Goal: Task Accomplishment & Management: Use online tool/utility

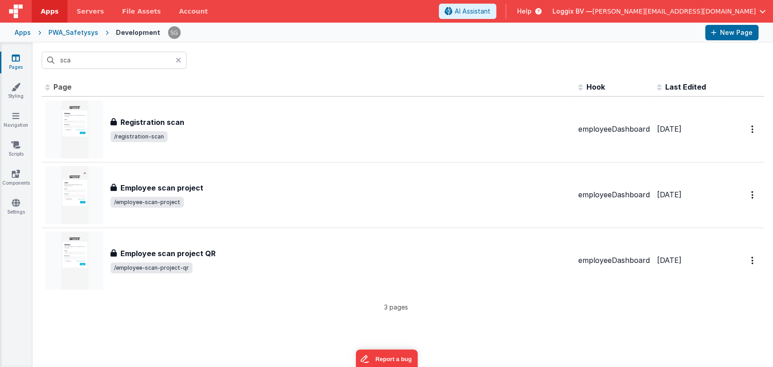
click at [287, 9] on header "Apps Servers File Assets Account Some FUTURE Slot AI Assistant Help Loggix BV —…" at bounding box center [386, 11] width 773 height 23
click at [123, 55] on input "sca" at bounding box center [114, 60] width 145 height 17
type input "s"
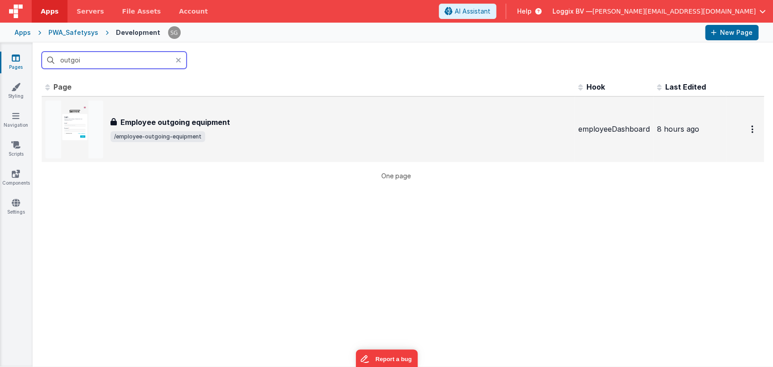
type input "outgoi"
click at [228, 135] on span "/employee-outgoing-equipment" at bounding box center [341, 136] width 461 height 11
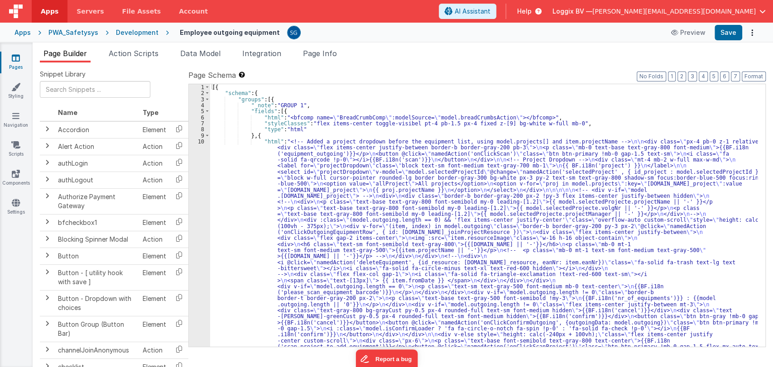
click at [312, 104] on div "[{ "schema" : { "groups" : [{ "_note" : "GROUP 1" , "fields" : [{ "html" : "<bf…" at bounding box center [484, 327] width 548 height 486
click at [16, 247] on div "Pages Styling Navigation Scripts Components Settings" at bounding box center [16, 205] width 33 height 325
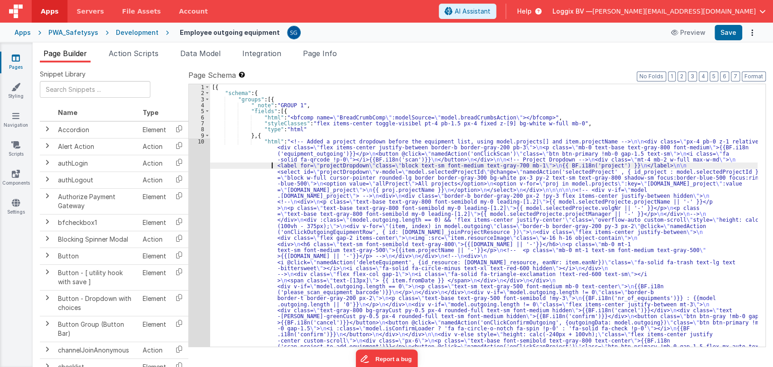
click at [249, 166] on div "[{ "schema" : { "groups" : [{ "_note" : "GROUP 1" , "fields" : [{ "html" : "<bf…" at bounding box center [484, 327] width 548 height 486
click at [218, 176] on div "[{ "schema" : { "groups" : [{ "_note" : "GROUP 1" , "fields" : [{ "html" : "<bf…" at bounding box center [484, 327] width 548 height 486
click at [199, 142] on div "10" at bounding box center [199, 247] width 21 height 217
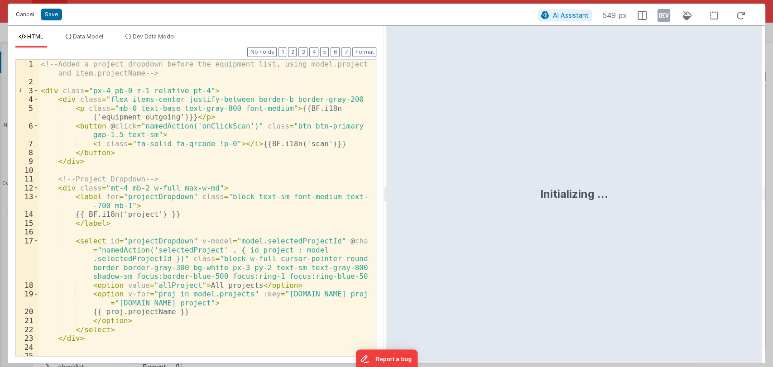
click at [22, 19] on button "Cancel" at bounding box center [24, 14] width 27 height 13
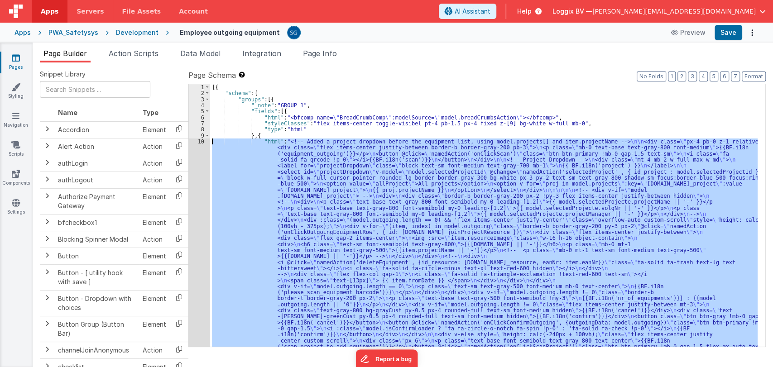
click at [199, 140] on div "10" at bounding box center [199, 247] width 21 height 217
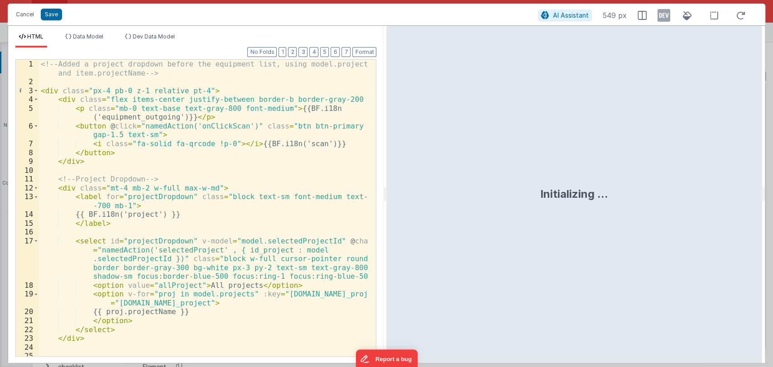
drag, startPoint x: 386, startPoint y: 195, endPoint x: 772, endPoint y: 178, distance: 386.7
click at [772, 178] on html "Cancel Save AI Assistant 549 px HTML Data Model Dev Data Model Format 7 6 5 4 3…" at bounding box center [386, 183] width 773 height 367
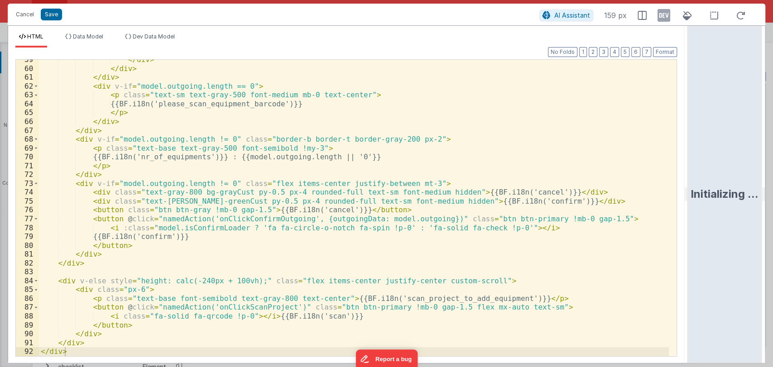
scroll to position [562, 0]
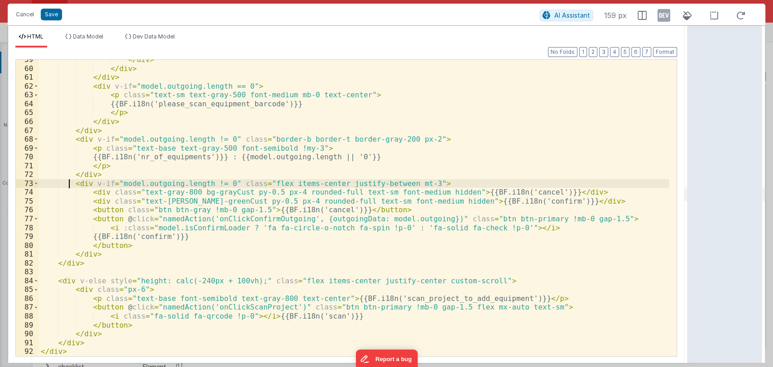
click at [68, 183] on div "</ div > </ div > </ div > < div v-if = "model.outgoing.length == 0" > < p clas…" at bounding box center [354, 212] width 630 height 314
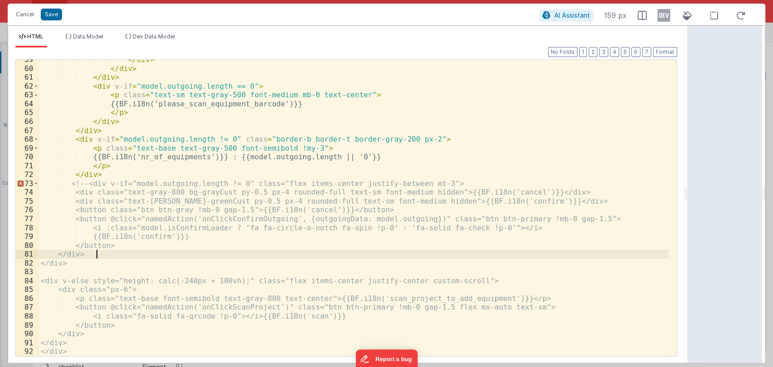
click at [115, 251] on div "</ div > </ div > </ div > < div v-if = "model.outgoing.length == 0" > < p clas…" at bounding box center [354, 212] width 630 height 314
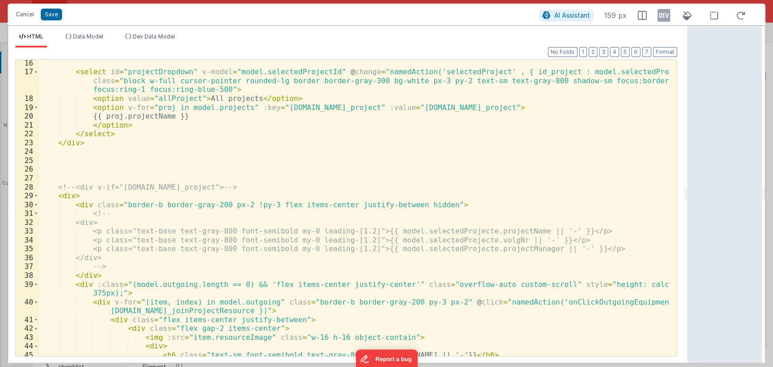
scroll to position [0, 0]
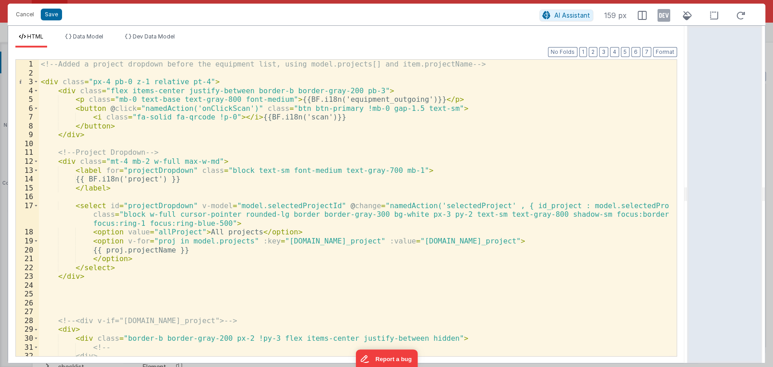
click at [130, 126] on div "<!-- Added a project dropdown before the equipment list, using model.projects[]…" at bounding box center [354, 217] width 630 height 314
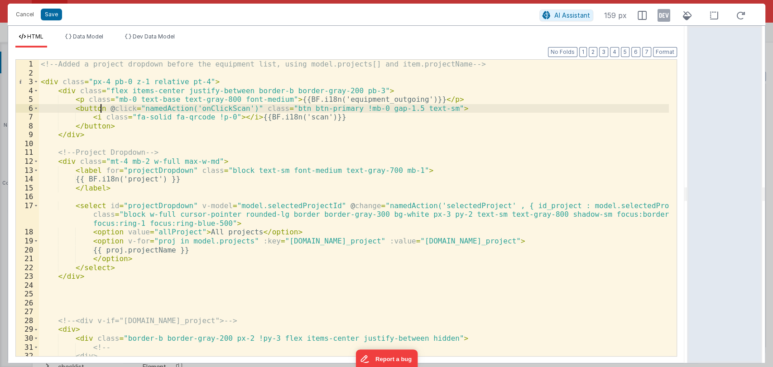
click at [101, 109] on div "<!-- Added a project dropdown before the equipment list, using model.projects[]…" at bounding box center [354, 217] width 630 height 314
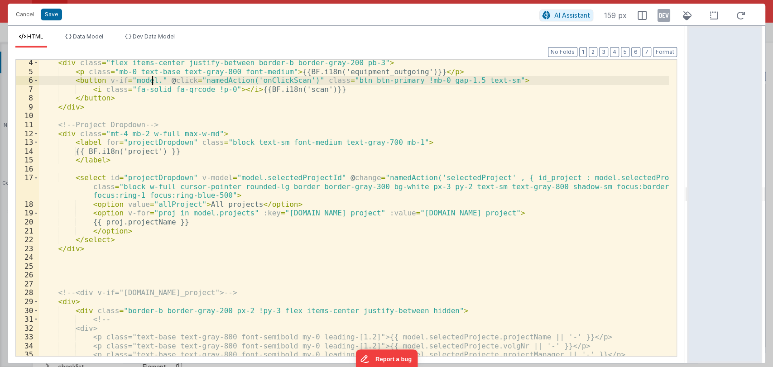
scroll to position [29, 0]
click at [297, 175] on div "< div class = "flex items-center justify-between border-b border-gray-200 pb-3"…" at bounding box center [354, 215] width 630 height 314
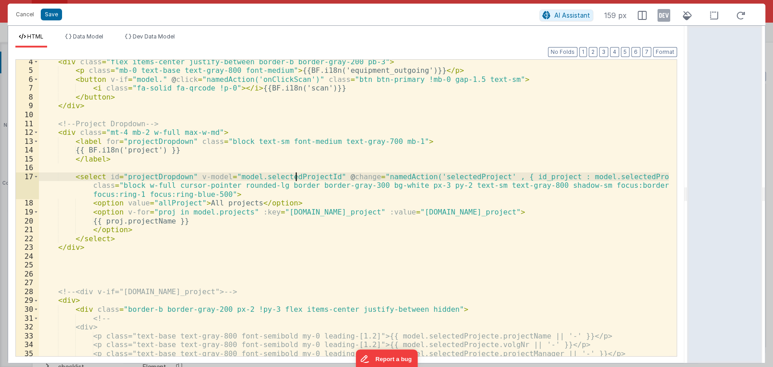
click at [297, 175] on div "< div class = "flex items-center justify-between border-b border-gray-200 pb-3"…" at bounding box center [354, 215] width 630 height 314
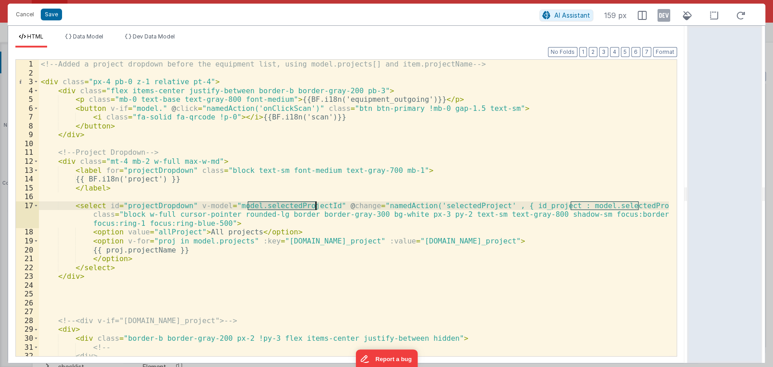
click at [152, 107] on div "<!-- Added a project dropdown before the equipment list, using model.projects[]…" at bounding box center [354, 217] width 630 height 314
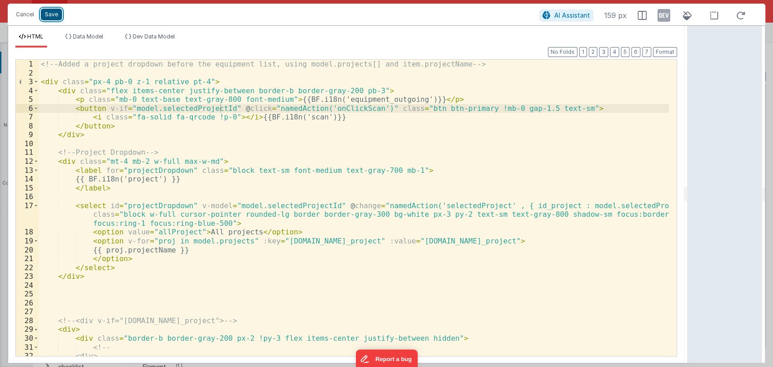
click at [53, 16] on button "Save" at bounding box center [51, 15] width 21 height 12
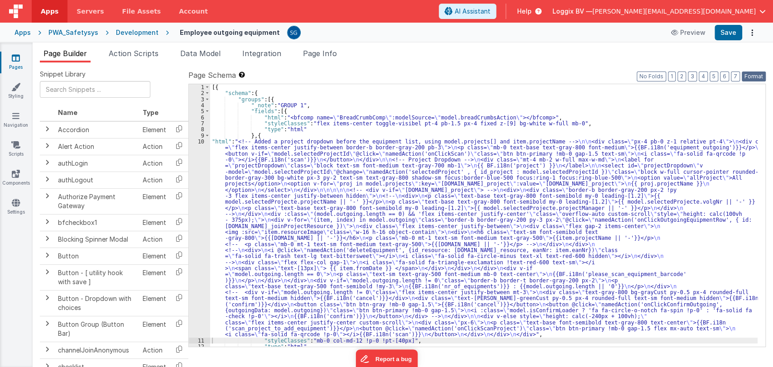
click at [753, 75] on button "Format" at bounding box center [754, 77] width 24 height 10
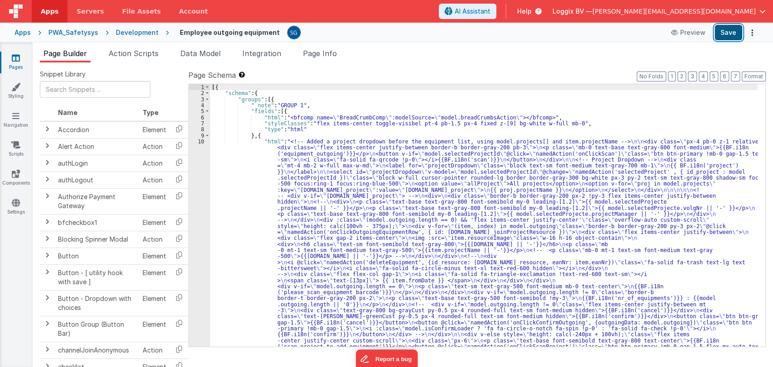
click at [724, 30] on button "Save" at bounding box center [729, 32] width 28 height 15
click at [227, 169] on div "[{ "schema" : { "groups" : [{ "_note" : "GROUP 1" , "fields" : [{ "html" : "<bf…" at bounding box center [484, 327] width 548 height 486
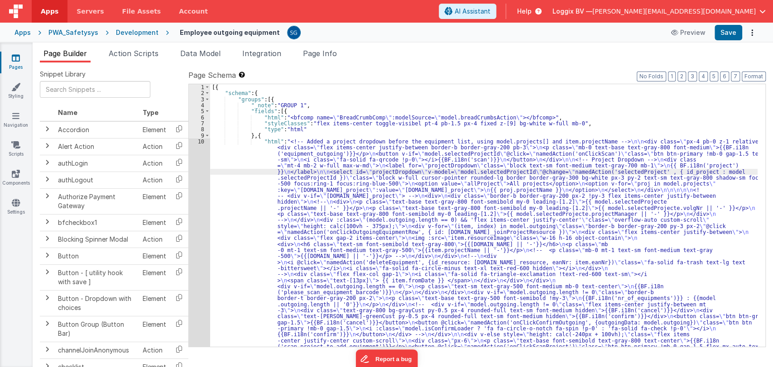
click at [198, 143] on div "10" at bounding box center [199, 247] width 21 height 217
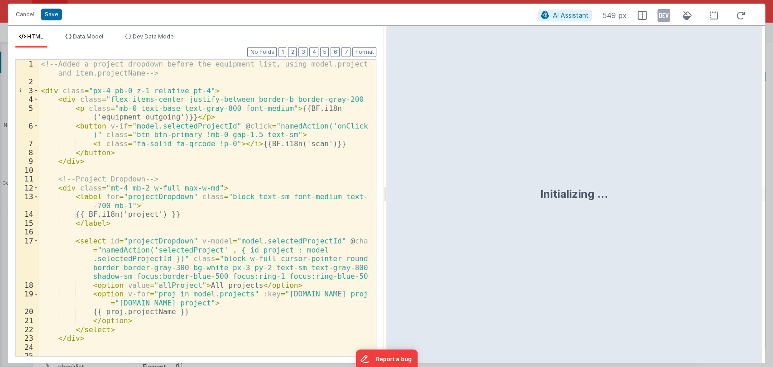
drag, startPoint x: 385, startPoint y: 196, endPoint x: 670, endPoint y: 176, distance: 285.1
click at [670, 176] on html "Cancel Save AI Assistant 549 px HTML Data Model Dev Data Model Format 7 6 5 4 3…" at bounding box center [386, 183] width 773 height 367
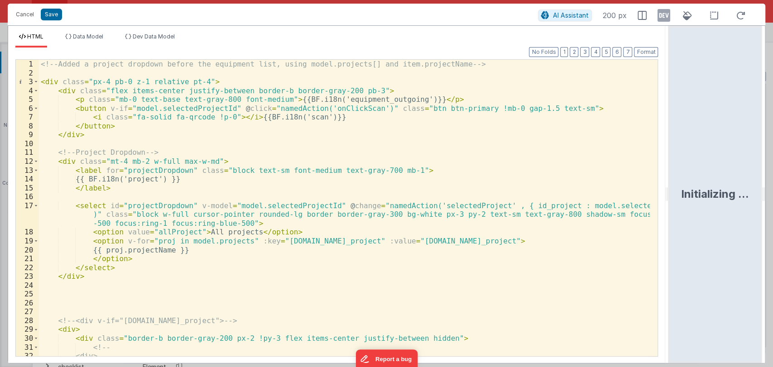
click at [221, 110] on div "<!-- Added a project dropdown before the equipment list, using model.projects[]…" at bounding box center [344, 217] width 611 height 314
click at [235, 108] on div "<!-- Added a project dropdown before the equipment list, using model.projects[]…" at bounding box center [344, 217] width 611 height 314
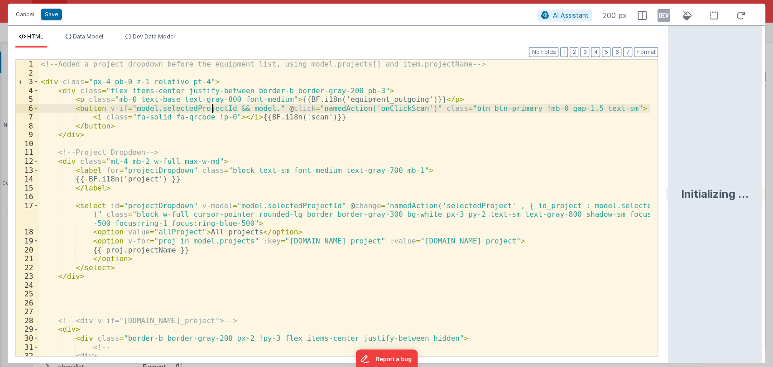
click at [211, 112] on div "<!-- Added a project dropdown before the equipment list, using model.projects[]…" at bounding box center [344, 217] width 611 height 314
click at [259, 109] on div "<!-- Added a project dropdown before the equipment list, using model.projects[]…" at bounding box center [344, 217] width 611 height 314
paste textarea
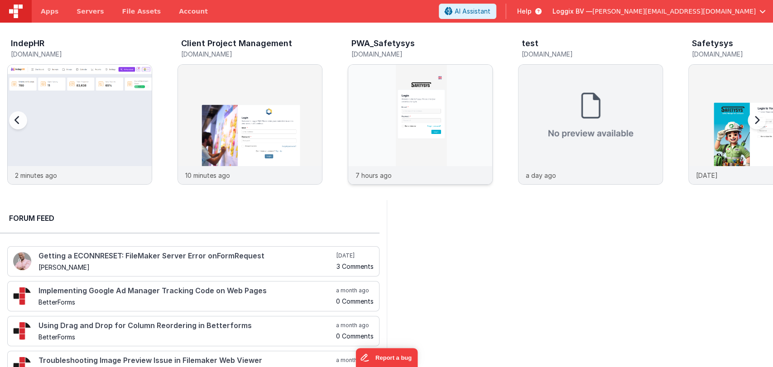
click at [394, 116] on img at bounding box center [420, 137] width 144 height 144
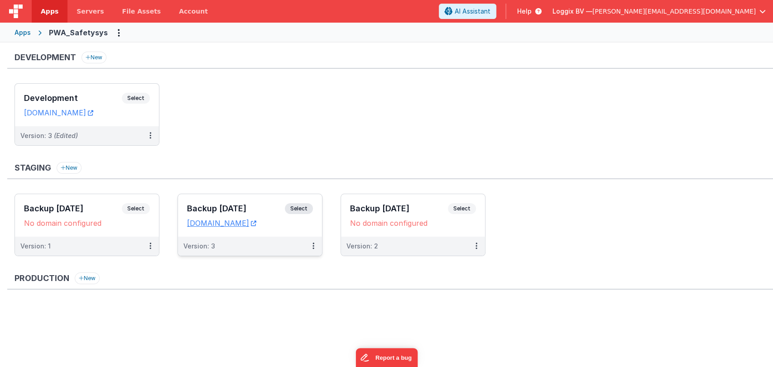
click at [225, 207] on h3 "Backup 21-08-2025" at bounding box center [236, 208] width 98 height 9
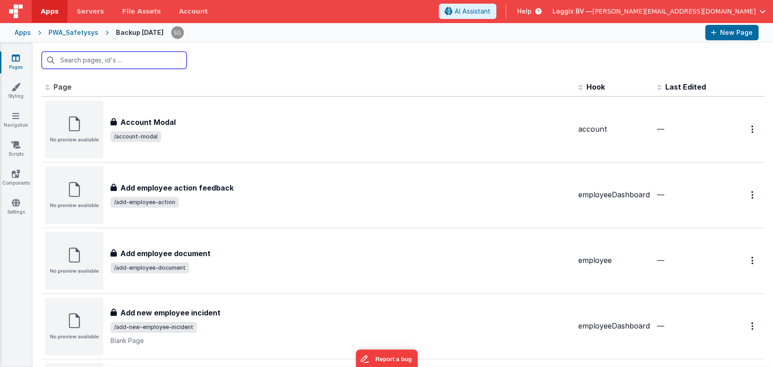
click at [143, 59] on input "text" at bounding box center [114, 60] width 145 height 17
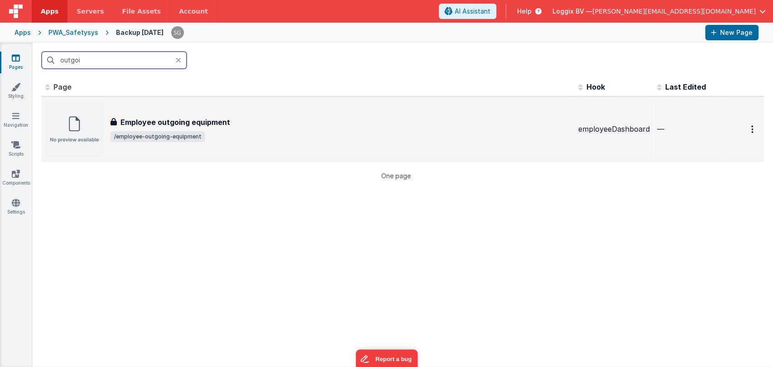
type input "outgoi"
click at [235, 119] on div "Employee outgoing equipment" at bounding box center [341, 122] width 461 height 11
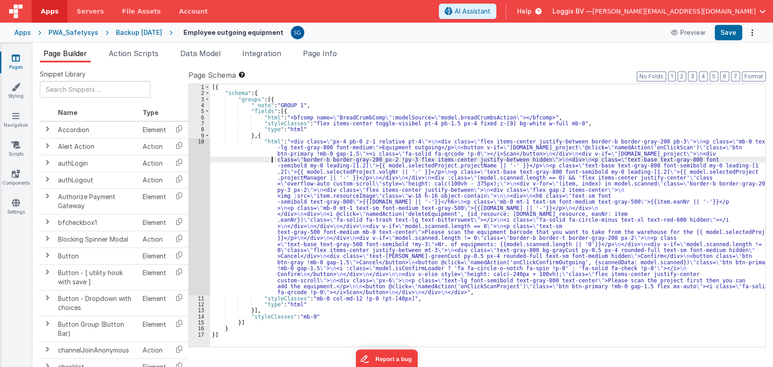
click at [250, 157] on div "[{ "schema" : { "groups" : [{ "_note" : "GROUP 1" , "fields" : [{ "html" : "<bf…" at bounding box center [487, 221] width 555 height 275
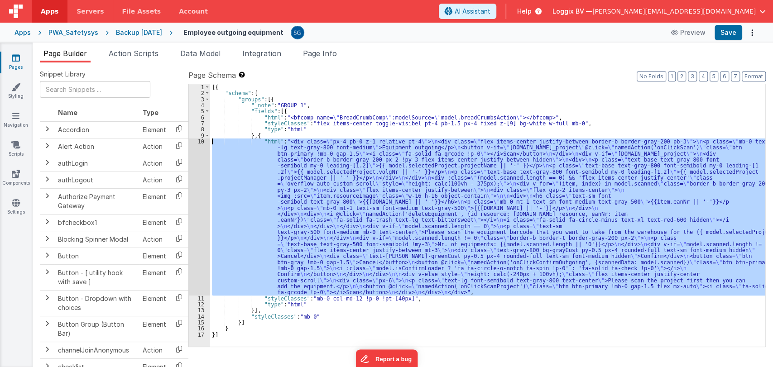
click at [200, 141] on div "10" at bounding box center [199, 217] width 21 height 157
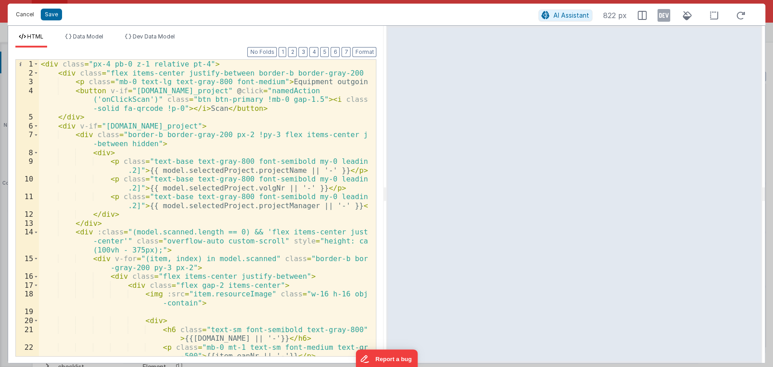
click at [27, 12] on button "Cancel" at bounding box center [24, 14] width 27 height 13
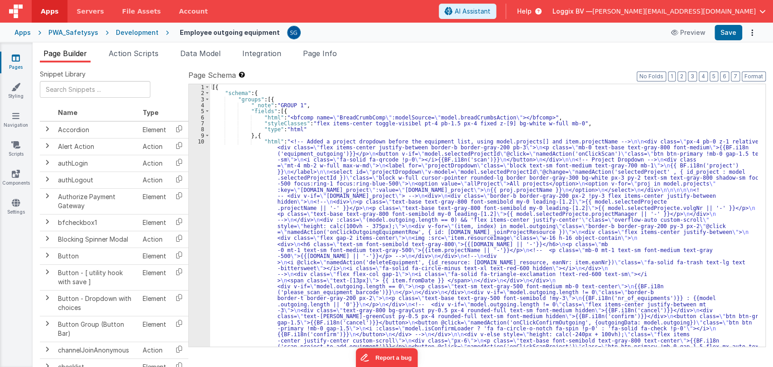
click at [217, 154] on div "[{ "schema" : { "groups" : [{ "_note" : "GROUP 1" , "fields" : [{ "html" : "<bf…" at bounding box center [484, 327] width 548 height 486
click at [202, 142] on div "10" at bounding box center [199, 247] width 21 height 217
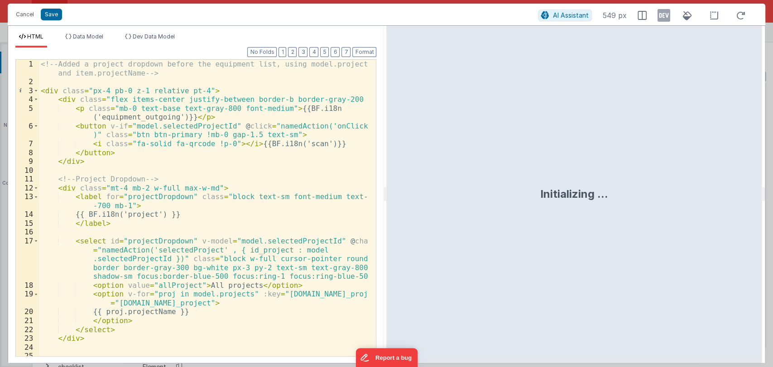
drag, startPoint x: 388, startPoint y: 196, endPoint x: 432, endPoint y: 180, distance: 47.6
click at [432, 180] on div "Initializing ..." at bounding box center [573, 194] width 375 height 337
drag, startPoint x: 385, startPoint y: 199, endPoint x: 714, endPoint y: 180, distance: 329.3
click at [714, 180] on html "Cancel Save AI Assistant 549 px HTML Data Model Dev Data Model Format 7 6 5 4 3…" at bounding box center [386, 183] width 773 height 367
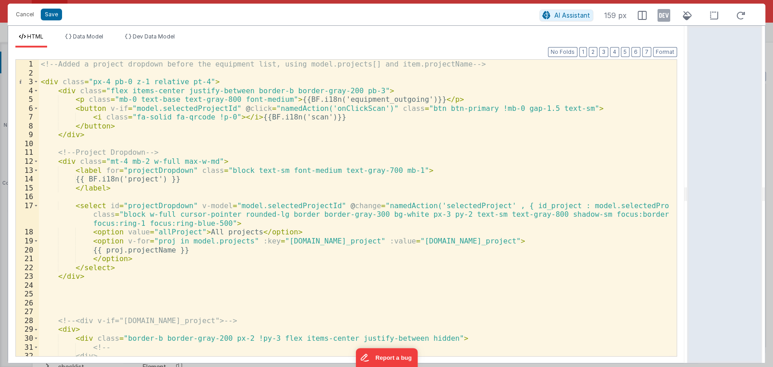
click at [220, 107] on div "<!-- Added a project dropdown before the equipment list, using model.projects[]…" at bounding box center [354, 217] width 630 height 314
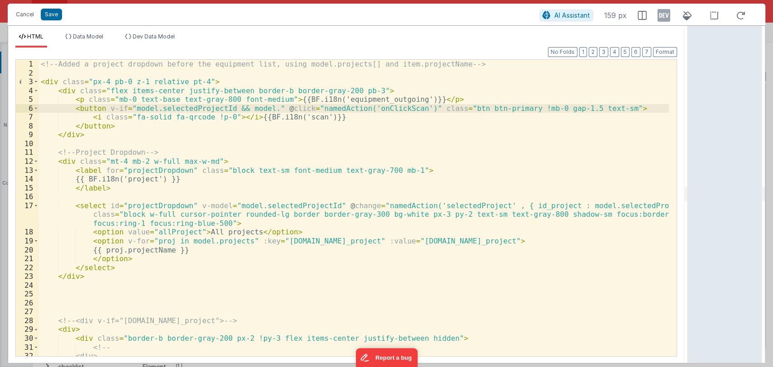
click at [176, 104] on div "<!-- Added a project dropdown before the equipment list, using model.projects[]…" at bounding box center [354, 217] width 630 height 314
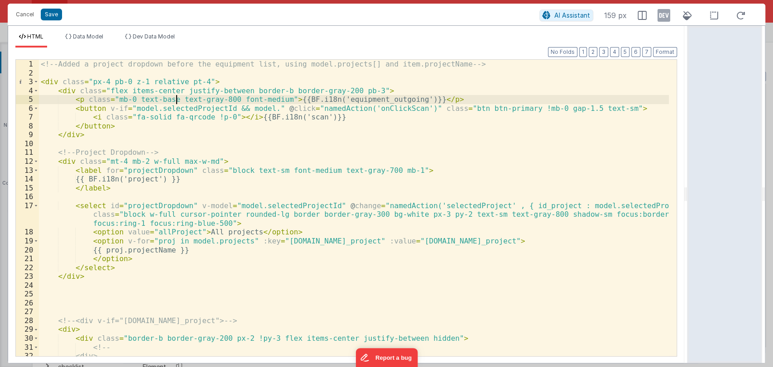
click at [176, 104] on div "<!-- Added a project dropdown before the equipment list, using model.projects[]…" at bounding box center [354, 217] width 630 height 314
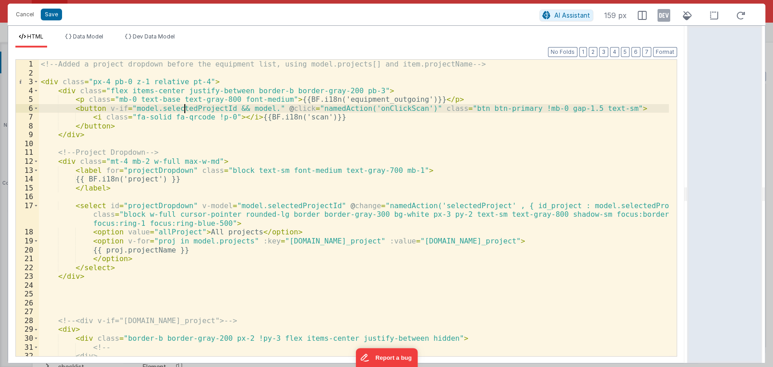
click at [183, 110] on div "<!-- Added a project dropdown before the equipment list, using model.projects[]…" at bounding box center [354, 217] width 630 height 314
click at [259, 107] on div "<!-- Added a project dropdown before the equipment list, using model.projects[]…" at bounding box center [354, 217] width 630 height 314
paste textarea
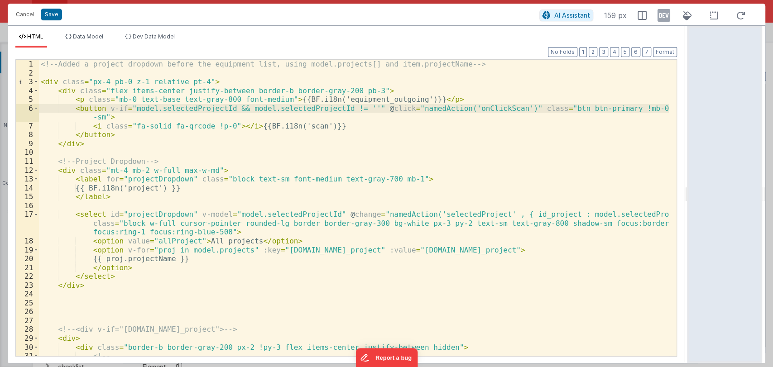
click at [155, 241] on div "<!-- Added a project dropdown before the equipment list, using model.projects[]…" at bounding box center [354, 217] width 630 height 314
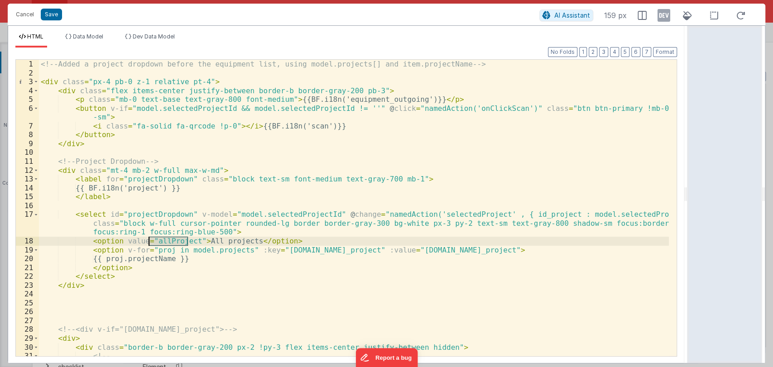
click at [155, 241] on div "<!-- Added a project dropdown before the equipment list, using model.projects[]…" at bounding box center [354, 217] width 630 height 314
click at [348, 108] on div "<!-- Added a project dropdown before the equipment list, using model.projects[]…" at bounding box center [354, 217] width 630 height 314
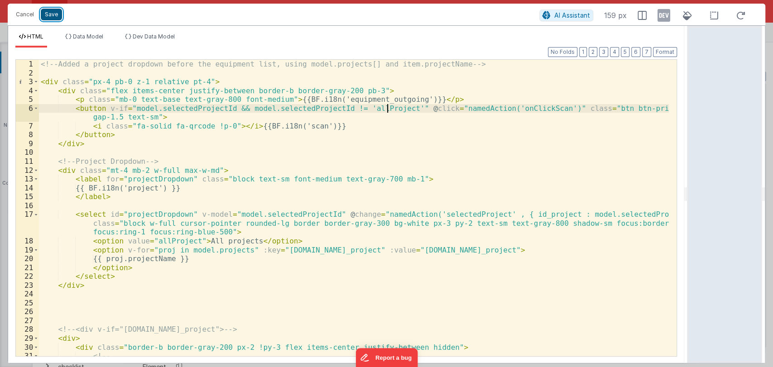
click at [47, 16] on button "Save" at bounding box center [51, 15] width 21 height 12
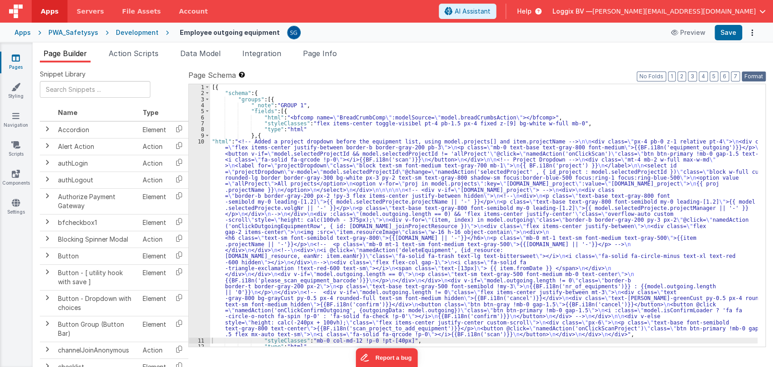
click at [753, 77] on button "Format" at bounding box center [754, 77] width 24 height 10
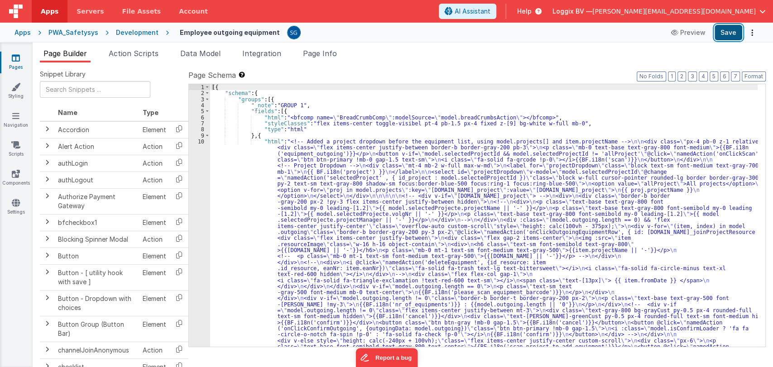
click at [726, 34] on button "Save" at bounding box center [729, 32] width 28 height 15
click at [14, 54] on icon at bounding box center [16, 57] width 8 height 9
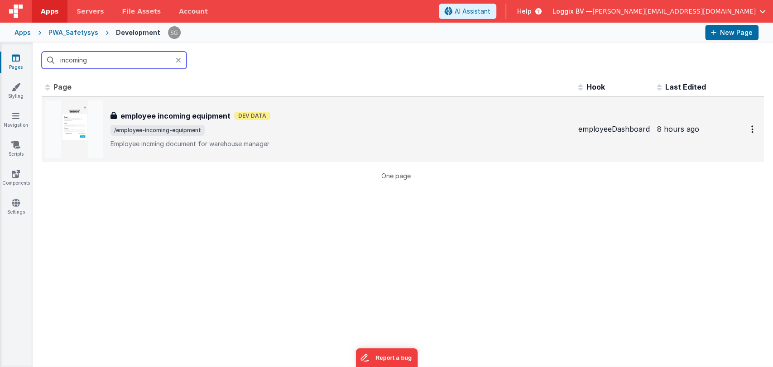
type input "incoming"
click at [211, 118] on h3 "employee incoming equipment" at bounding box center [175, 116] width 110 height 11
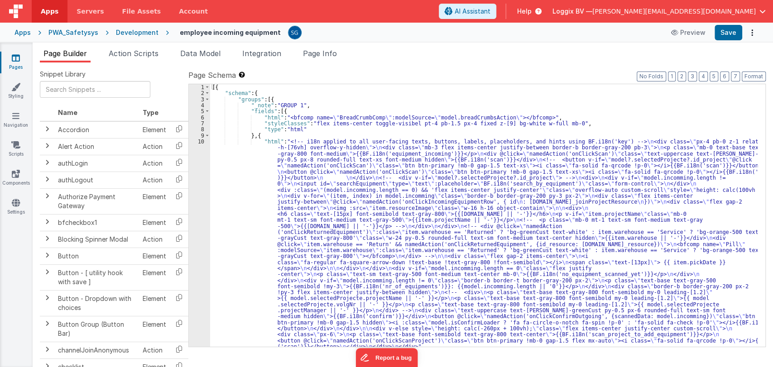
click at [266, 164] on div "[{ "schema" : { "groups" : [{ "_note" : "GROUP 1" , "fields" : [{ "html" : "<bf…" at bounding box center [484, 221] width 548 height 275
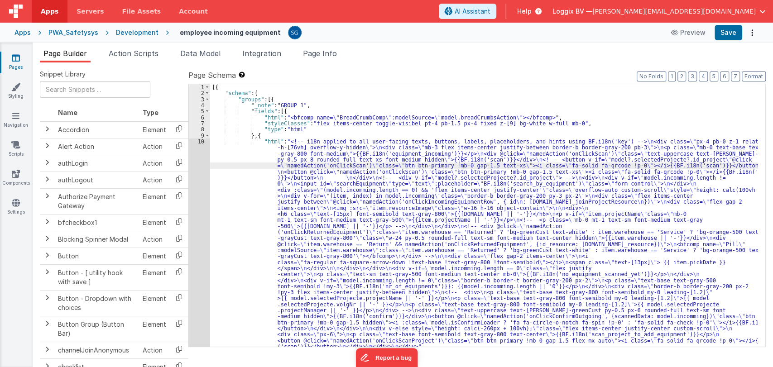
click at [199, 142] on div "10" at bounding box center [199, 244] width 21 height 211
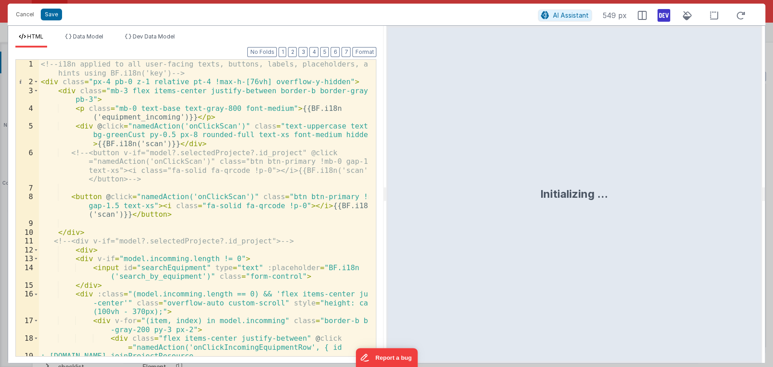
drag, startPoint x: 384, startPoint y: 194, endPoint x: 721, endPoint y: 155, distance: 338.7
click at [721, 155] on html "Cancel Save AI Assistant 549 px HTML Data Model Dev Data Model Format 7 6 5 4 3…" at bounding box center [386, 183] width 773 height 367
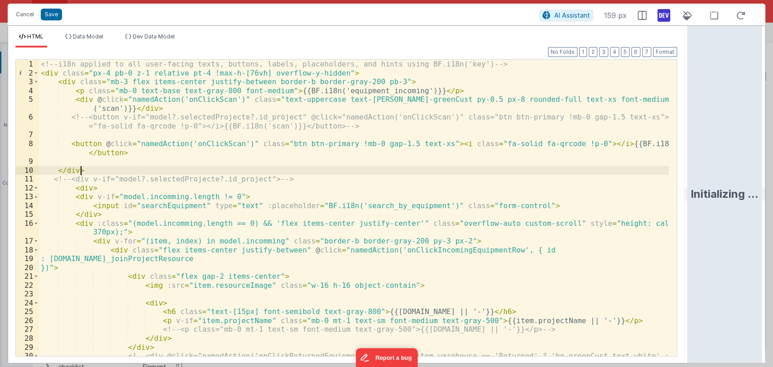
click at [444, 170] on div "<!-- i18n applied to all user-facing texts, buttons, labels, placeholders, and …" at bounding box center [354, 226] width 630 height 332
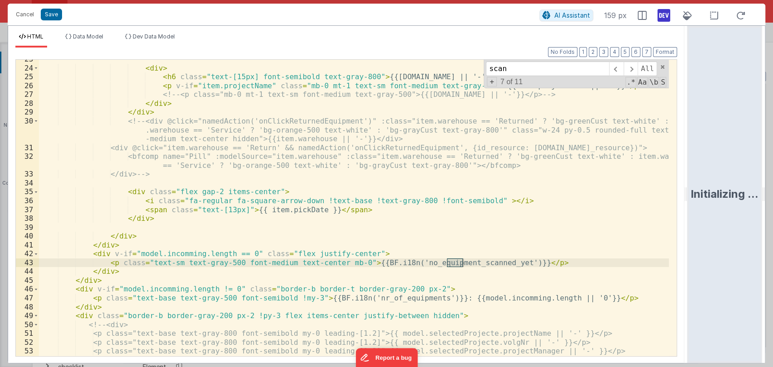
scroll to position [200, 0]
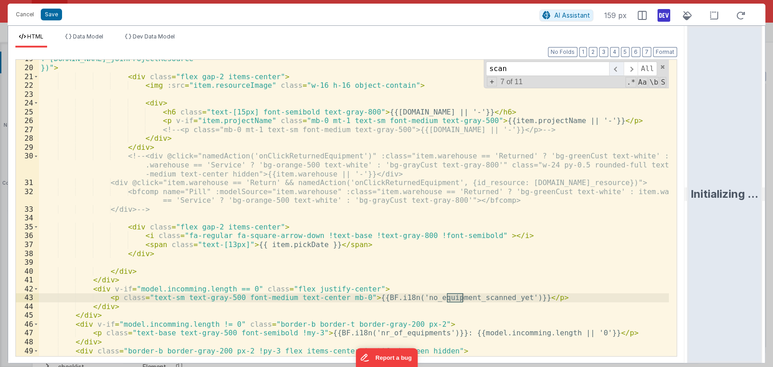
type input "scan"
click at [618, 67] on span at bounding box center [616, 69] width 14 height 14
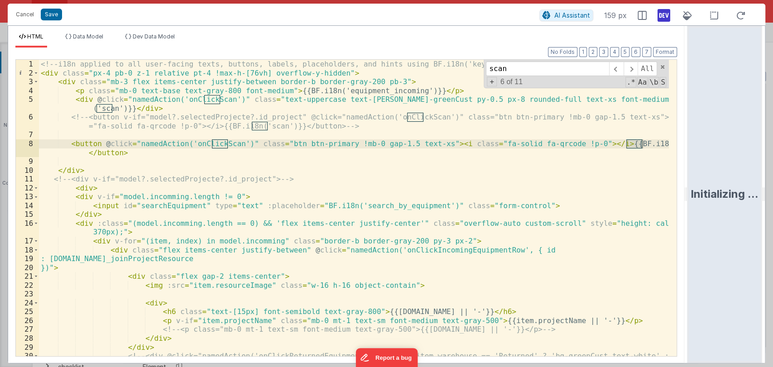
click at [203, 146] on div "<!-- i18n applied to all user-facing texts, buttons, labels, placeholders, and …" at bounding box center [354, 226] width 630 height 332
click at [22, 13] on button "Cancel" at bounding box center [24, 14] width 27 height 13
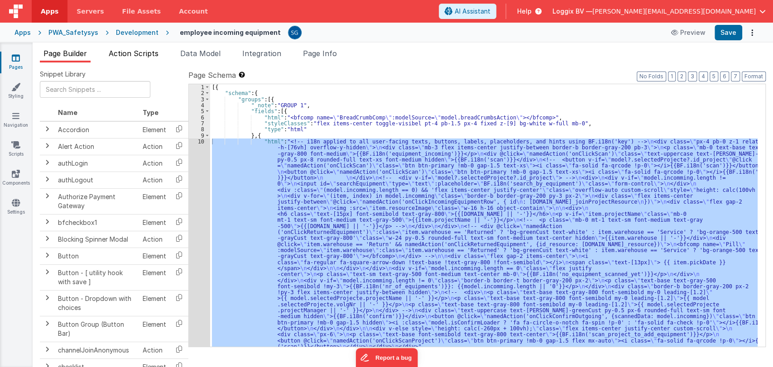
click at [126, 53] on span "Action Scripts" at bounding box center [134, 53] width 50 height 9
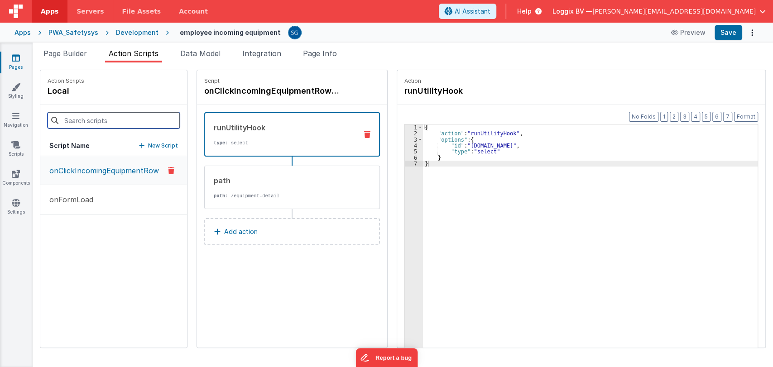
click at [93, 125] on input at bounding box center [114, 120] width 132 height 16
paste input "onClickScan"
type input "onClickScan"
click at [69, 53] on span "Page Builder" at bounding box center [64, 53] width 43 height 9
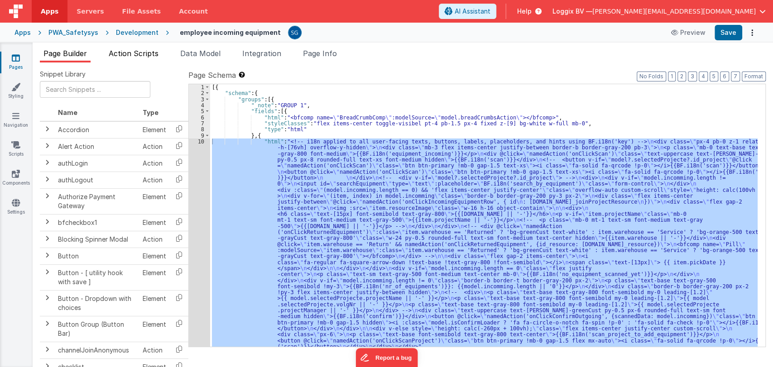
click at [139, 49] on span "Action Scripts" at bounding box center [134, 53] width 50 height 9
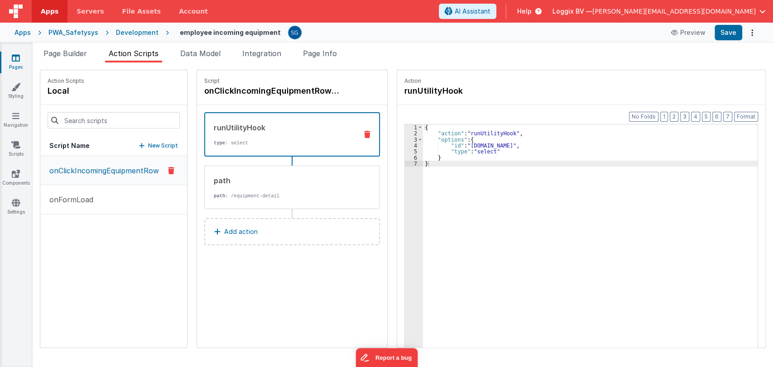
click at [137, 255] on div "onClickIncomingEquipmentRow onFormLoad" at bounding box center [113, 252] width 147 height 192
click at [119, 200] on button "onFormLoad" at bounding box center [113, 199] width 147 height 29
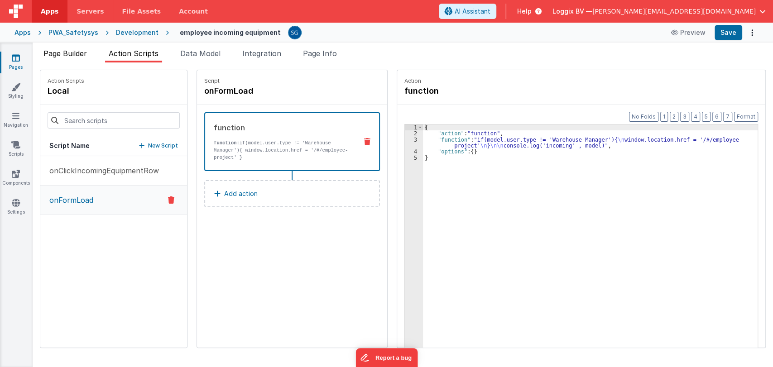
click at [80, 51] on span "Page Builder" at bounding box center [64, 53] width 43 height 9
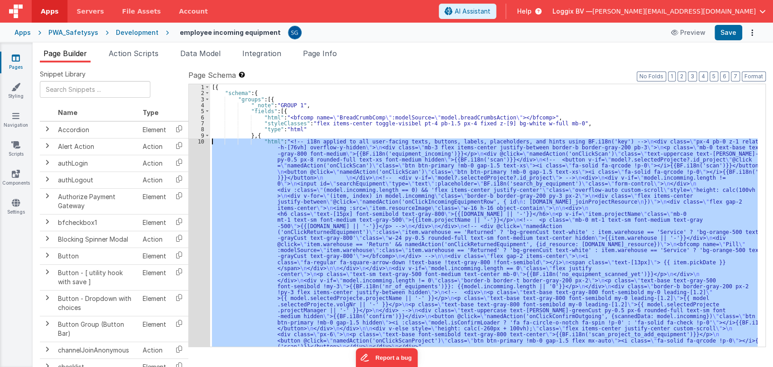
click at [201, 140] on div "10" at bounding box center [199, 244] width 21 height 211
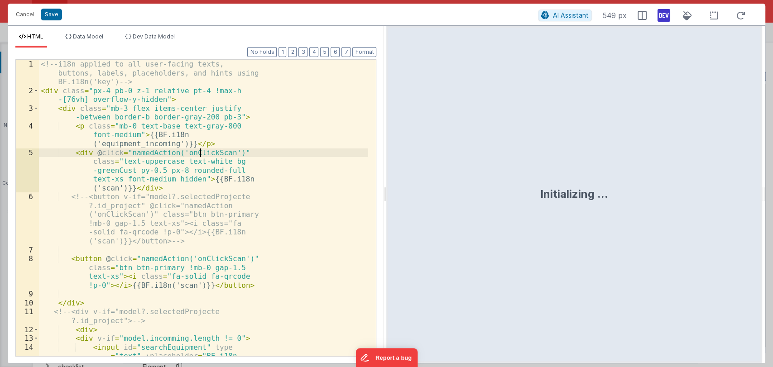
click at [201, 140] on div "<!-- i18n applied to all user-facing texts, buttons, labels, placeholders, and …" at bounding box center [203, 239] width 329 height 359
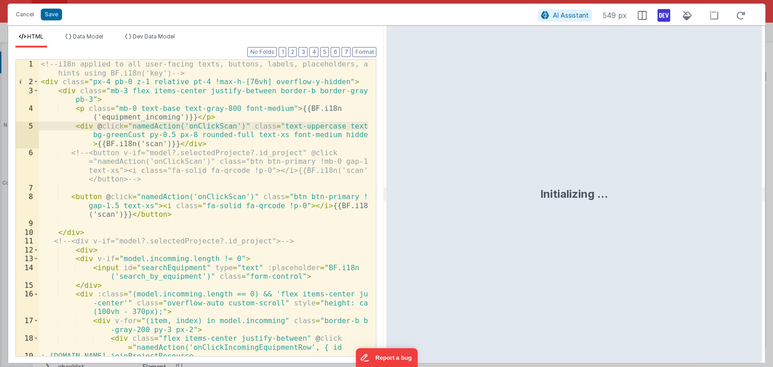
drag, startPoint x: 383, startPoint y: 192, endPoint x: 754, endPoint y: 177, distance: 371.7
click at [754, 177] on html "Cancel Save AI Assistant 549 px HTML Data Model Dev Data Model Format 7 6 5 4 3…" at bounding box center [386, 183] width 773 height 367
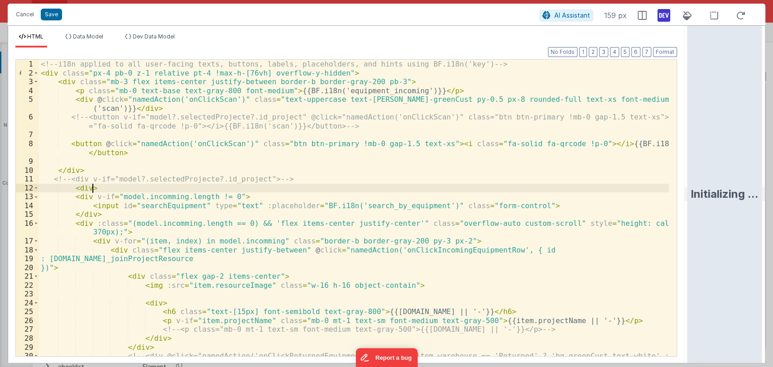
click at [447, 184] on div "<!-- i18n applied to all user-facing texts, buttons, labels, placeholders, and …" at bounding box center [354, 226] width 630 height 332
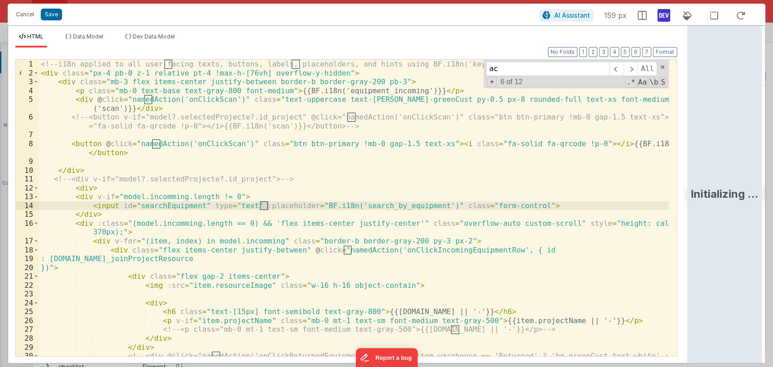
type input "a"
click at [509, 70] on input at bounding box center [547, 69] width 123 height 14
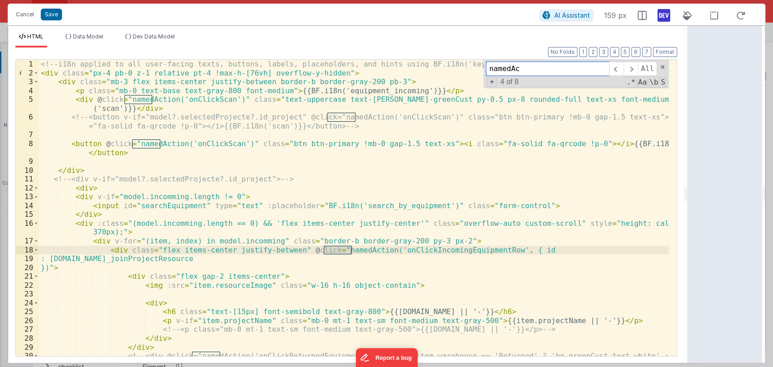
type input "namedAc"
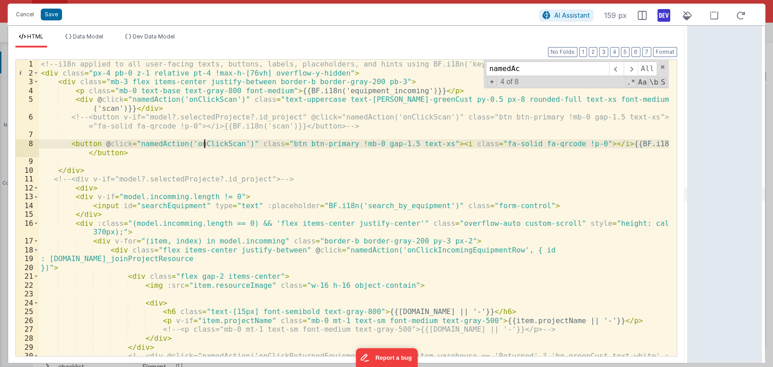
click at [206, 143] on div "<!-- i18n applied to all user-facing texts, buttons, labels, placeholders, and …" at bounding box center [354, 226] width 630 height 332
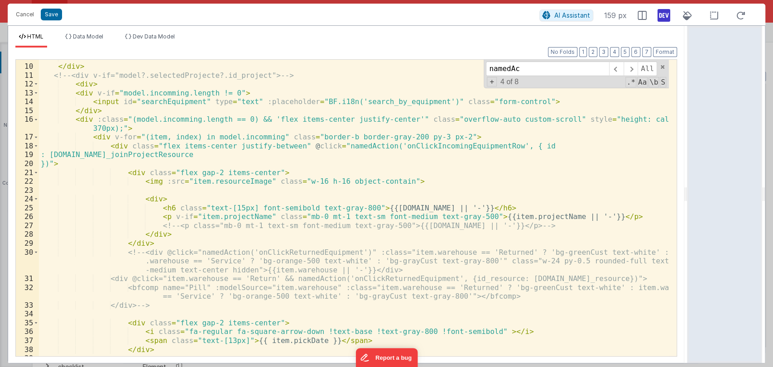
scroll to position [104, 0]
click at [19, 11] on button "Cancel" at bounding box center [24, 14] width 27 height 13
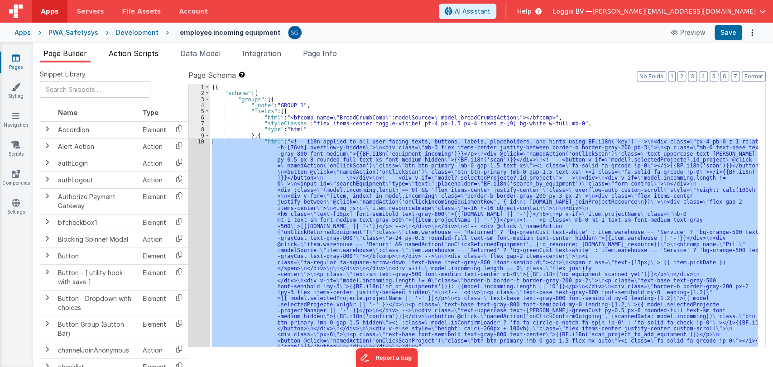
click at [123, 57] on span "Action Scripts" at bounding box center [134, 53] width 50 height 9
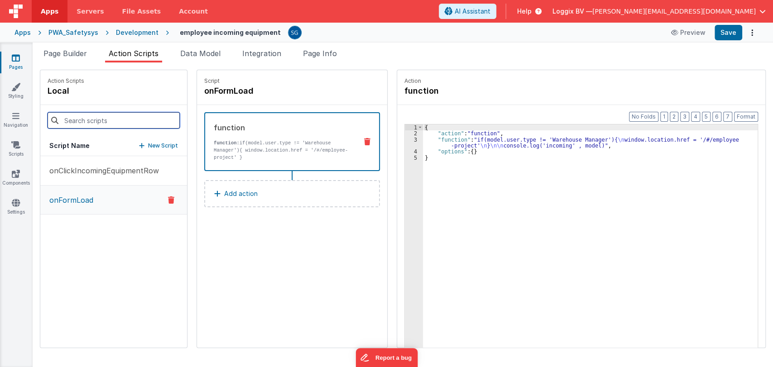
click at [130, 117] on input at bounding box center [114, 120] width 132 height 16
paste input "onClickScan"
type input "onClickScan"
click at [122, 166] on p "onClickIncomingEquipmentRow" at bounding box center [101, 170] width 115 height 11
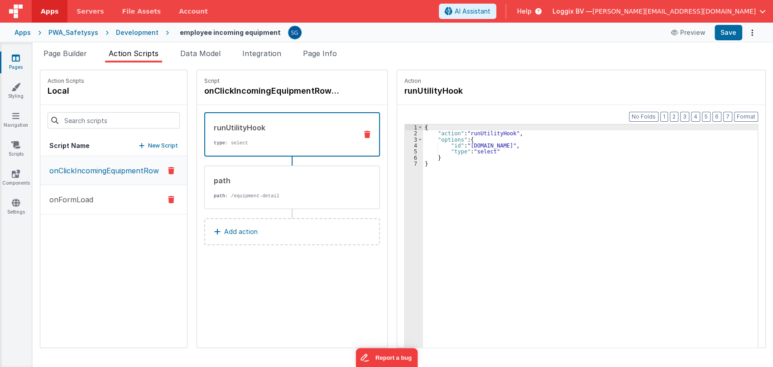
click at [72, 199] on p "onFormLoad" at bounding box center [68, 199] width 49 height 11
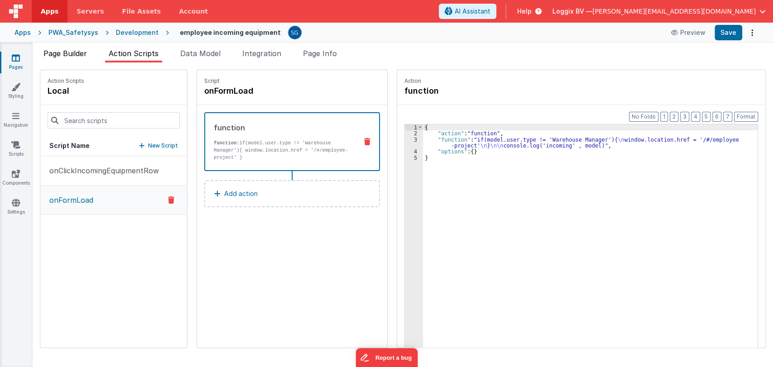
click at [56, 52] on span "Page Builder" at bounding box center [64, 53] width 43 height 9
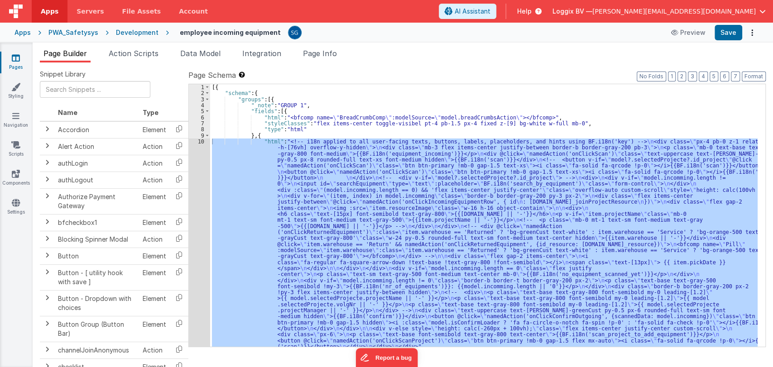
click at [200, 139] on div "10" at bounding box center [199, 244] width 21 height 211
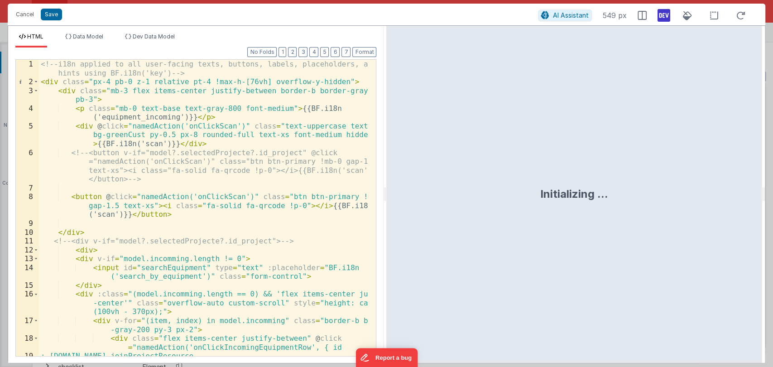
drag, startPoint x: 385, startPoint y: 192, endPoint x: 659, endPoint y: 144, distance: 278.6
click at [659, 144] on html "Cancel Save AI Assistant 549 px HTML Data Model Dev Data Model Format 7 6 5 4 3…" at bounding box center [386, 183] width 773 height 367
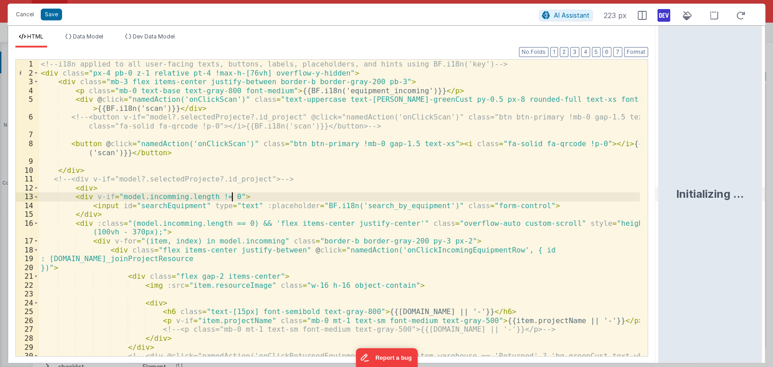
click at [470, 194] on div "<!-- i18n applied to all user-facing texts, buttons, labels, placeholders, and …" at bounding box center [339, 226] width 601 height 332
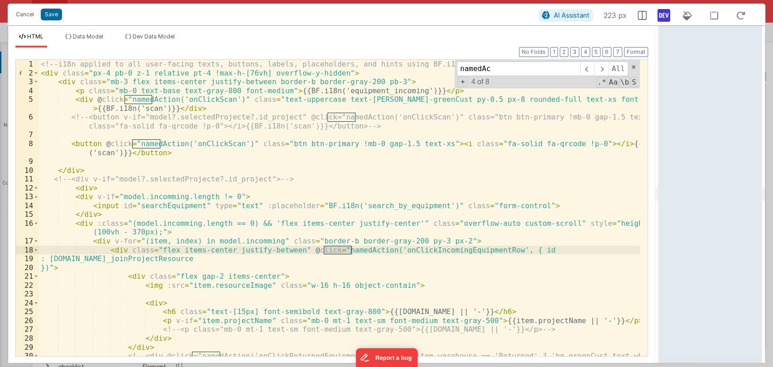
type input "namedAc"
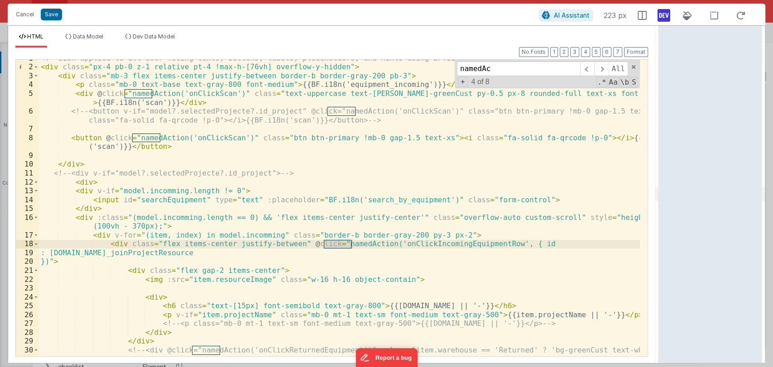
scroll to position [0, 0]
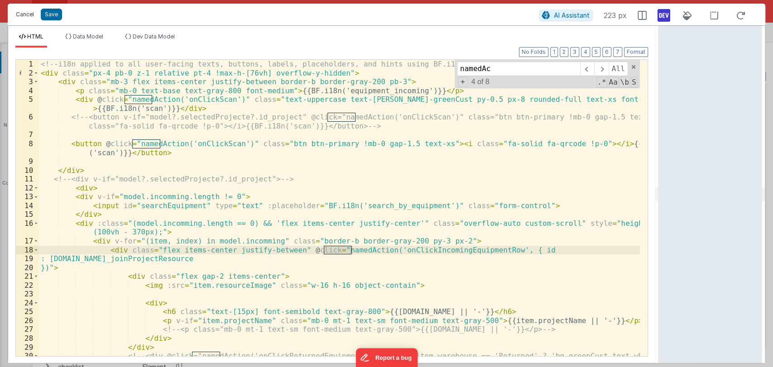
click at [25, 13] on button "Cancel" at bounding box center [24, 14] width 27 height 13
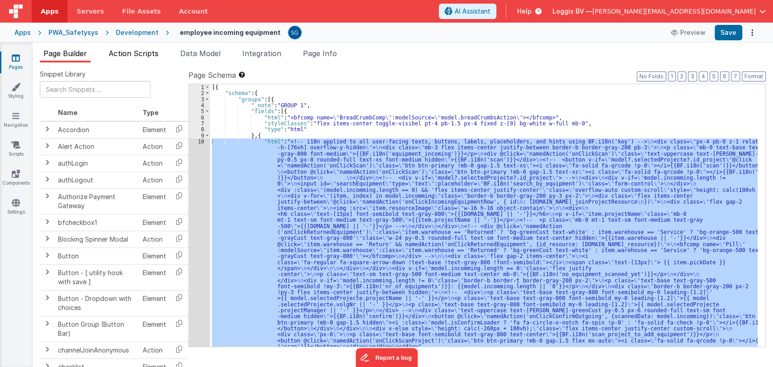
click at [128, 51] on span "Action Scripts" at bounding box center [134, 53] width 50 height 9
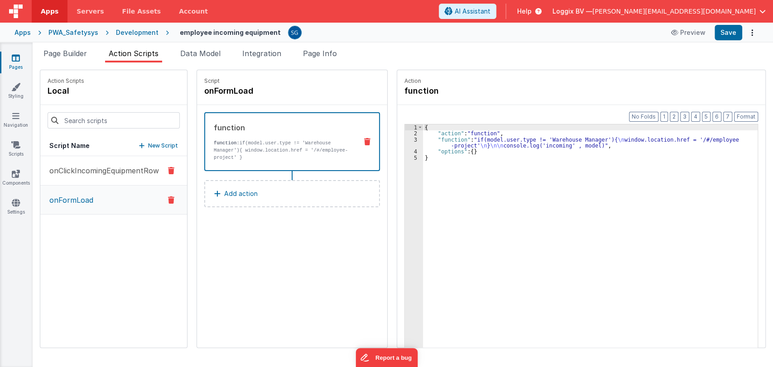
click at [101, 169] on p "onClickIncomingEquipmentRow" at bounding box center [101, 170] width 115 height 11
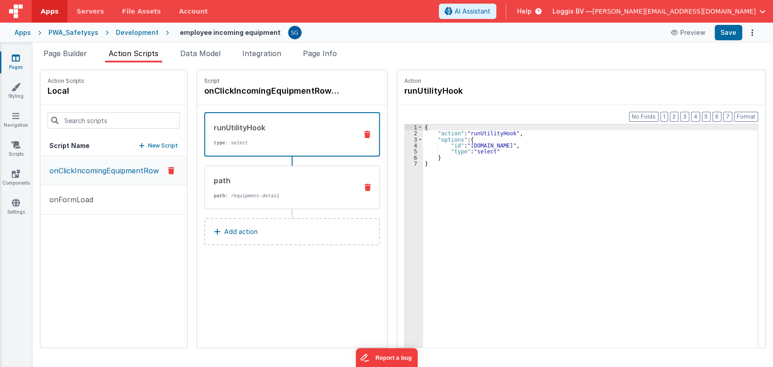
click at [269, 180] on div "path" at bounding box center [282, 180] width 137 height 11
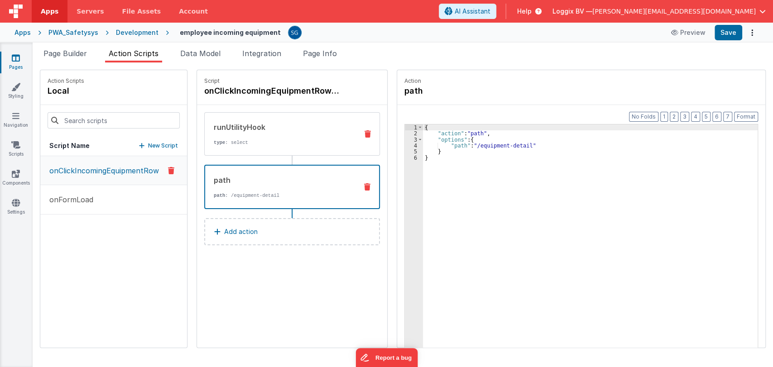
click at [250, 139] on div "runUtilityHook type : select" at bounding box center [278, 134] width 146 height 24
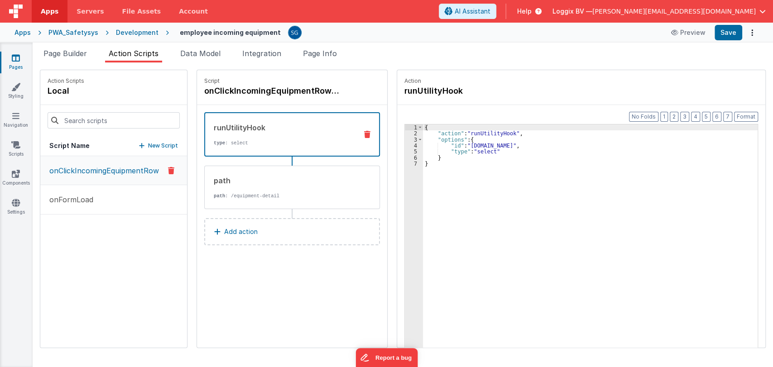
click at [76, 26] on div "Apps PWA_Safetysys Development employee incoming equipment Preview Save" at bounding box center [386, 33] width 773 height 20
click at [119, 29] on div "Development" at bounding box center [137, 32] width 43 height 9
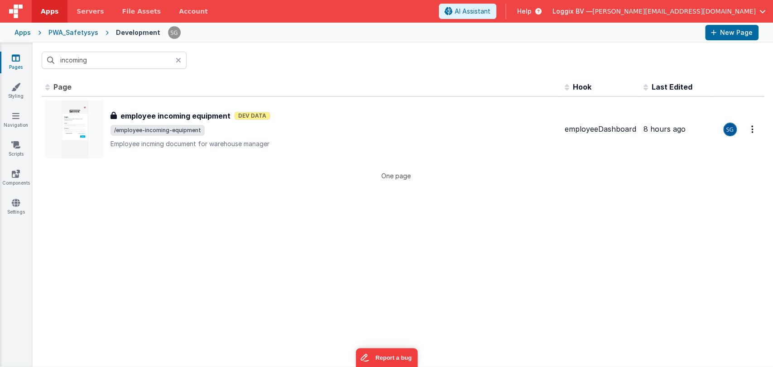
click at [65, 30] on div "PWA_Safetysys" at bounding box center [73, 32] width 50 height 9
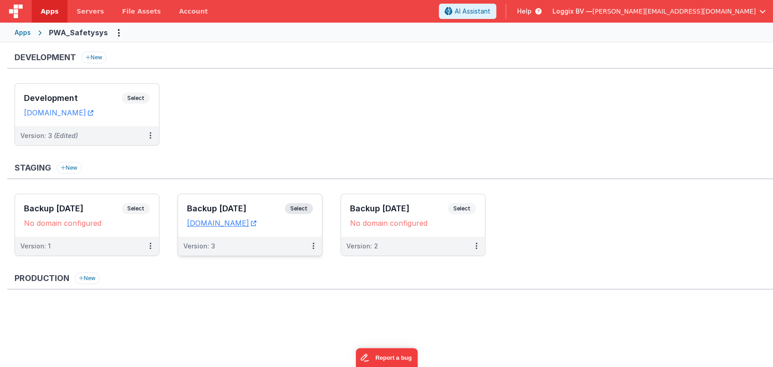
click at [233, 204] on h3 "Backup [DATE]" at bounding box center [236, 208] width 98 height 9
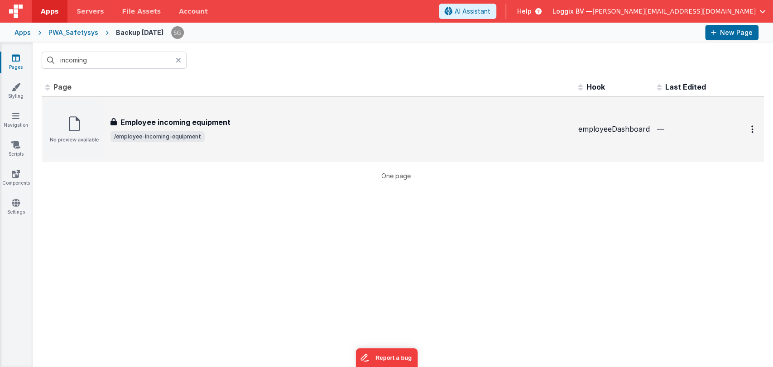
click at [197, 120] on h3 "Employee incoming equipment" at bounding box center [175, 122] width 110 height 11
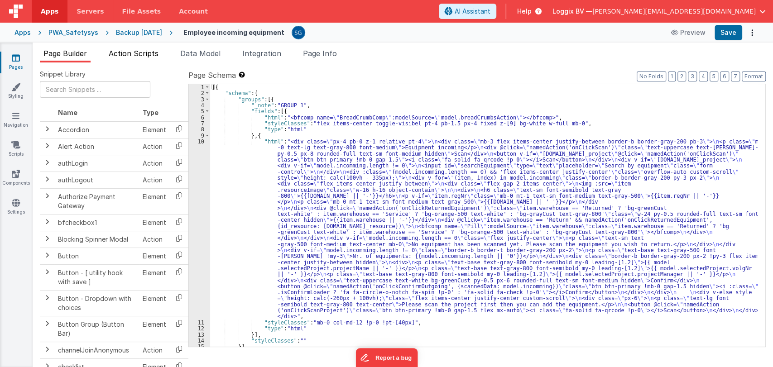
click at [135, 52] on span "Action Scripts" at bounding box center [134, 53] width 50 height 9
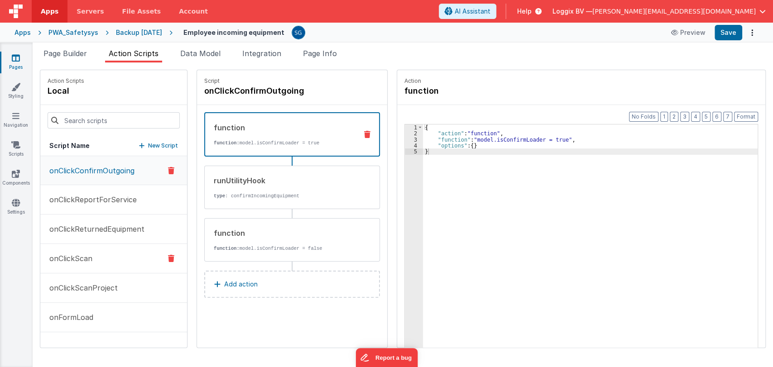
click at [73, 256] on p "onClickScan" at bounding box center [68, 258] width 48 height 11
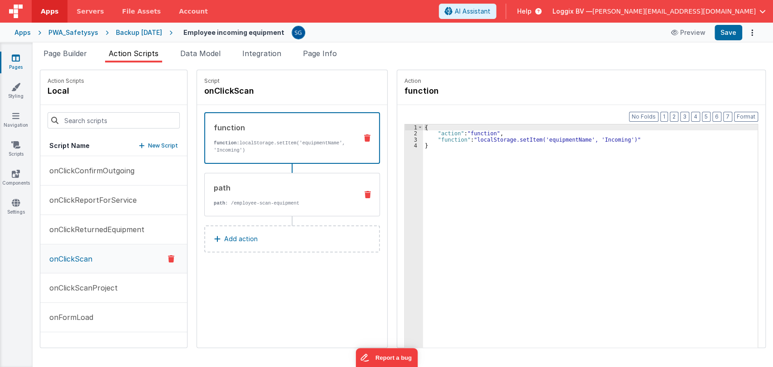
click at [300, 203] on p "path : /employee-scan-equipment" at bounding box center [282, 203] width 137 height 7
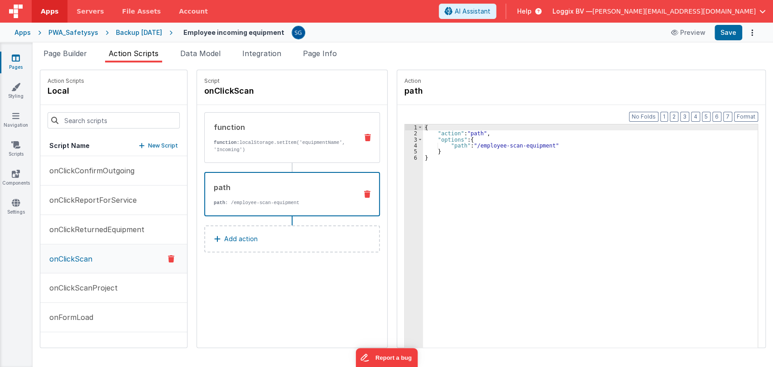
click at [273, 144] on p "function: localStorage.setItem('equipmentName', 'Incoming')" at bounding box center [282, 146] width 137 height 14
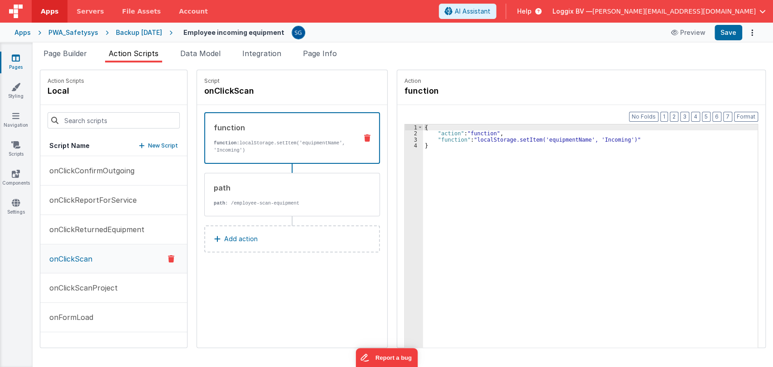
click at [75, 32] on div "PWA_Safetysys" at bounding box center [73, 32] width 50 height 9
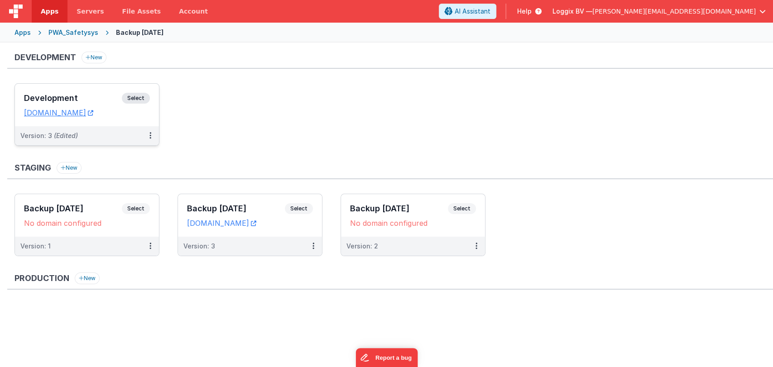
click at [69, 90] on div "Development Select URLs pwa.clientportal.cloud" at bounding box center [87, 105] width 144 height 43
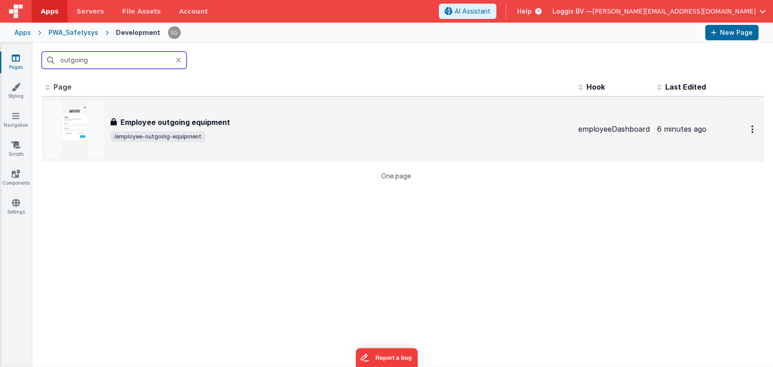
type input "outgoing"
click at [171, 102] on div "Employee outgoing equipment Employee outgoing equipment /employee-outgoing-equi…" at bounding box center [308, 130] width 526 height 58
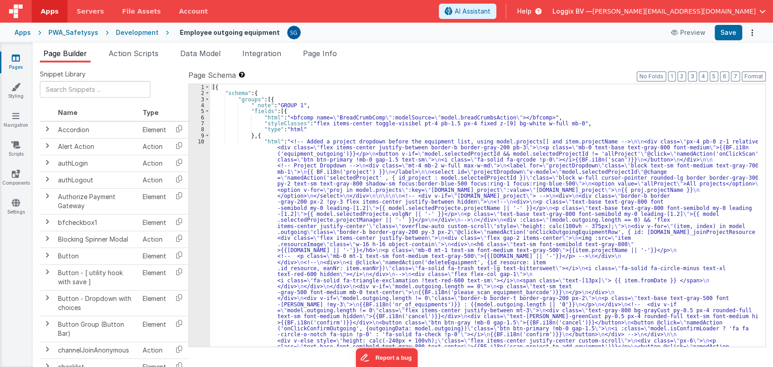
click at [234, 168] on div "[{ "schema" : { "groups" : [{ "_note" : "GROUP 1" , "fields" : [{ "html" : "<bf…" at bounding box center [484, 330] width 548 height 492
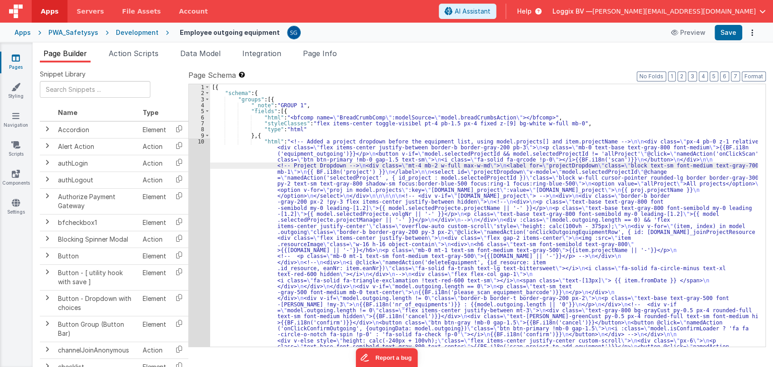
click at [200, 143] on div "10" at bounding box center [199, 250] width 21 height 223
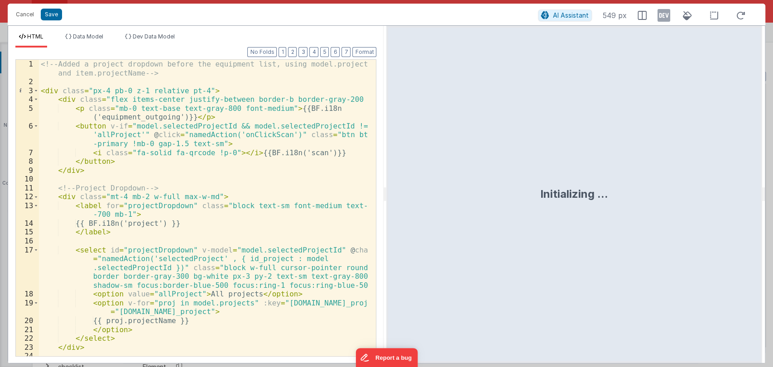
drag, startPoint x: 386, startPoint y: 199, endPoint x: 710, endPoint y: 171, distance: 325.0
click at [710, 171] on html "Cancel Save AI Assistant 549 px HTML Data Model Dev Data Model Format 7 6 5 4 3…" at bounding box center [386, 183] width 773 height 367
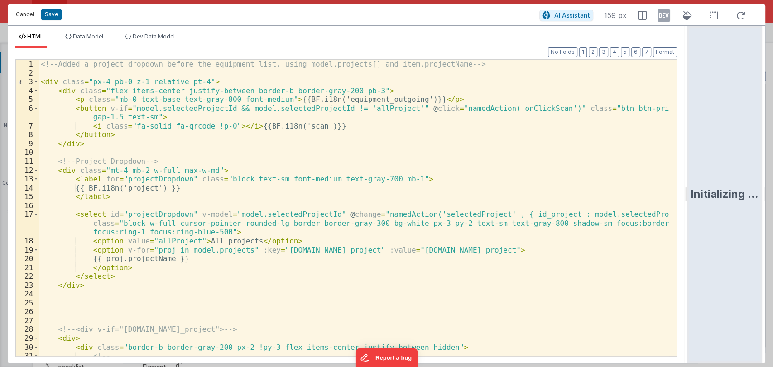
click at [25, 12] on button "Cancel" at bounding box center [24, 14] width 27 height 13
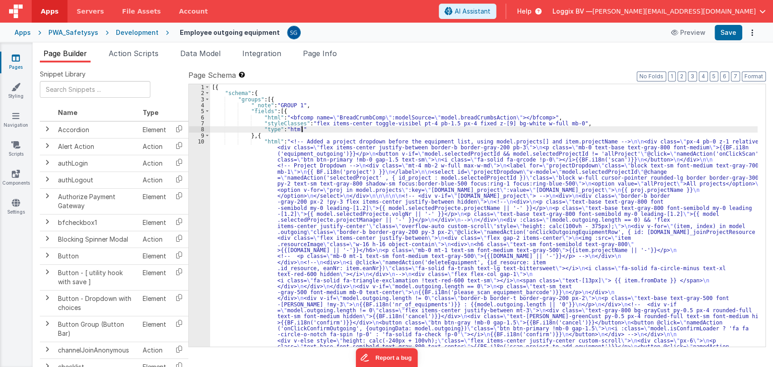
click at [327, 128] on div "[{ "schema" : { "groups" : [{ "_note" : "GROUP 1" , "fields" : [{ "html" : "<bf…" at bounding box center [484, 330] width 548 height 492
click at [72, 30] on div "PWA_Safetysys" at bounding box center [73, 32] width 50 height 9
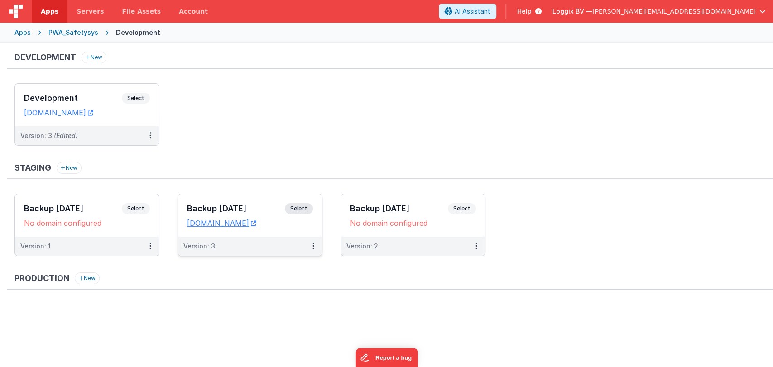
click at [235, 201] on div "Backup 21-08-2025 Select URLs temp.clientportal.cloud" at bounding box center [250, 215] width 144 height 43
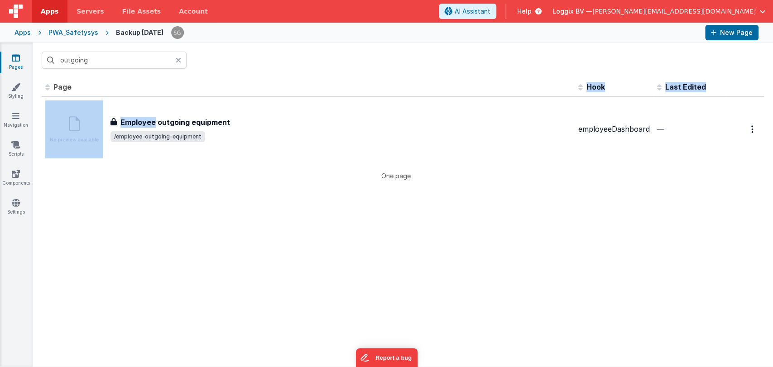
drag, startPoint x: 155, startPoint y: 113, endPoint x: 110, endPoint y: 92, distance: 49.8
click at [110, 92] on table "Id Page Description Hook Last Edited FR_C4D24020-693A-024B-A054-B96AF24FE35B Em…" at bounding box center [403, 120] width 722 height 84
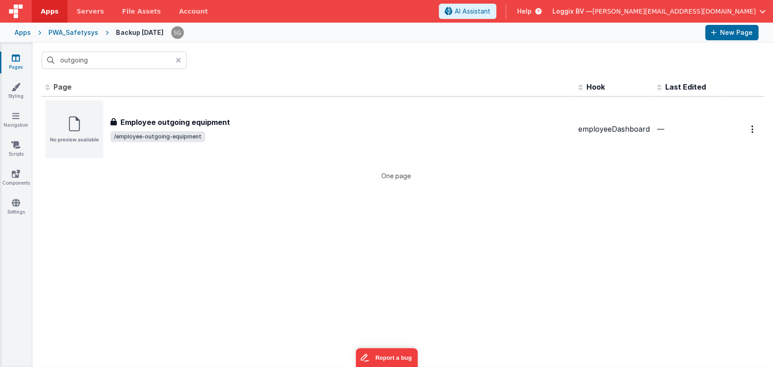
click at [101, 69] on div "outgoing" at bounding box center [403, 60] width 740 height 35
click at [113, 64] on input "outgoing" at bounding box center [114, 60] width 145 height 17
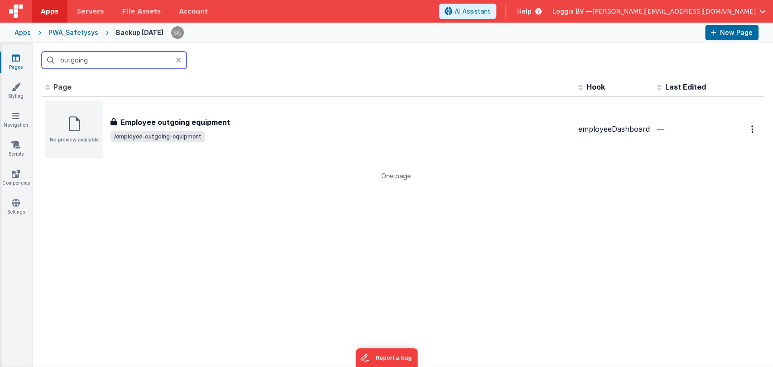
click at [113, 64] on input "outgoing" at bounding box center [114, 60] width 145 height 17
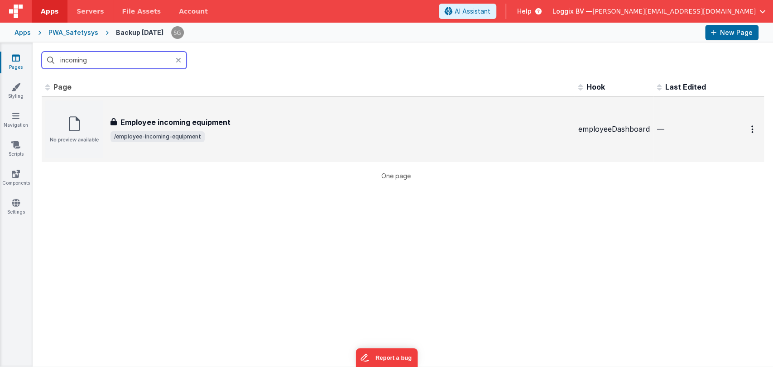
type input "incoming"
click at [171, 124] on h3 "Employee incoming equipment" at bounding box center [175, 122] width 110 height 11
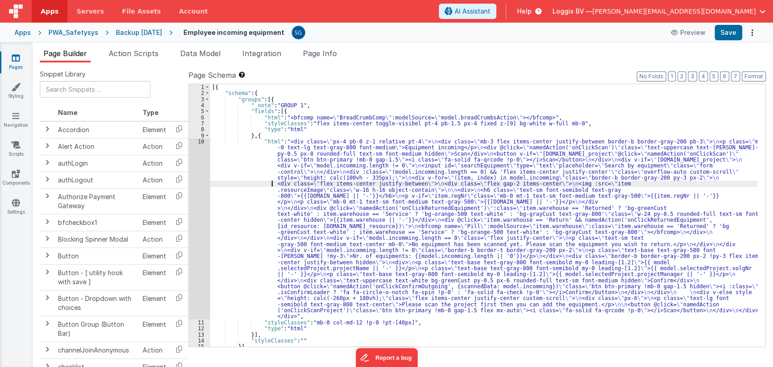
click at [227, 184] on div "[{ "schema" : { "groups" : [{ "_note" : "GROUP 1" , "fields" : [{ "html" : "<bf…" at bounding box center [484, 221] width 548 height 275
click at [134, 52] on span "Action Scripts" at bounding box center [134, 53] width 50 height 9
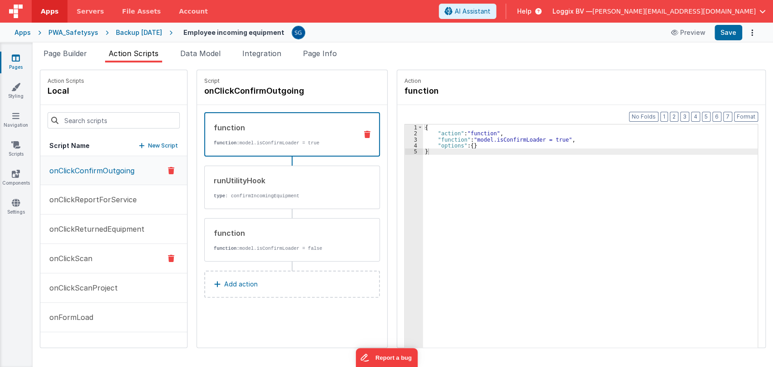
click at [70, 262] on p "onClickScan" at bounding box center [68, 258] width 48 height 11
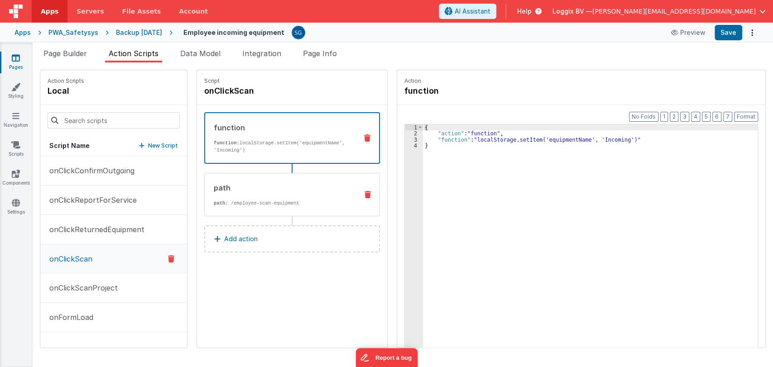
click at [278, 205] on p "path : /employee-scan-equipment" at bounding box center [282, 203] width 137 height 7
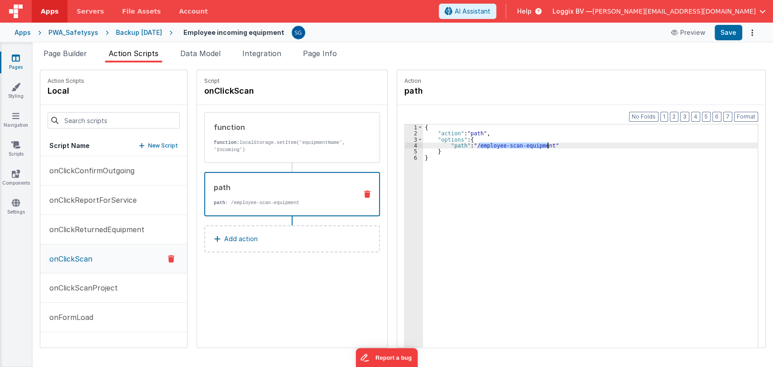
drag, startPoint x: 470, startPoint y: 144, endPoint x: 537, endPoint y: 145, distance: 67.0
click at [537, 145] on div "{ "action" : "path" , "options" : { "path" : "/employee-scan-equipment" } }" at bounding box center [595, 257] width 344 height 264
click at [62, 50] on span "Page Builder" at bounding box center [64, 53] width 43 height 9
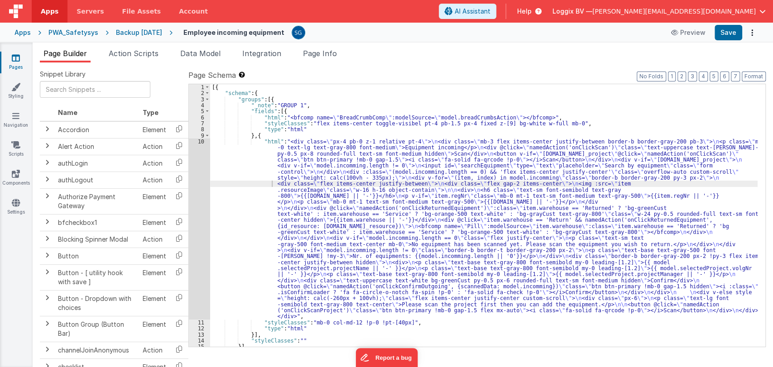
click at [14, 62] on icon at bounding box center [16, 57] width 8 height 9
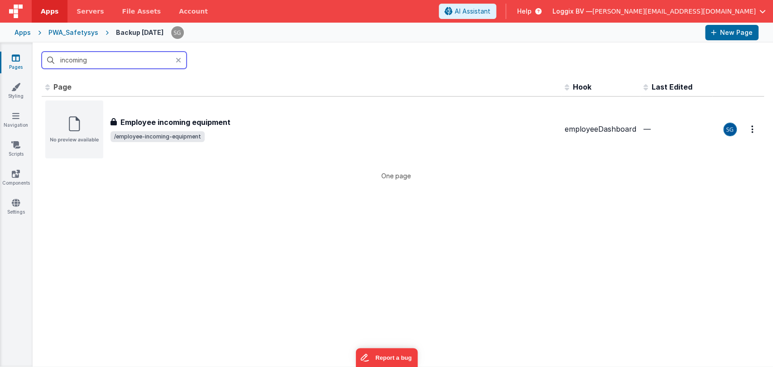
click at [107, 56] on input "incoming" at bounding box center [114, 60] width 145 height 17
paste input "employee-scan-equipment"
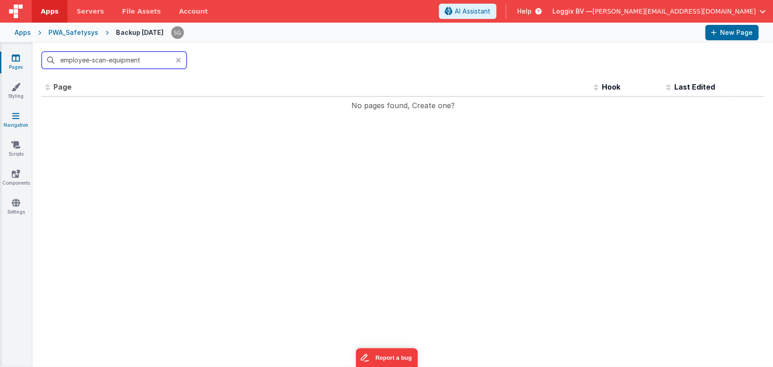
type input "employee-scan-equipment"
click at [23, 128] on link "Navigation" at bounding box center [16, 120] width 33 height 18
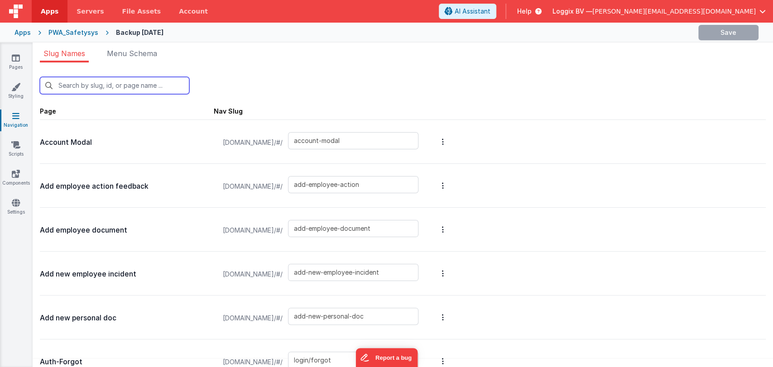
click at [107, 88] on input "text" at bounding box center [114, 85] width 149 height 17
paste input "employee-scan-equipment"
type input "employee-scan-equipment"
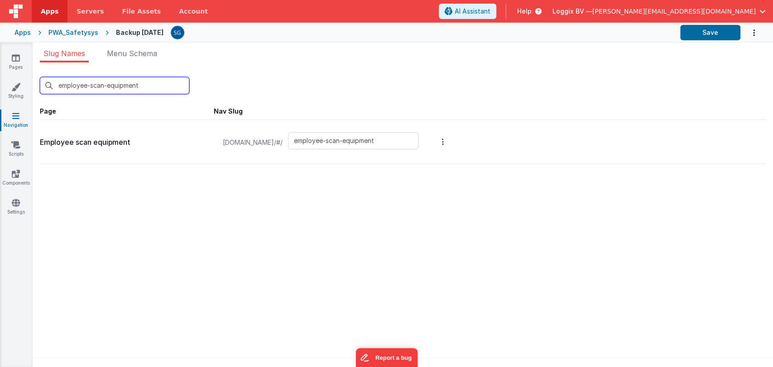
type input "employee-scan-equipment"
click at [130, 150] on div at bounding box center [127, 154] width 174 height 11
type input "employee-scan-equipment"
drag, startPoint x: 139, startPoint y: 145, endPoint x: 39, endPoint y: 141, distance: 100.2
click at [39, 141] on div "employee-scan-equipment New Slug Page Nav Slug Employee scan equipment temp.cli…" at bounding box center [403, 217] width 740 height 310
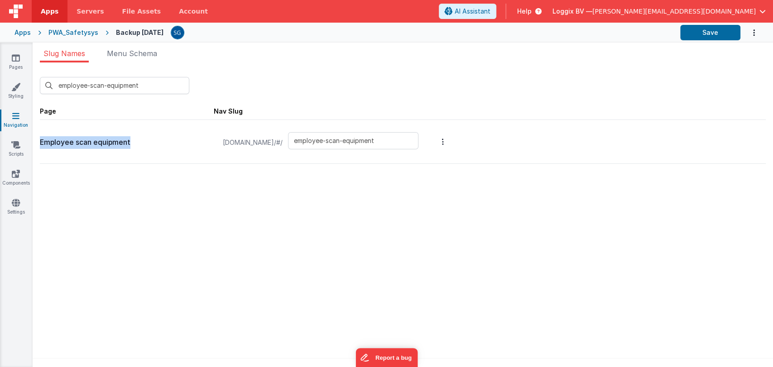
copy p "Employee scan equipment"
click at [15, 62] on icon at bounding box center [16, 57] width 8 height 9
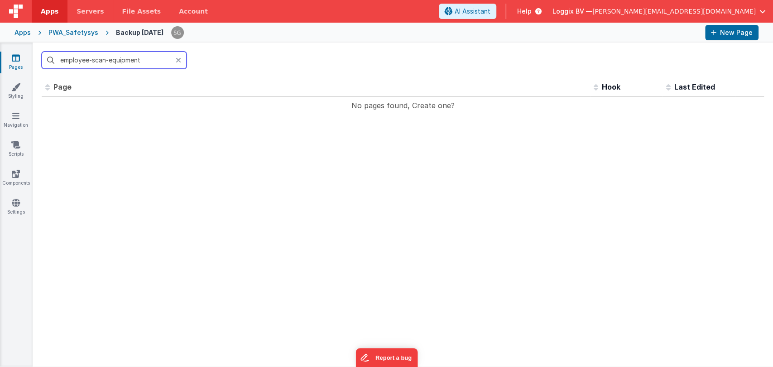
click at [101, 62] on input "employee-scan-equipment" at bounding box center [114, 60] width 145 height 17
paste input "Employee scan equipment"
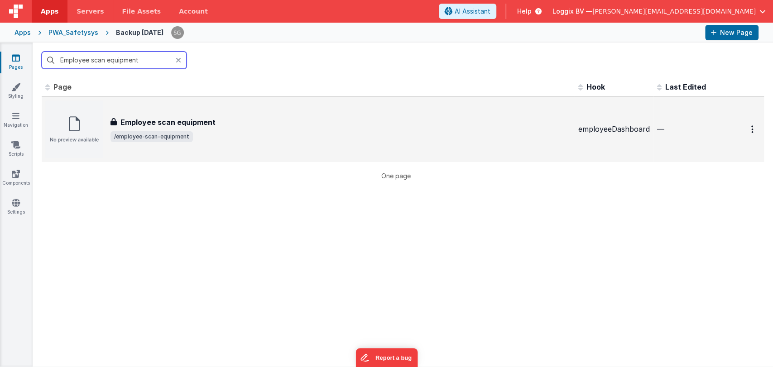
type input "Employee scan equipment"
click at [164, 123] on h3 "Employee scan equipment" at bounding box center [167, 122] width 95 height 11
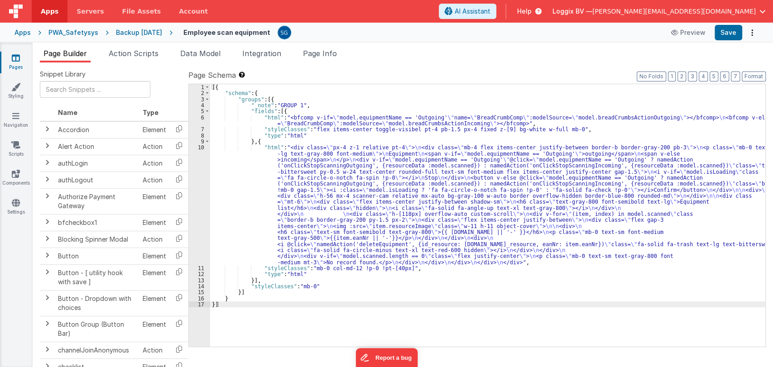
click at [241, 173] on div "[{ "schema" : { "groups" : [{ "_note" : "GROUP 1" , "fields" : [{ "html" : "<bf…" at bounding box center [487, 221] width 555 height 275
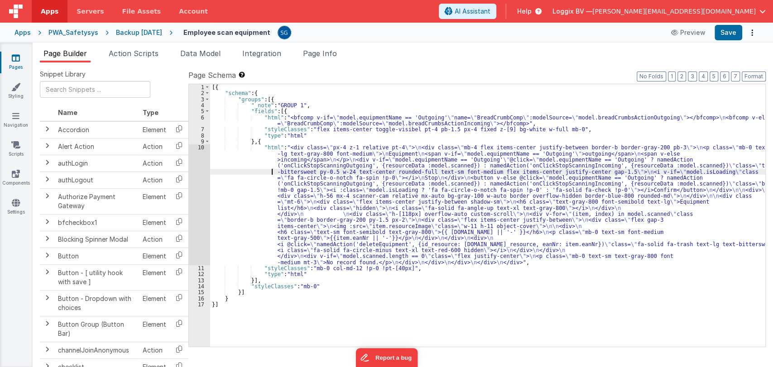
click at [201, 144] on div "10" at bounding box center [199, 204] width 21 height 121
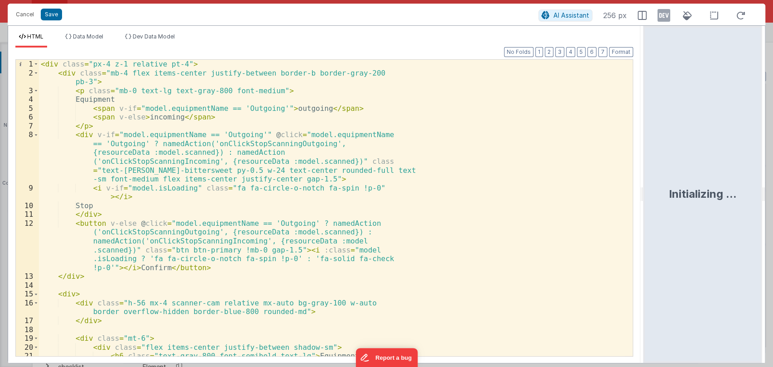
drag, startPoint x: 383, startPoint y: 197, endPoint x: 721, endPoint y: 152, distance: 340.7
click at [721, 152] on html "Cancel Save AI Assistant 256 px HTML Data Model Dev Data Model Format 7 6 5 4 3…" at bounding box center [386, 183] width 773 height 367
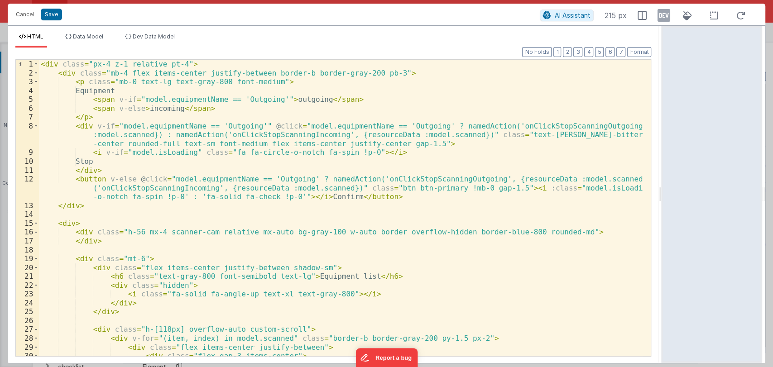
drag, startPoint x: 685, startPoint y: 194, endPoint x: 663, endPoint y: 190, distance: 22.6
click at [663, 190] on html "Cancel Save AI Assistant 215 px HTML Data Model Dev Data Model Format 7 6 5 4 3…" at bounding box center [386, 183] width 773 height 367
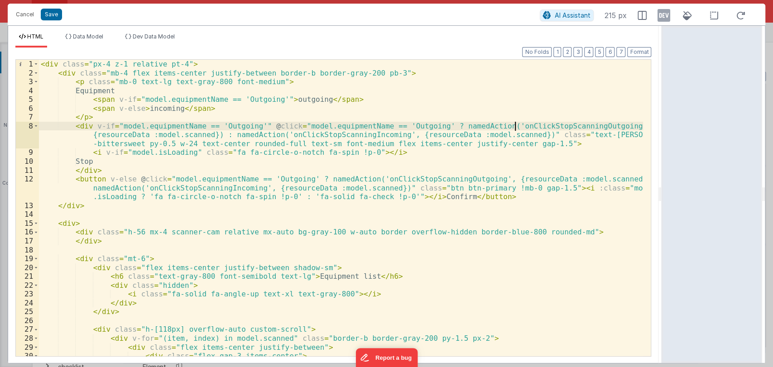
click at [515, 126] on div "< div class = "px-4 z-1 relative pt-4" > < div class = "mb-4 flex items-center …" at bounding box center [341, 217] width 605 height 314
click at [322, 133] on div "< div class = "px-4 z-1 relative pt-4" > < div class = "mb-4 flex items-center …" at bounding box center [341, 217] width 605 height 314
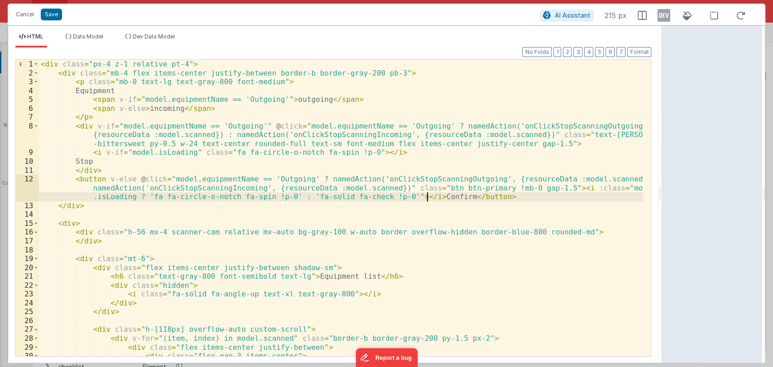
click at [425, 197] on div "< div class = "px-4 z-1 relative pt-4" > < div class = "mb-4 flex items-center …" at bounding box center [341, 217] width 605 height 314
click at [400, 150] on div "< div class = "px-4 z-1 relative pt-4" > < div class = "mb-4 flex items-center …" at bounding box center [341, 217] width 605 height 314
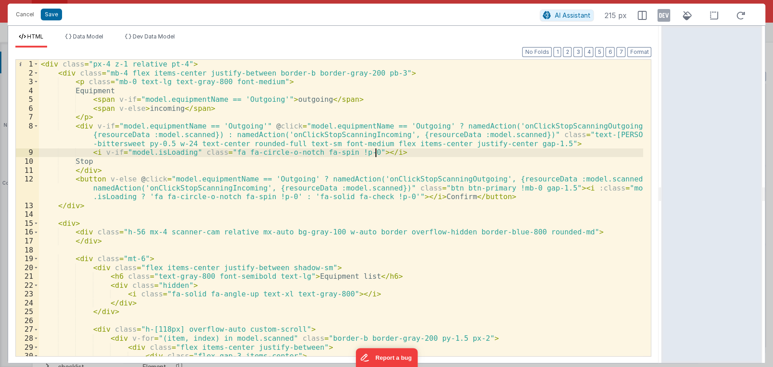
click at [303, 134] on div "< div class = "px-4 z-1 relative pt-4" > < div class = "mb-4 flex items-center …" at bounding box center [341, 217] width 605 height 314
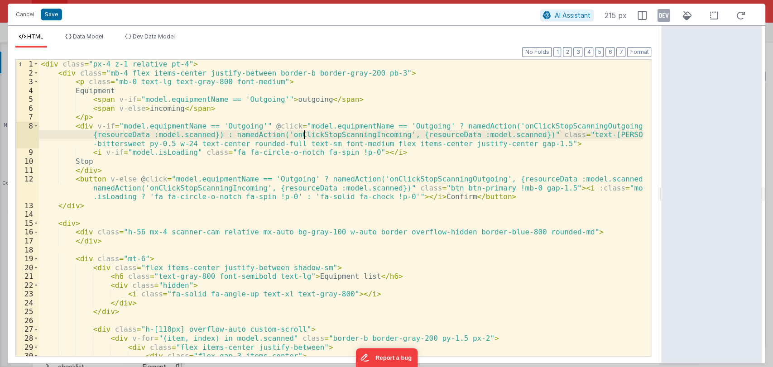
click at [303, 134] on div "< div class = "px-4 z-1 relative pt-4" > < div class = "mb-4 flex items-center …" at bounding box center [341, 217] width 605 height 314
click at [27, 18] on button "Cancel" at bounding box center [24, 14] width 27 height 13
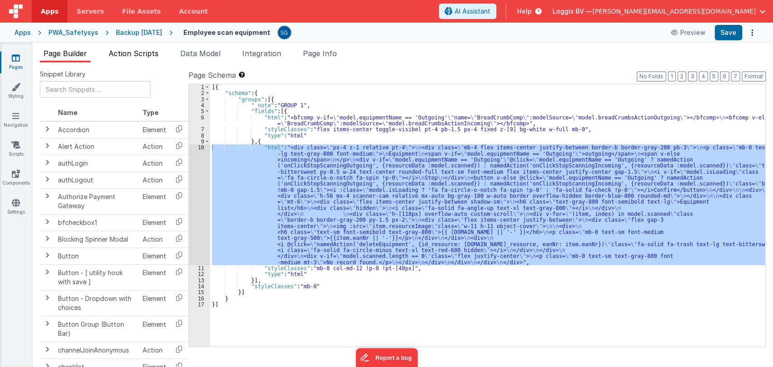
click at [117, 50] on span "Action Scripts" at bounding box center [134, 53] width 50 height 9
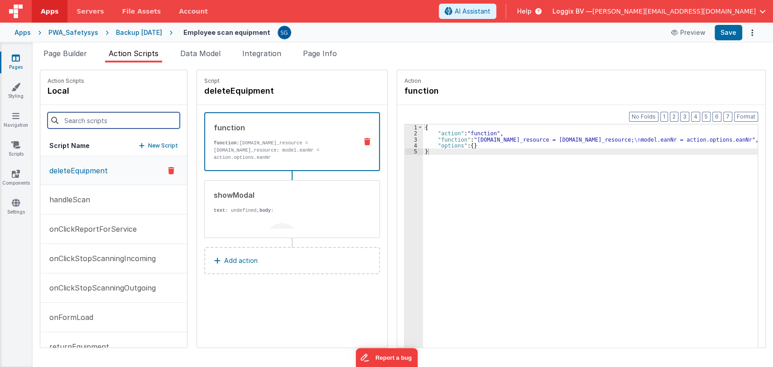
click at [104, 118] on input at bounding box center [114, 120] width 132 height 16
paste input "onClickStopScanningIncoming"
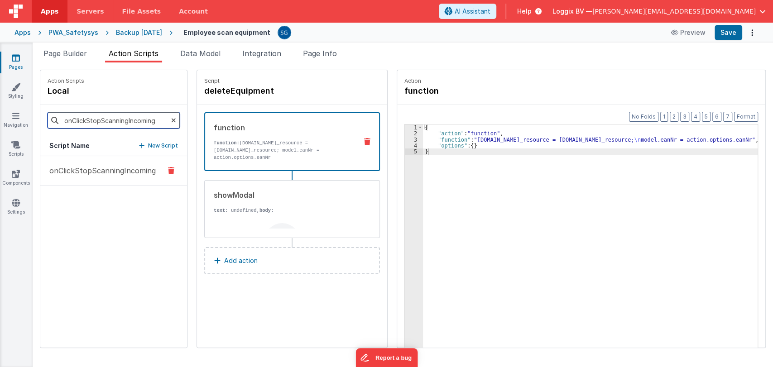
type input "onClickStopScanningIncoming"
click at [88, 178] on button "onClickStopScanningIncoming" at bounding box center [113, 170] width 147 height 29
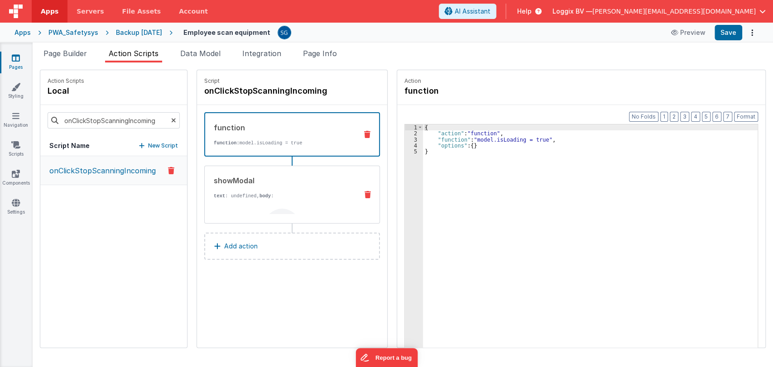
click at [295, 189] on div "showModal text : undefined, body : Are you sure you want to return this {{vueap…" at bounding box center [278, 194] width 146 height 39
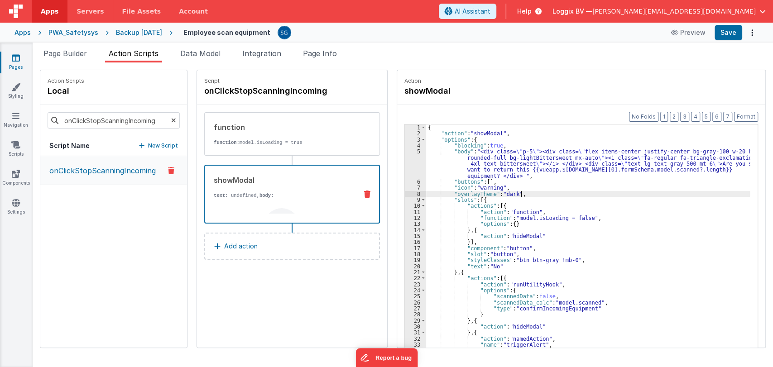
click at [533, 191] on div "{ "action" : "showModal" , "options" : { "blocking" : true , "body" : "<div cla…" at bounding box center [590, 257] width 329 height 264
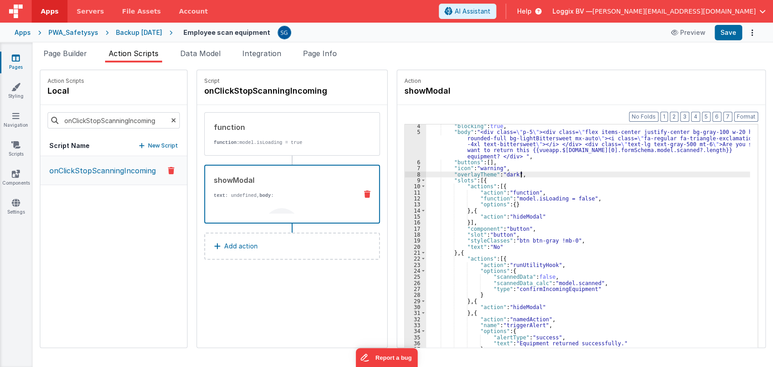
scroll to position [19, 0]
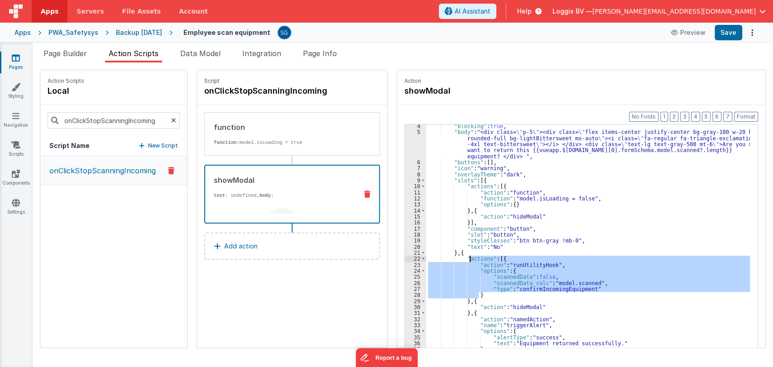
drag, startPoint x: 476, startPoint y: 295, endPoint x: 464, endPoint y: 261, distance: 35.7
click at [464, 261] on div ""blocking" : true , "body" : "<div class= \" p-5 \" ><div class= \" flex items-…" at bounding box center [590, 255] width 329 height 264
click at [487, 293] on div ""blocking" : true , "body" : "<div class= \" p-5 \" ><div class= \" flex items-…" at bounding box center [588, 250] width 324 height 251
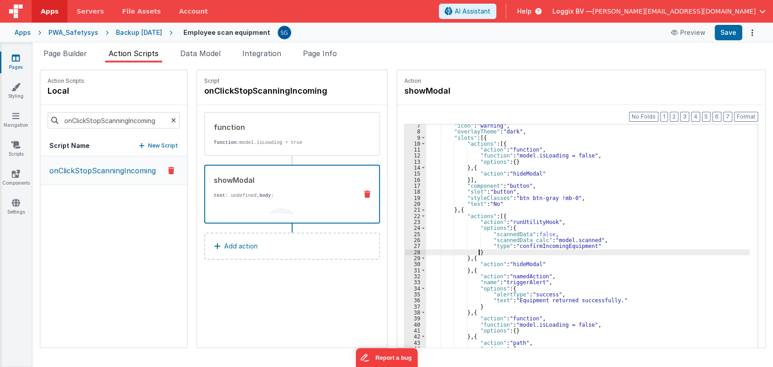
scroll to position [55, 0]
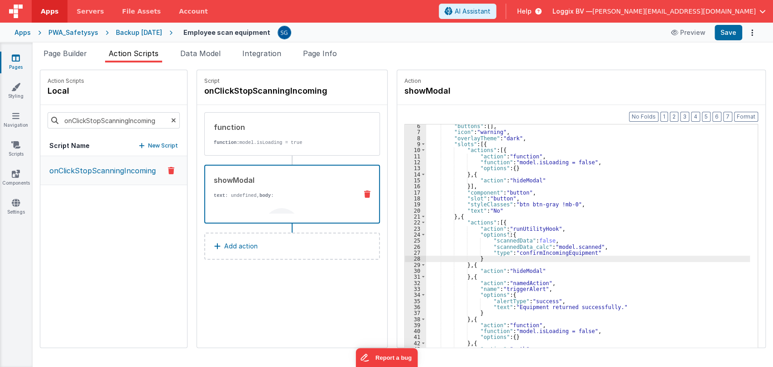
click at [171, 122] on icon at bounding box center [173, 120] width 5 height 31
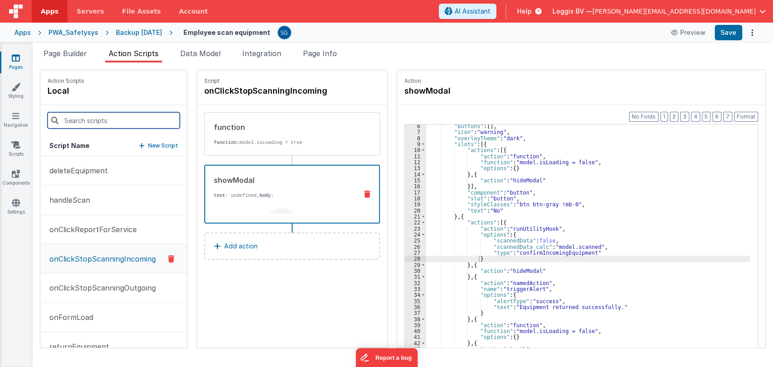
click at [100, 123] on input at bounding box center [114, 120] width 132 height 16
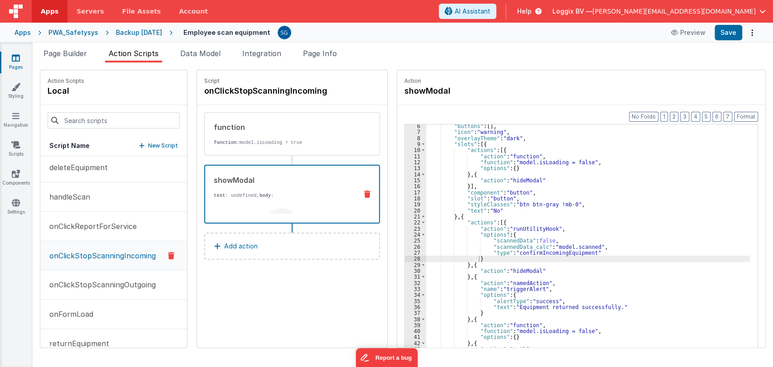
click at [268, 316] on div "Script onClickStopScanningIncoming function function: model.isLoading = true sh…" at bounding box center [292, 209] width 190 height 278
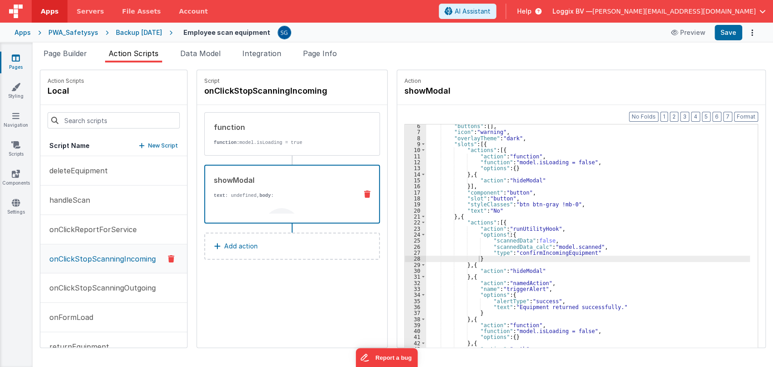
click at [259, 286] on div "Script onClickStopScanningIncoming function function: model.isLoading = true sh…" at bounding box center [292, 209] width 190 height 278
click at [65, 53] on span "Page Builder" at bounding box center [64, 53] width 43 height 9
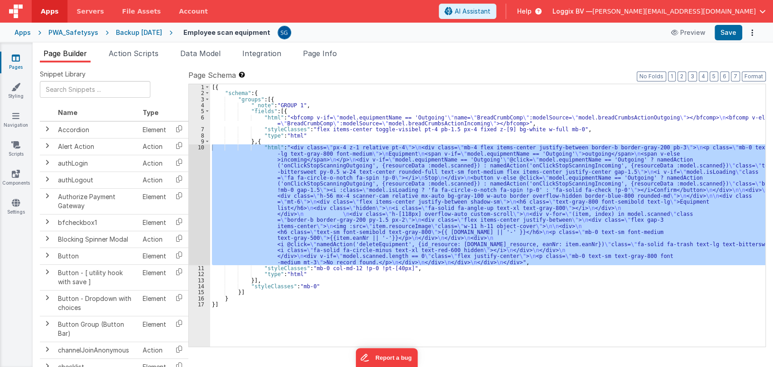
click at [316, 308] on div "[{ "schema" : { "groups" : [{ "_note" : "GROUP 1" , "fields" : [{ "html" : "<bf…" at bounding box center [487, 221] width 555 height 275
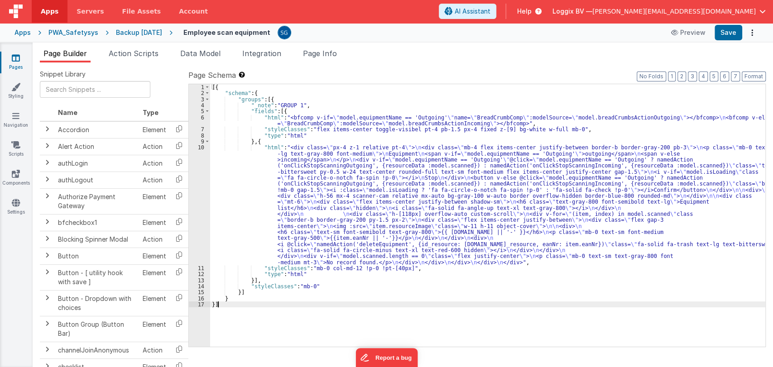
click at [310, 104] on div "[{ "schema" : { "groups" : [{ "_note" : "GROUP 1" , "fields" : [{ "html" : "<bf…" at bounding box center [487, 221] width 555 height 275
click at [129, 33] on div "Backup [DATE]" at bounding box center [139, 32] width 46 height 9
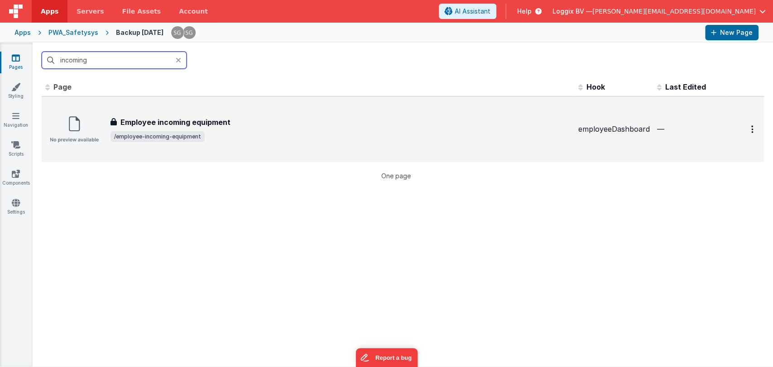
type input "incoming"
click at [167, 111] on div "Employee incoming equipment Employee incoming equipment /employee-incoming-equi…" at bounding box center [308, 130] width 526 height 58
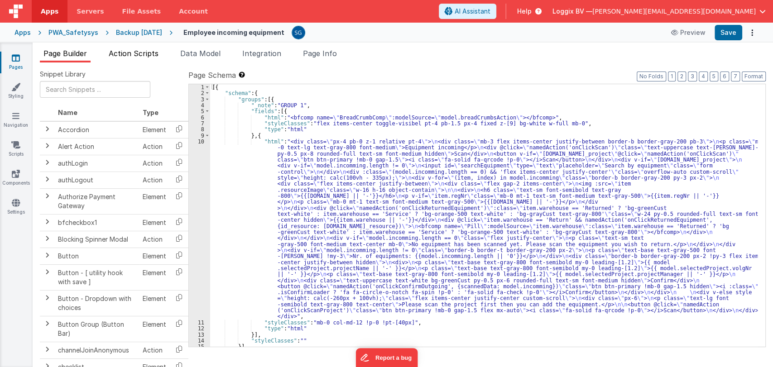
click at [151, 50] on span "Action Scripts" at bounding box center [134, 53] width 50 height 9
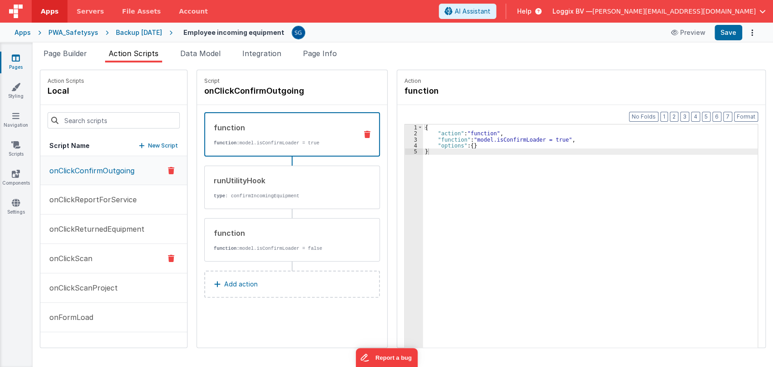
click at [73, 262] on p "onClickScan" at bounding box center [68, 258] width 48 height 11
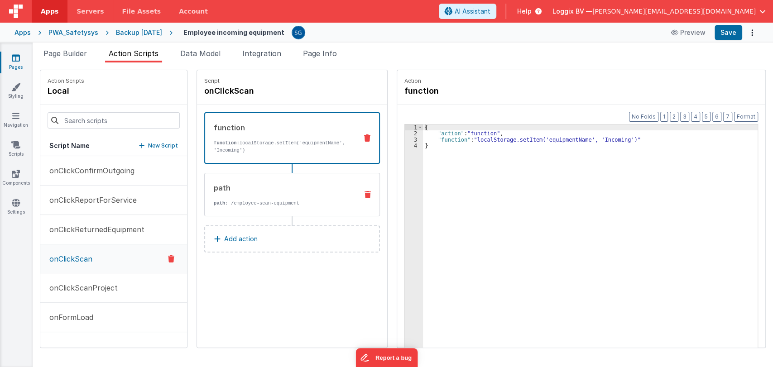
click at [290, 198] on div "path path : /employee-scan-equipment" at bounding box center [278, 195] width 146 height 24
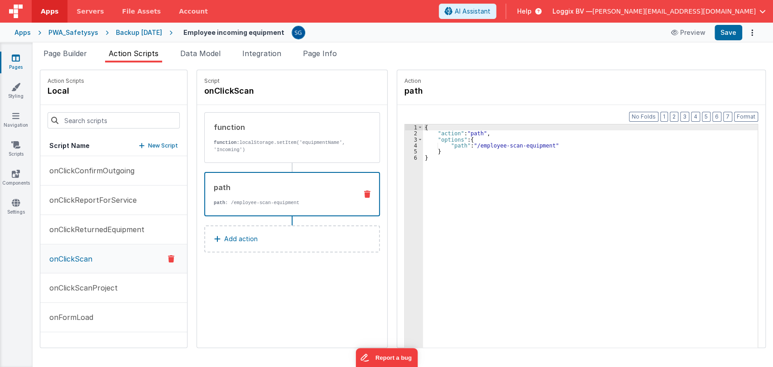
click at [478, 162] on div "{ "action" : "path" , "options" : { "path" : "/employee-scan-equipment" } }" at bounding box center [595, 257] width 344 height 264
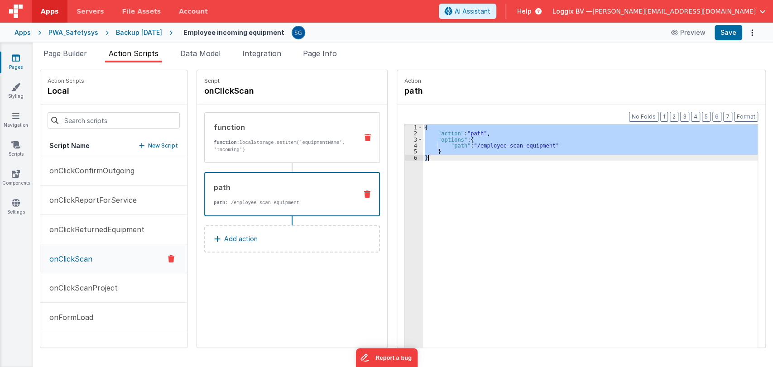
click at [243, 139] on p "function: localStorage.setItem('equipmentName', 'Incoming')" at bounding box center [282, 146] width 137 height 14
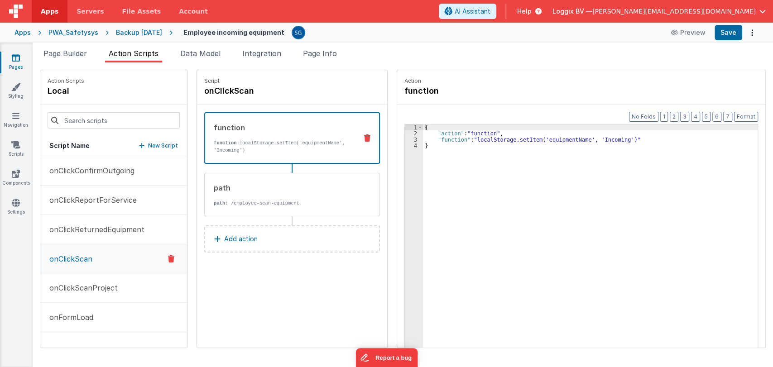
click at [461, 142] on div "{ "action" : "function" , "function" : "localStorage.setItem('equipmentName', '…" at bounding box center [595, 257] width 344 height 264
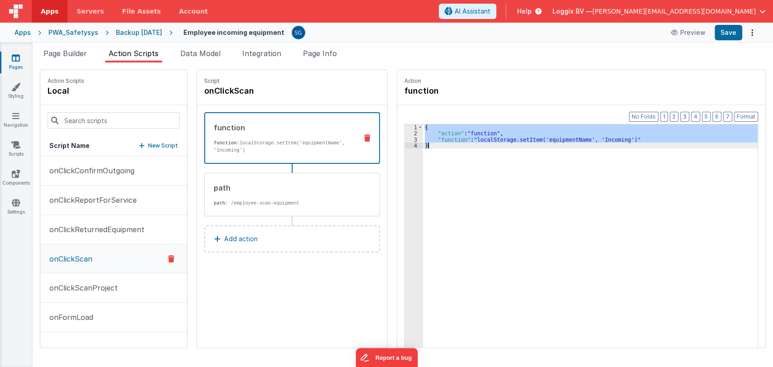
click at [8, 65] on link "Pages" at bounding box center [16, 62] width 33 height 18
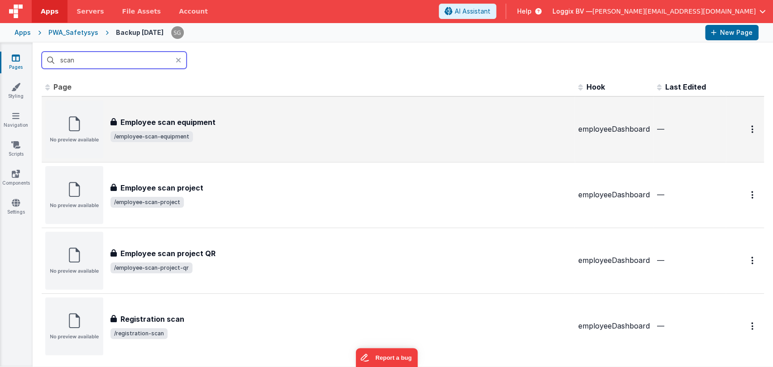
type input "scan"
click at [191, 114] on div "Employee scan equipment Employee scan equipment /employee-scan-equipment" at bounding box center [308, 130] width 526 height 58
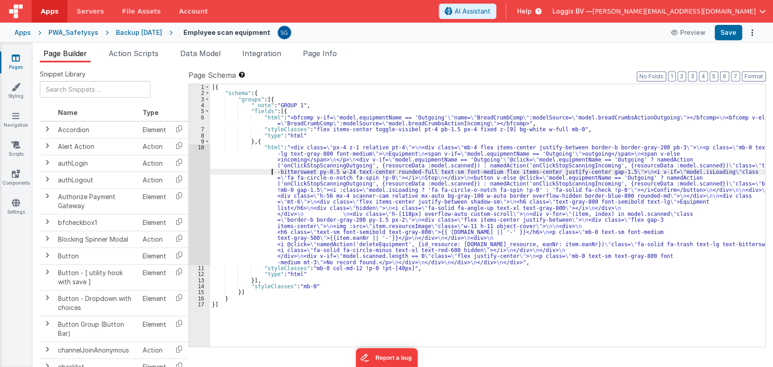
click at [258, 174] on div "[{ "schema" : { "groups" : [{ "_note" : "GROUP 1" , "fields" : [{ "html" : "<bf…" at bounding box center [487, 221] width 555 height 275
click at [201, 149] on div "10" at bounding box center [199, 204] width 21 height 121
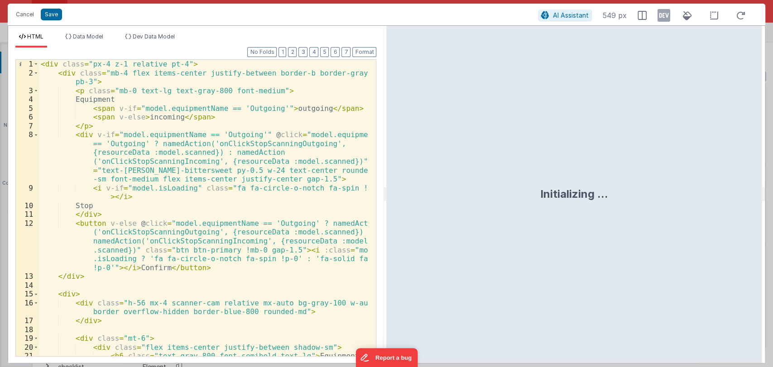
drag, startPoint x: 384, startPoint y: 194, endPoint x: 734, endPoint y: 163, distance: 351.0
click at [734, 163] on html "Cancel Save AI Assistant 549 px HTML Data Model Dev Data Model Format 7 6 5 4 3…" at bounding box center [386, 183] width 773 height 367
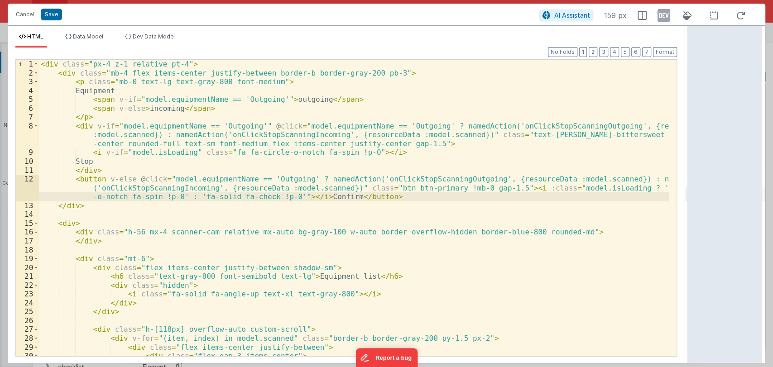
click at [379, 195] on div "< div class = "px-4 z-1 relative pt-4" > < div class = "mb-4 flex items-center …" at bounding box center [354, 217] width 630 height 314
click at [324, 197] on div "< div class = "px-4 z-1 relative pt-4" > < div class = "mb-4 flex items-center …" at bounding box center [354, 217] width 630 height 314
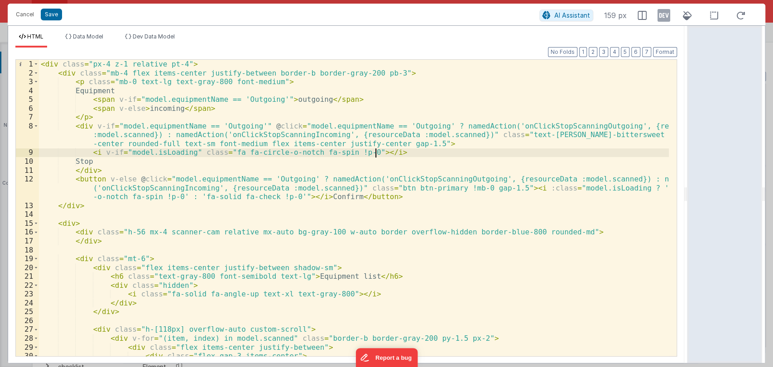
click at [467, 156] on div "< div class = "px-4 z-1 relative pt-4" > < div class = "mb-4 flex items-center …" at bounding box center [354, 217] width 630 height 314
click at [320, 196] on div "< div class = "px-4 z-1 relative pt-4" > < div class = "mb-4 flex items-center …" at bounding box center [354, 217] width 630 height 314
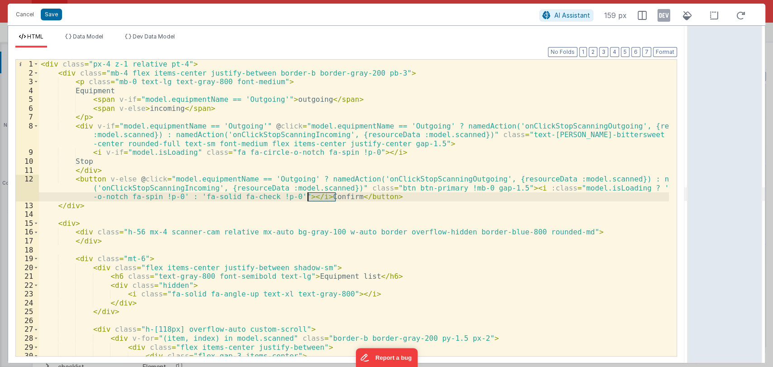
click at [320, 196] on div "< div class = "px-4 z-1 relative pt-4" > < div class = "mb-4 flex items-center …" at bounding box center [354, 217] width 630 height 314
click at [376, 197] on div "< div class = "px-4 z-1 relative pt-4" > < div class = "mb-4 flex items-center …" at bounding box center [354, 217] width 630 height 314
click at [323, 202] on div "< div class = "px-4 z-1 relative pt-4" > < div class = "mb-4 flex items-center …" at bounding box center [354, 217] width 630 height 314
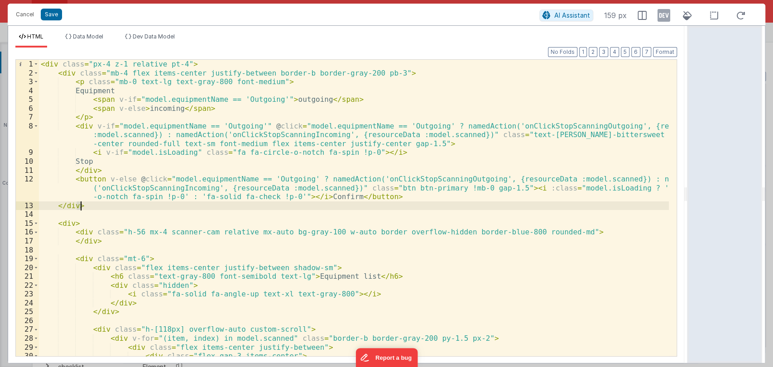
click at [323, 202] on div "< div class = "px-4 z-1 relative pt-4" > < div class = "mb-4 flex items-center …" at bounding box center [354, 217] width 630 height 314
click at [327, 197] on div "< div class = "px-4 z-1 relative pt-4" > < div class = "mb-4 flex items-center …" at bounding box center [354, 217] width 630 height 314
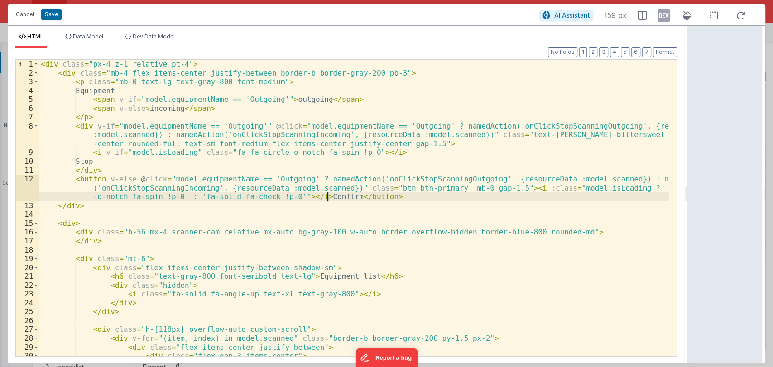
click at [327, 197] on div "< div class = "px-4 z-1 relative pt-4" > < div class = "mb-4 flex items-center …" at bounding box center [354, 217] width 630 height 314
click at [576, 135] on div "< div class = "px-4 z-1 relative pt-4" > < div class = "mb-4 flex items-center …" at bounding box center [354, 217] width 630 height 314
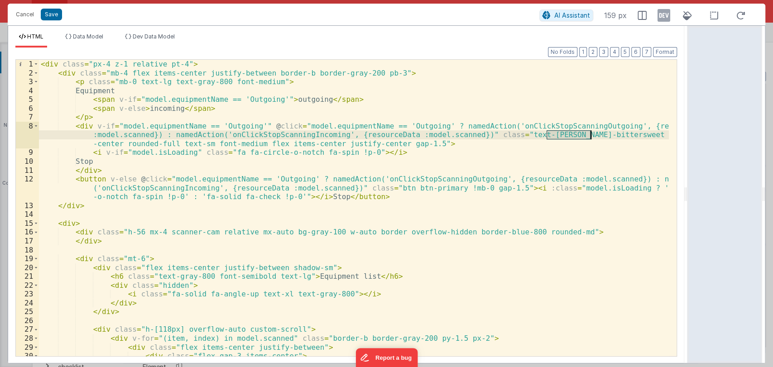
click at [576, 135] on div "< div class = "px-4 z-1 relative pt-4" > < div class = "mb-4 flex items-center …" at bounding box center [354, 217] width 630 height 314
click at [417, 188] on div "< div class = "px-4 z-1 relative pt-4" > < div class = "mb-4 flex items-center …" at bounding box center [354, 217] width 630 height 314
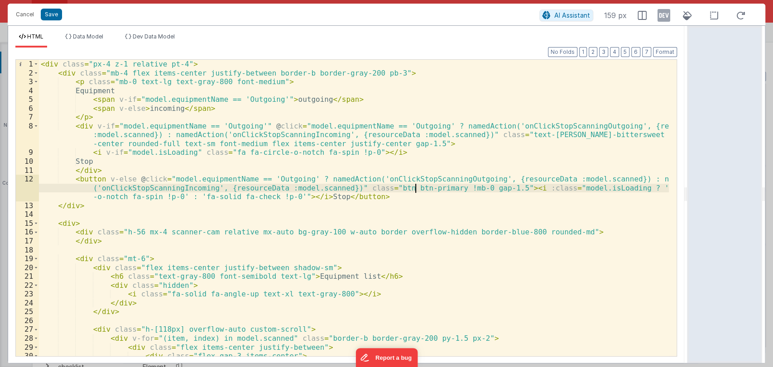
click at [417, 188] on div "< div class = "px-4 z-1 relative pt-4" > < div class = "mb-4 flex items-center …" at bounding box center [354, 217] width 630 height 314
click at [39, 12] on div "Cancel Save" at bounding box center [275, 14] width 528 height 13
click at [43, 13] on button "Save" at bounding box center [51, 15] width 21 height 12
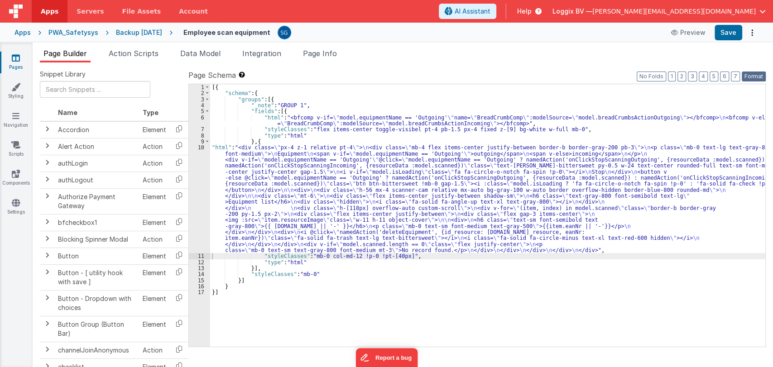
click at [761, 78] on button "Format" at bounding box center [754, 77] width 24 height 10
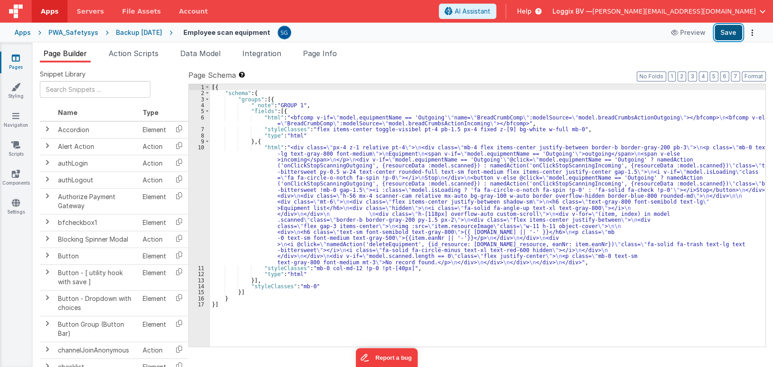
click at [726, 34] on button "Save" at bounding box center [729, 32] width 28 height 15
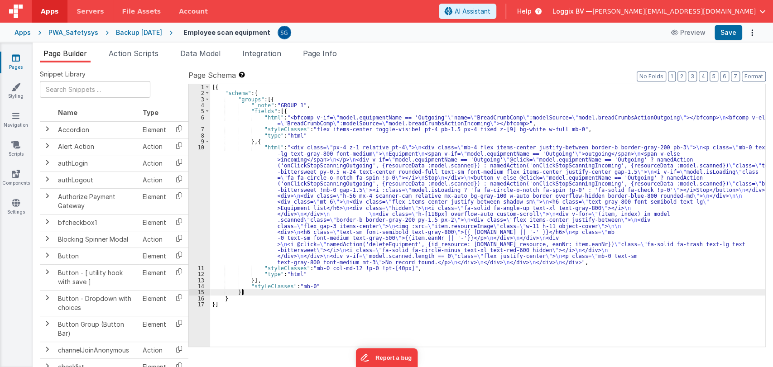
click at [251, 293] on div "[{ "schema" : { "groups" : [{ "_note" : "GROUP 1" , "fields" : [{ "html" : "<bf…" at bounding box center [487, 221] width 555 height 275
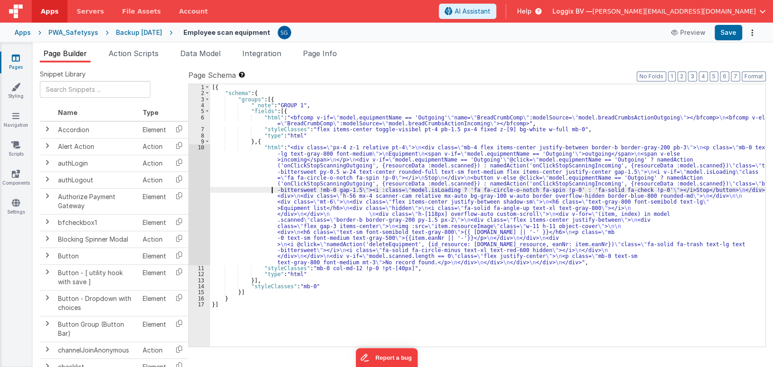
click at [255, 188] on div "[{ "schema" : { "groups" : [{ "_note" : "GROUP 1" , "fields" : [{ "html" : "<bf…" at bounding box center [487, 221] width 555 height 275
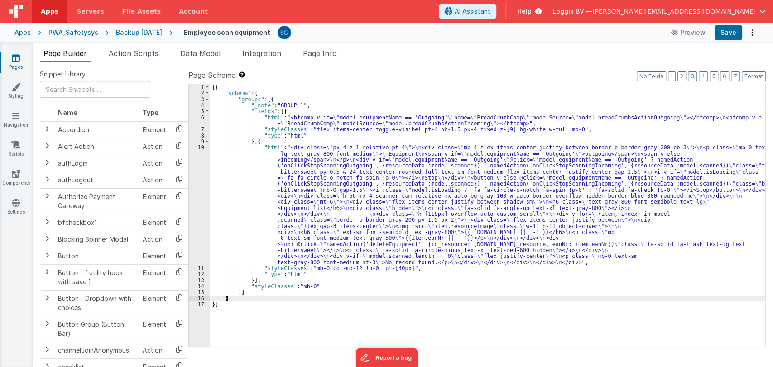
click at [250, 298] on div "[{ "schema" : { "groups" : [{ "_note" : "GROUP 1" , "fields" : [{ "html" : "<bf…" at bounding box center [487, 221] width 555 height 275
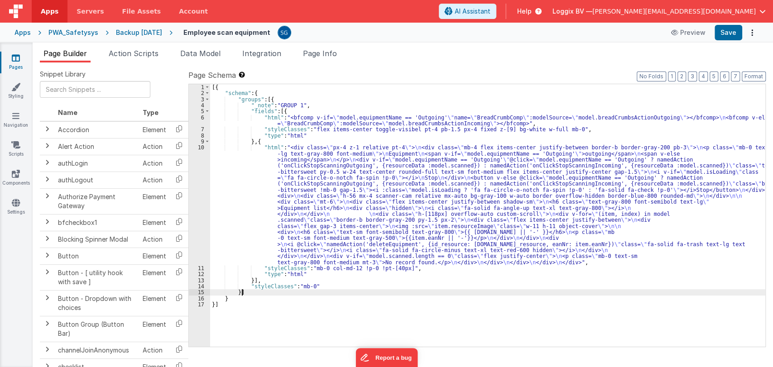
click at [250, 294] on div "[{ "schema" : { "groups" : [{ "_note" : "GROUP 1" , "fields" : [{ "html" : "<bf…" at bounding box center [487, 221] width 555 height 275
click at [135, 57] on span "Action Scripts" at bounding box center [134, 53] width 50 height 9
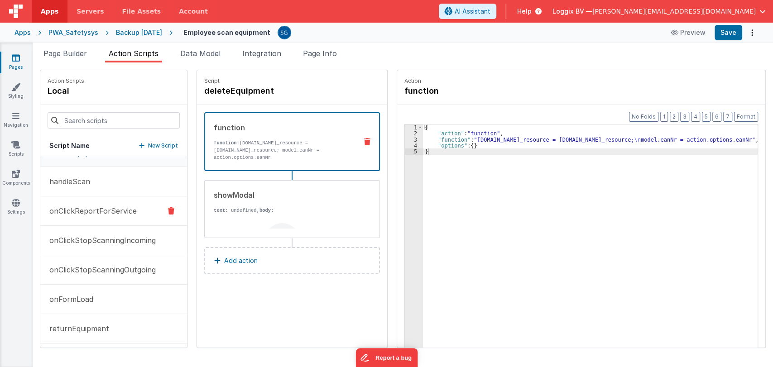
scroll to position [50, 0]
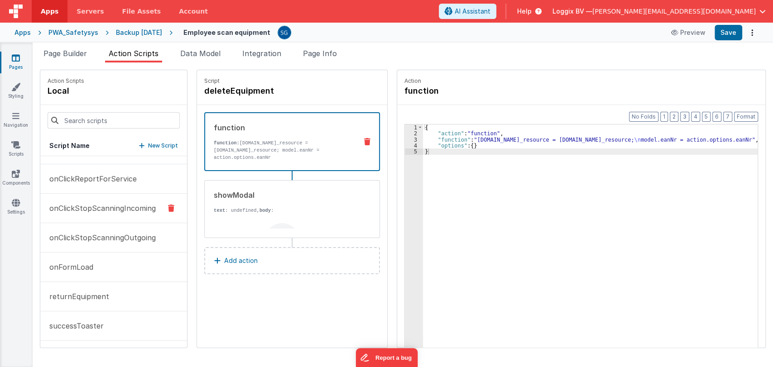
click at [86, 216] on button "onClickStopScanningIncoming" at bounding box center [113, 208] width 147 height 29
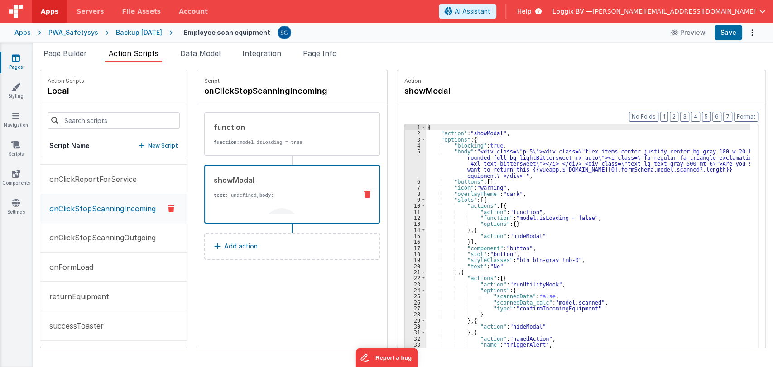
click at [256, 211] on div "Are you sure you want to return this {{vueapp.$store.state.wndw.windows[0].form…" at bounding box center [282, 263] width 136 height 129
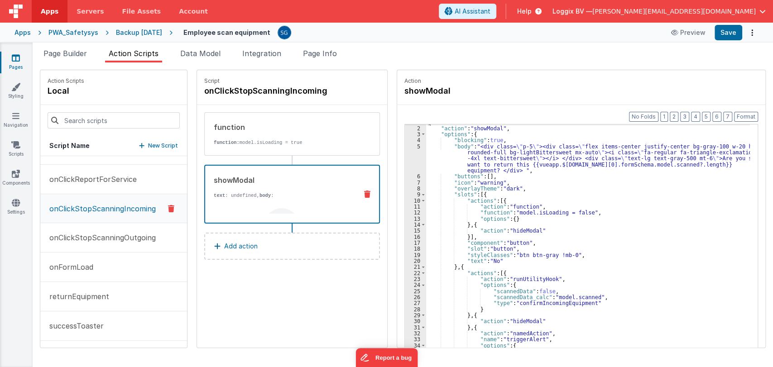
scroll to position [98, 0]
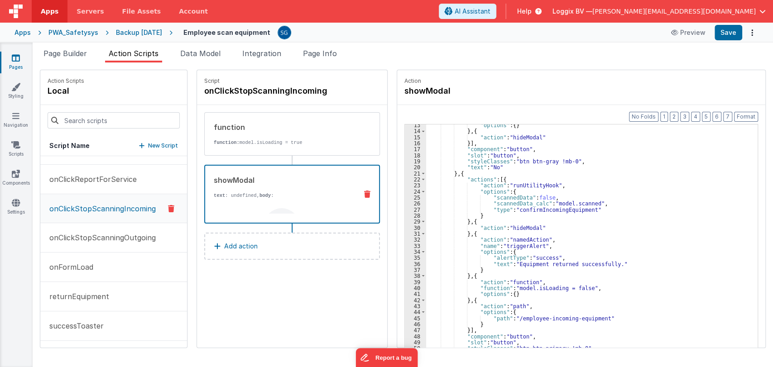
click at [576, 240] on div ""options" : { } } , { "action" : "hideModal" }] , "component" : "button" , "slo…" at bounding box center [590, 254] width 329 height 264
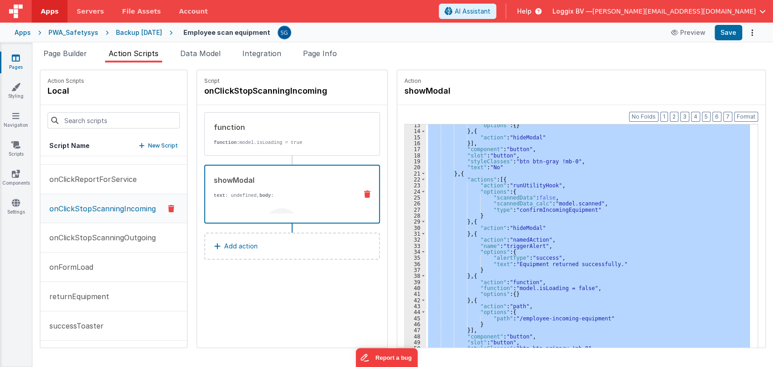
click at [503, 226] on div ""options" : { } } , { "action" : "hideModal" }] , "component" : "button" , "slo…" at bounding box center [588, 250] width 324 height 251
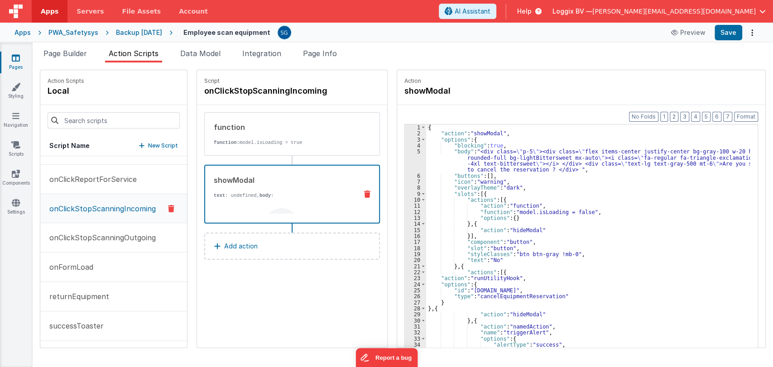
scroll to position [0, 0]
click at [755, 118] on button "Format" at bounding box center [746, 117] width 24 height 10
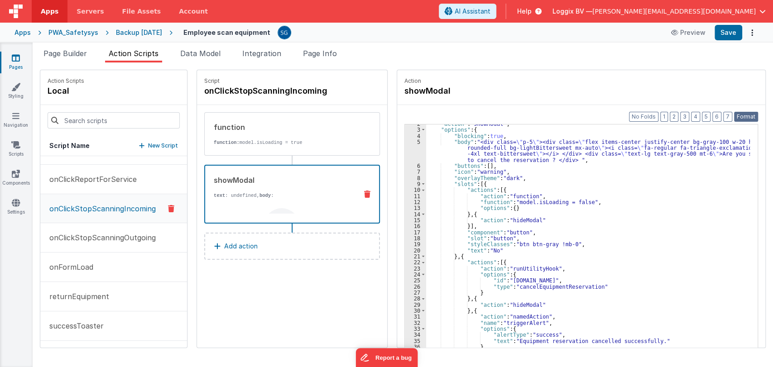
scroll to position [10, 0]
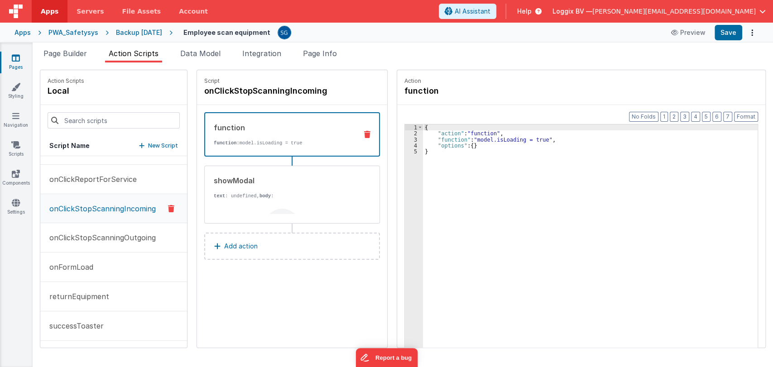
click at [291, 139] on p "function: model.isLoading = true" at bounding box center [282, 142] width 136 height 7
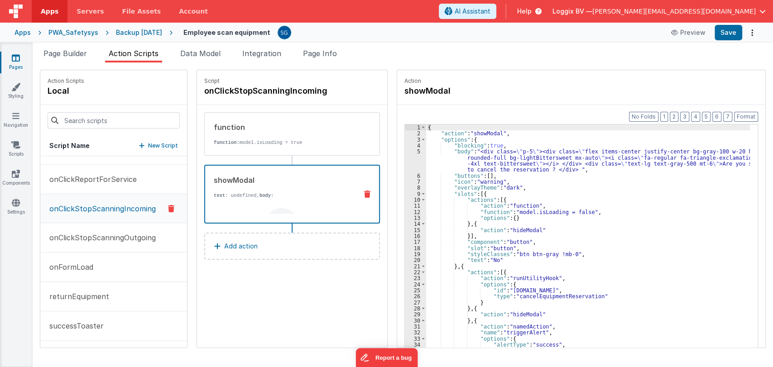
click at [300, 177] on div "showModal" at bounding box center [282, 180] width 136 height 11
click at [542, 225] on div "{ "action" : "showModal" , "options" : { "blocking" : true , "body" : "<div cla…" at bounding box center [590, 257] width 329 height 264
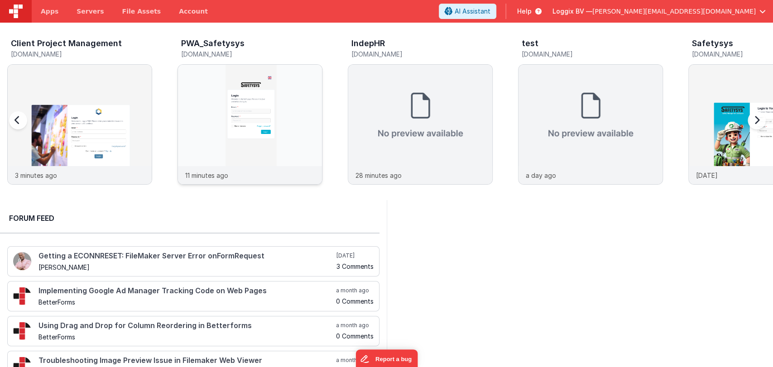
click at [225, 110] on img at bounding box center [250, 137] width 144 height 144
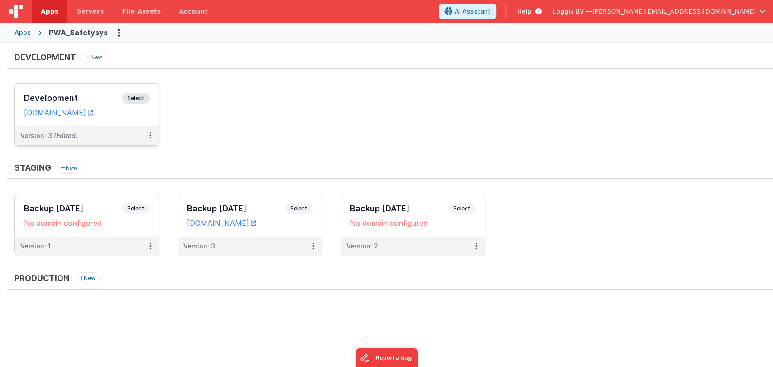
click at [67, 98] on h3 "Development" at bounding box center [73, 98] width 98 height 9
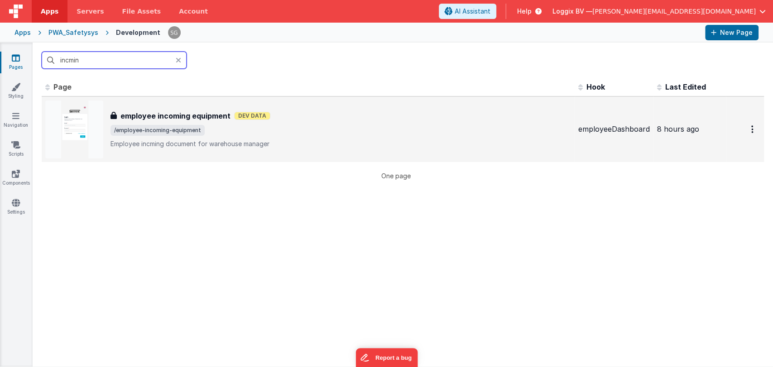
type input "incmin"
click at [161, 109] on div "employee incoming equipment employee incoming equipment Dev Data /employee-inco…" at bounding box center [308, 130] width 526 height 58
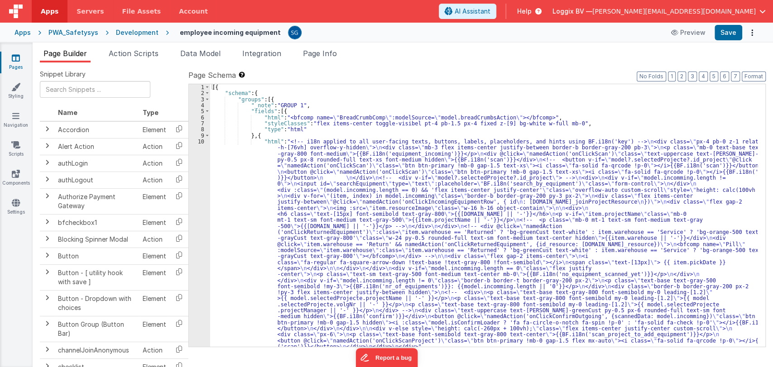
click at [139, 55] on span "Action Scripts" at bounding box center [134, 53] width 50 height 9
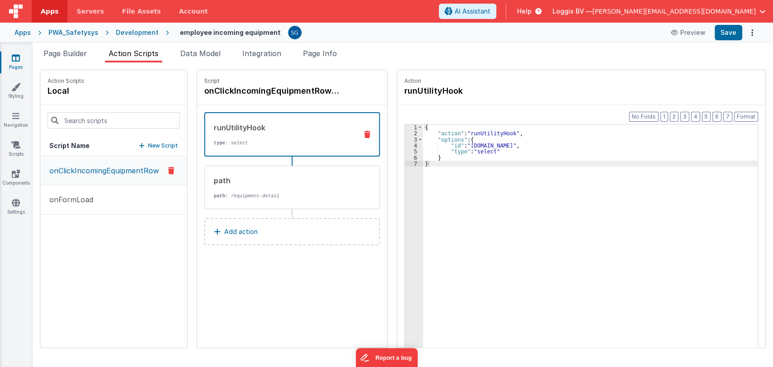
click at [154, 139] on div "Script Name New Script" at bounding box center [113, 146] width 147 height 20
click at [154, 143] on p "New Script" at bounding box center [163, 145] width 30 height 9
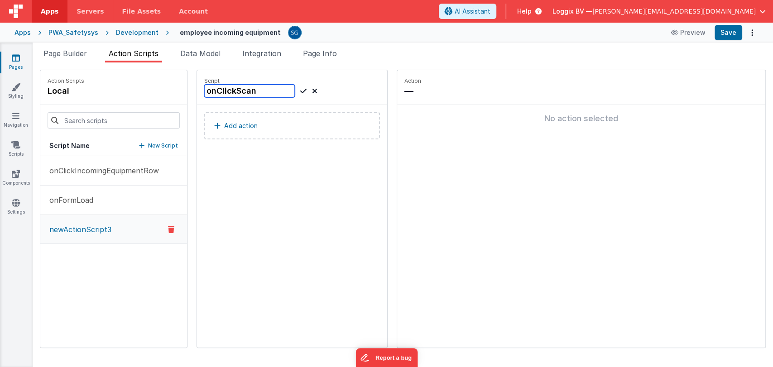
type input "onClickScan"
click at [301, 86] on icon at bounding box center [303, 91] width 6 height 11
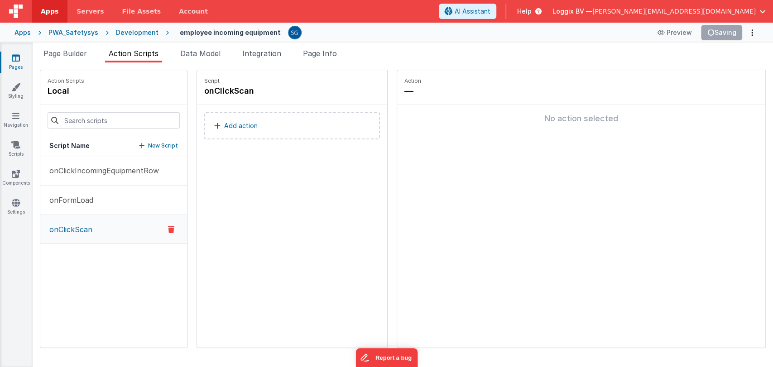
click at [224, 122] on p "Add action" at bounding box center [241, 125] width 34 height 11
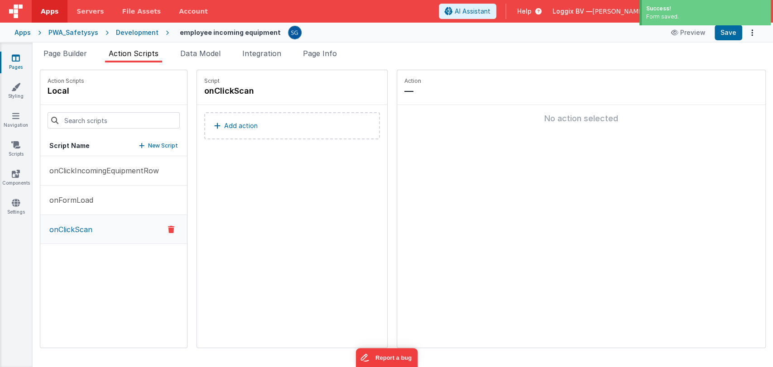
click at [256, 126] on button "Add action" at bounding box center [292, 125] width 176 height 27
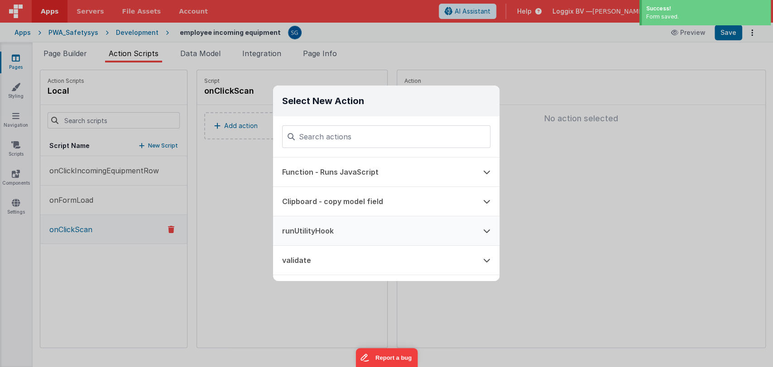
click at [321, 236] on button "runUtilityHook" at bounding box center [373, 230] width 201 height 29
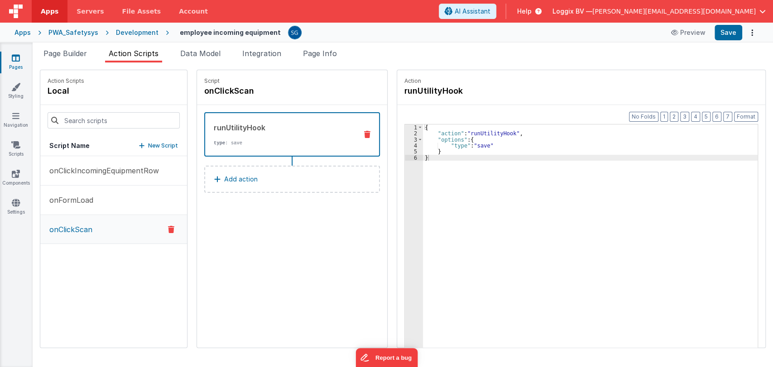
click at [469, 152] on div "{ "action" : "runUtilityHook" , "options" : { "type" : "save" } }" at bounding box center [591, 257] width 336 height 264
click at [233, 177] on p "Add action" at bounding box center [241, 179] width 34 height 11
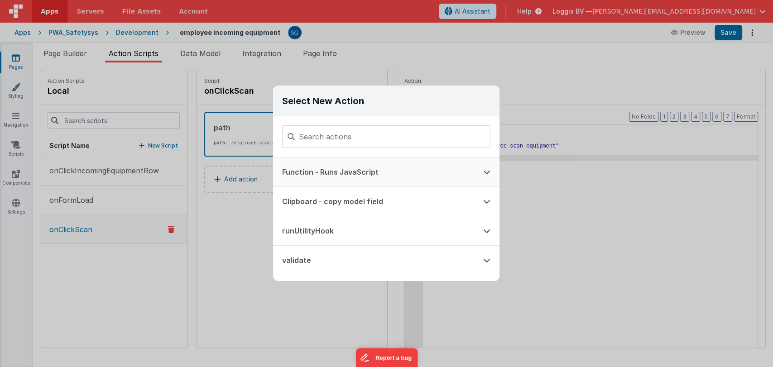
click at [330, 163] on button "Function - Runs JavaScript" at bounding box center [373, 172] width 201 height 29
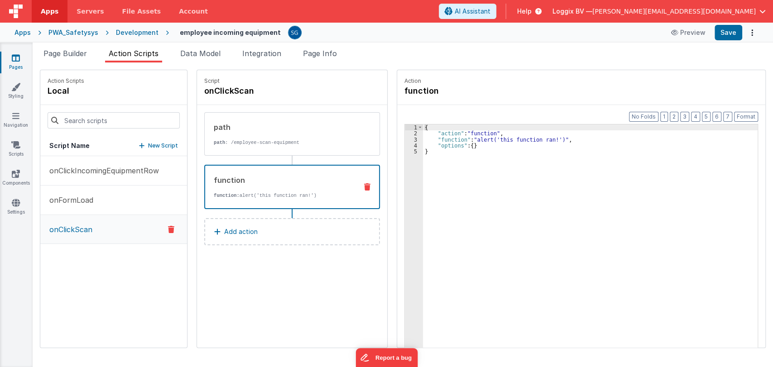
click at [449, 153] on div "{ "action" : "function" , "function" : "alert('this function ran!')" , "options…" at bounding box center [591, 257] width 336 height 264
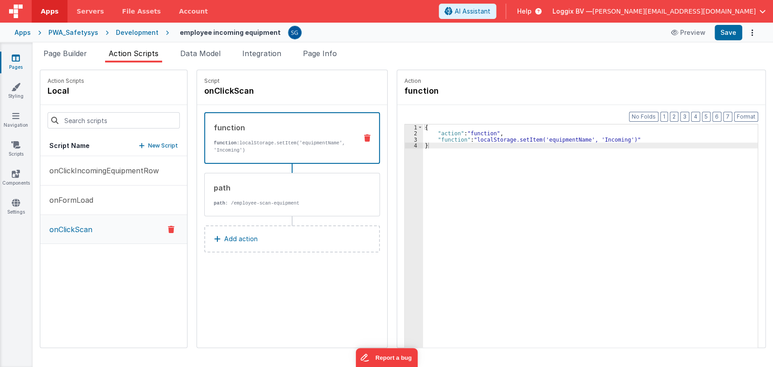
click at [286, 290] on div "Script onClickScan function function: localStorage.setItem('equipmentName', 'In…" at bounding box center [292, 209] width 190 height 278
click at [724, 31] on button "Save" at bounding box center [729, 32] width 28 height 15
click at [72, 53] on span "Page Builder" at bounding box center [64, 53] width 43 height 9
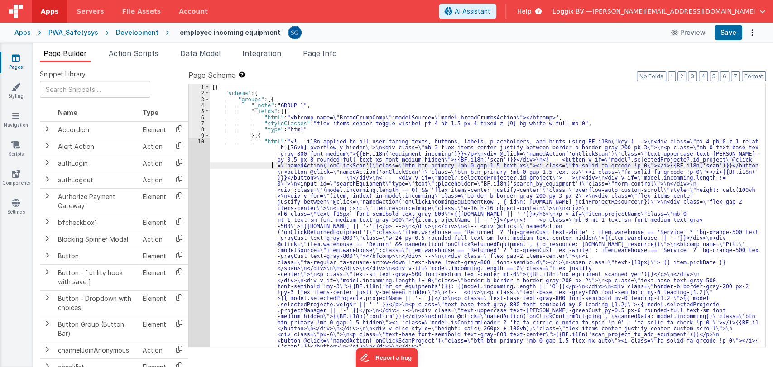
click at [243, 164] on div "[{ "schema" : { "groups" : [{ "_note" : "GROUP 1" , "fields" : [{ "html" : "<bf…" at bounding box center [484, 221] width 548 height 275
click at [565, 124] on div "[{ "schema" : { "groups" : [{ "_note" : "GROUP 1" , "fields" : [{ "html" : "<bf…" at bounding box center [484, 221] width 548 height 275
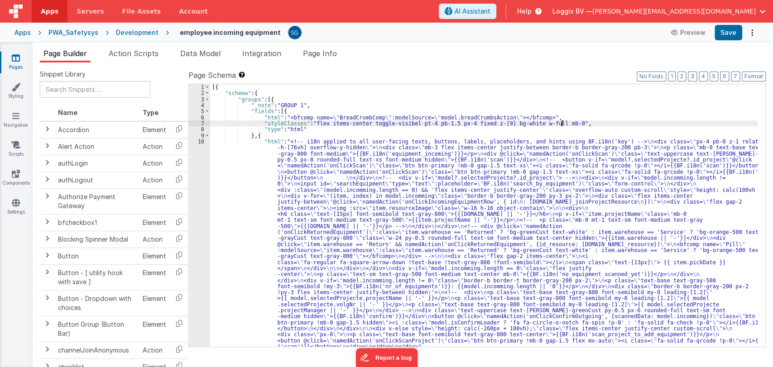
click at [16, 60] on icon at bounding box center [16, 57] width 8 height 9
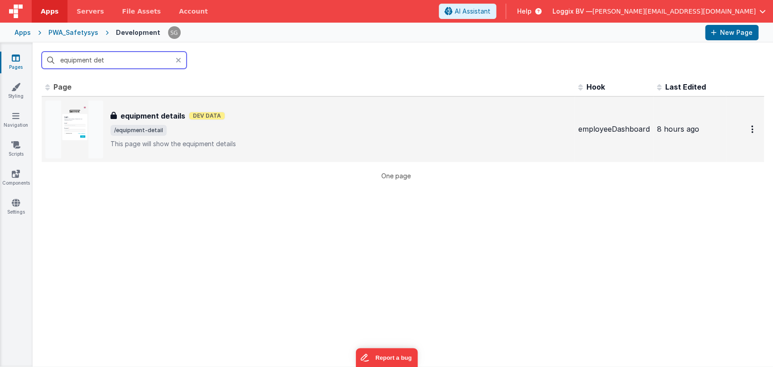
type input "equipment det"
click at [199, 132] on span "/equipment-detail" at bounding box center [341, 130] width 461 height 11
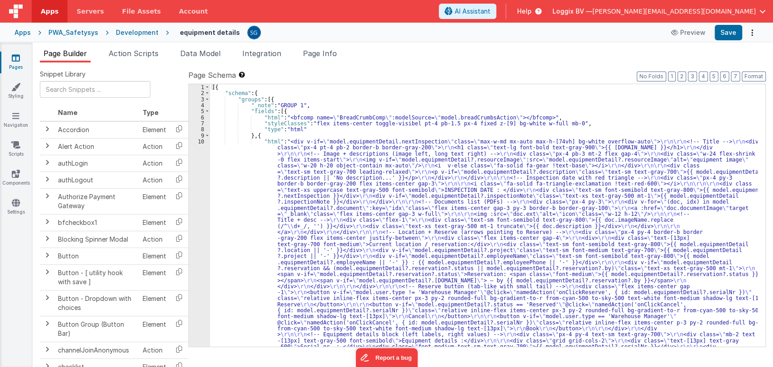
click at [244, 191] on div "[{ "schema" : { "groups" : [{ "_note" : "GROUP 1" , "fields" : [{ "html" : "<bf…" at bounding box center [484, 333] width 548 height 498
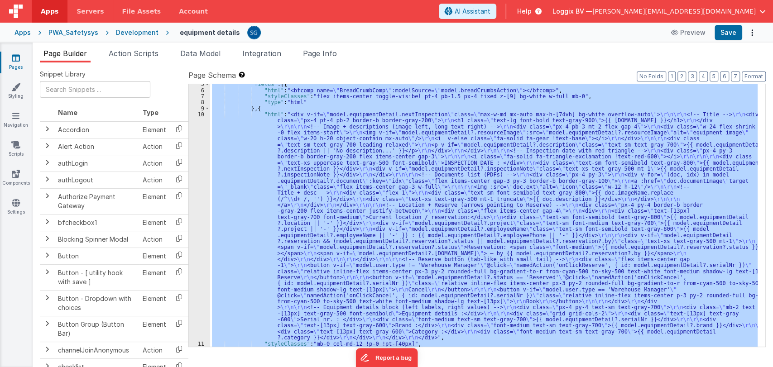
scroll to position [27, 0]
click at [202, 144] on div "10" at bounding box center [199, 226] width 21 height 230
click at [225, 149] on div ""fields" : [{ "html" : "<bfcomp name= \" BreadCrumbComp \" :modelSource= \" mod…" at bounding box center [484, 215] width 548 height 263
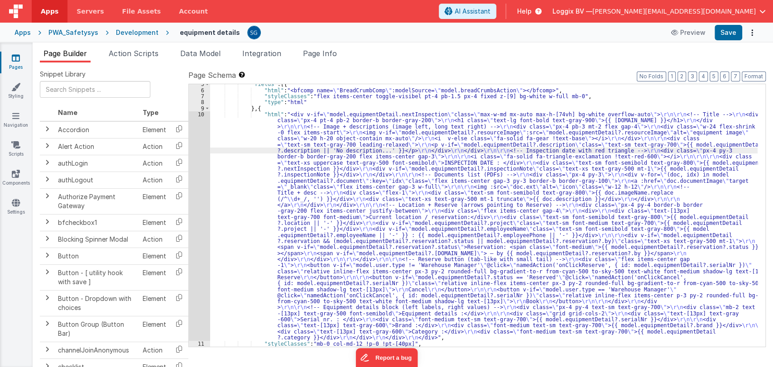
click at [199, 113] on div "10" at bounding box center [199, 226] width 21 height 230
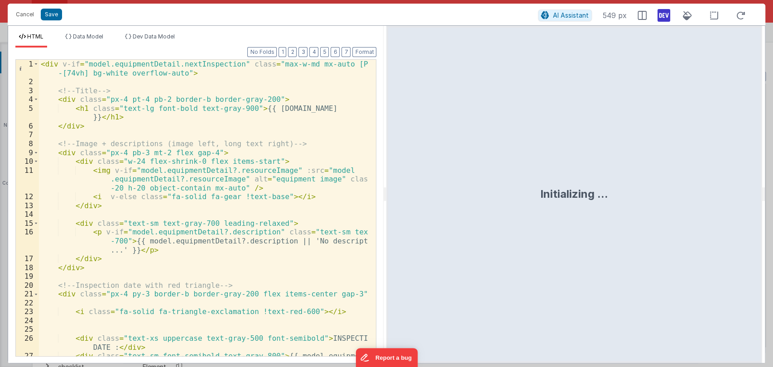
drag, startPoint x: 384, startPoint y: 193, endPoint x: 643, endPoint y: 146, distance: 263.7
click at [643, 146] on html "Cancel Save AI Assistant 549 px HTML Data Model Dev Data Model Format 7 6 5 4 3…" at bounding box center [386, 183] width 773 height 367
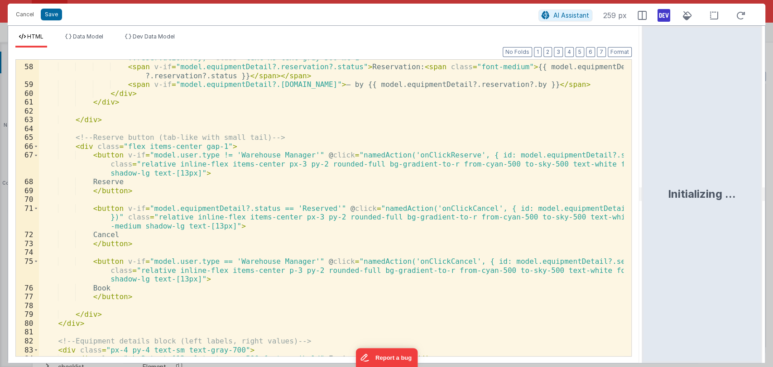
scroll to position [547, 0]
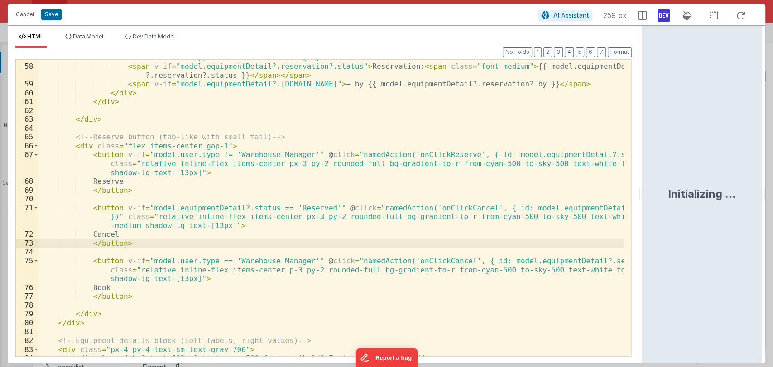
click at [156, 241] on div "< div v-if = "model.equipmentDetail?.reservation && (model.equipmentDetail?.res…" at bounding box center [331, 205] width 585 height 323
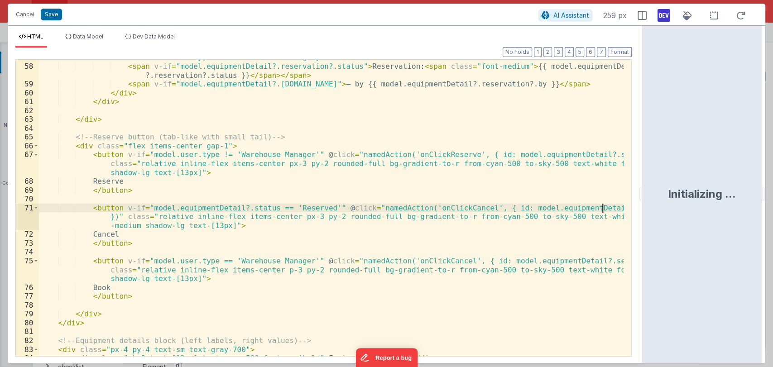
click at [602, 207] on div "< div v-if = "model.equipmentDetail?.reservation && (model.equipmentDetail?.res…" at bounding box center [331, 205] width 585 height 323
click at [587, 209] on div "< div v-if = "model.equipmentDetail?.reservation && (model.equipmentDetail?.res…" at bounding box center [331, 205] width 585 height 323
click at [487, 206] on div "< div v-if = "model.equipmentDetail?.reservation && (model.equipmentDetail?.res…" at bounding box center [331, 205] width 585 height 323
click at [426, 207] on div "< div v-if = "model.equipmentDetail?.reservation && (model.equipmentDetail?.res…" at bounding box center [331, 205] width 585 height 323
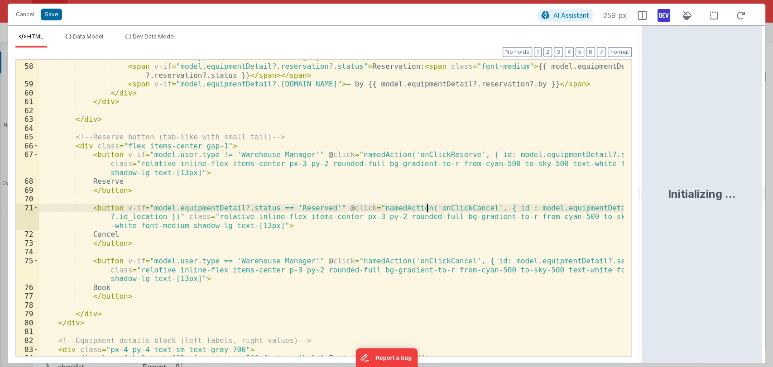
click at [426, 207] on div "< div v-if = "model.equipmentDetail?.reservation && (model.equipmentDetail?.res…" at bounding box center [331, 205] width 585 height 323
click at [431, 209] on div "< div v-if = "model.equipmentDetail?.reservation && (model.equipmentDetail?.res…" at bounding box center [331, 208] width 585 height 297
click at [431, 209] on div "< div v-if = "model.equipmentDetail?.reservation && (model.equipmentDetail?.res…" at bounding box center [331, 205] width 585 height 323
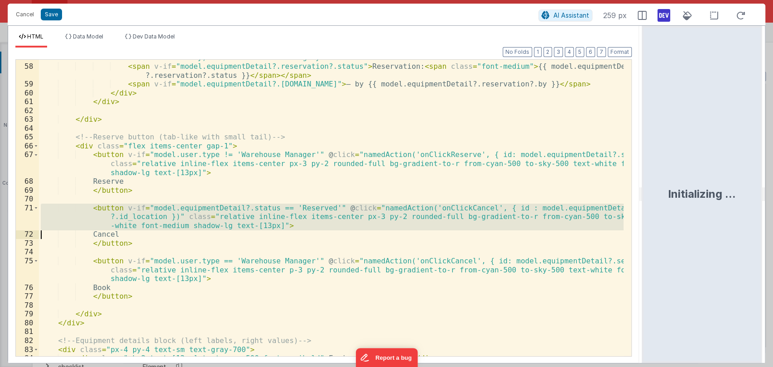
click at [431, 209] on div "< div v-if = "model.equipmentDetail?.reservation && (model.equipmentDetail?.res…" at bounding box center [331, 208] width 585 height 297
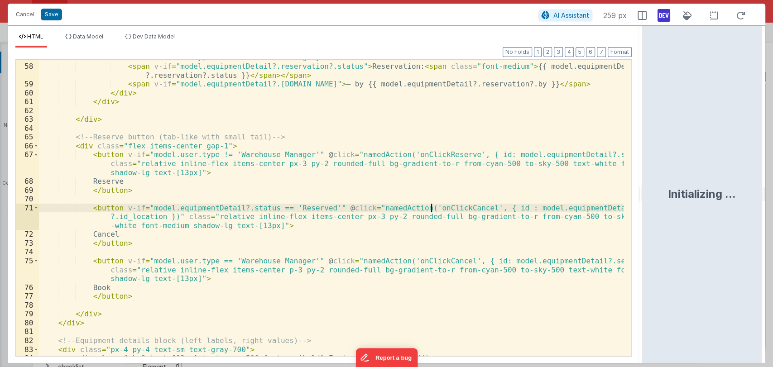
click at [431, 209] on div "< div v-if = "model.equipmentDetail?.reservation && (model.equipmentDetail?.res…" at bounding box center [331, 205] width 585 height 323
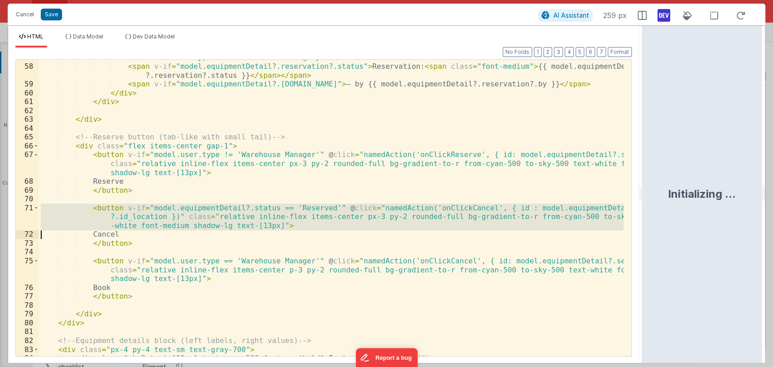
click at [431, 209] on div "< div v-if = "model.equipmentDetail?.reservation && (model.equipmentDetail?.res…" at bounding box center [331, 205] width 585 height 323
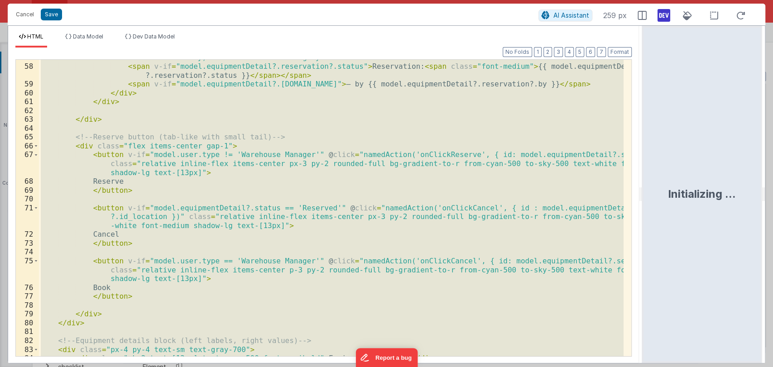
click at [431, 209] on div "< div v-if = "model.equipmentDetail?.reservation && (model.equipmentDetail?.res…" at bounding box center [331, 205] width 585 height 323
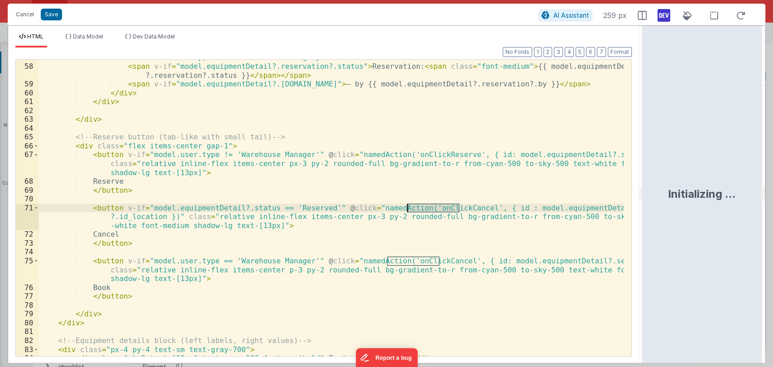
click at [431, 209] on div "< div v-if = "model.equipmentDetail?.reservation && (model.equipmentDetail?.res…" at bounding box center [331, 205] width 585 height 323
click at [46, 12] on button "Save" at bounding box center [51, 15] width 21 height 12
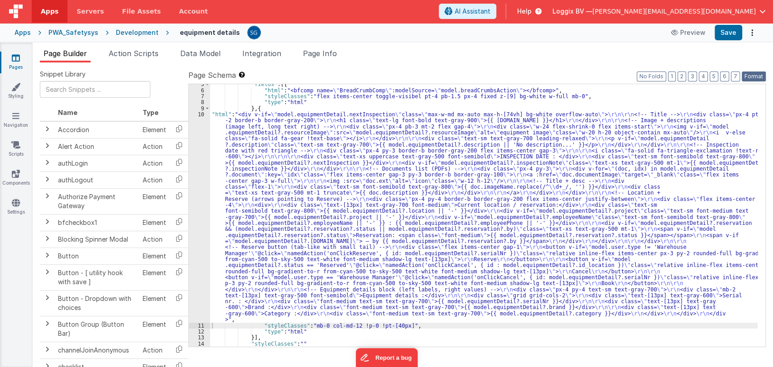
click at [753, 73] on button "Format" at bounding box center [754, 77] width 24 height 10
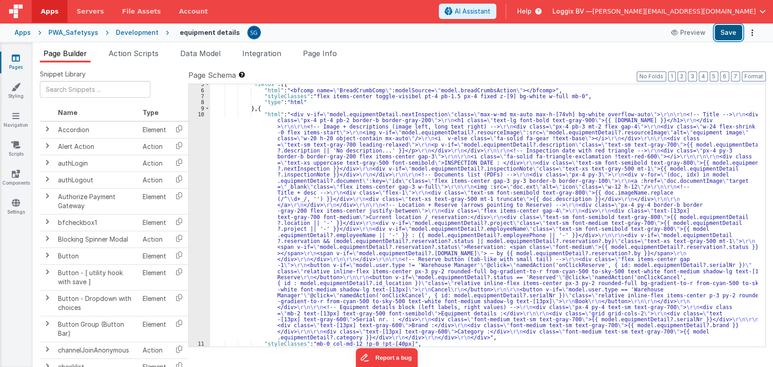
click at [729, 33] on button "Save" at bounding box center [729, 32] width 28 height 15
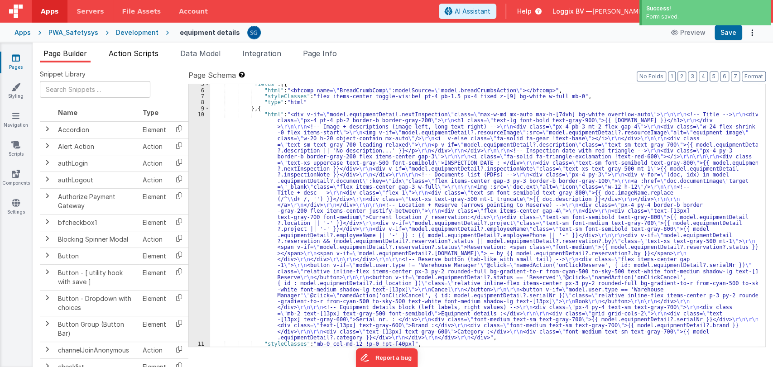
click at [132, 51] on span "Action Scripts" at bounding box center [134, 53] width 50 height 9
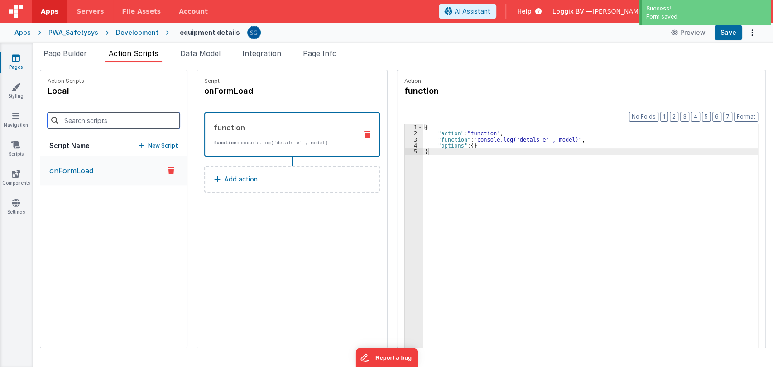
click at [108, 119] on input at bounding box center [114, 120] width 132 height 16
paste input "onClickCancel"
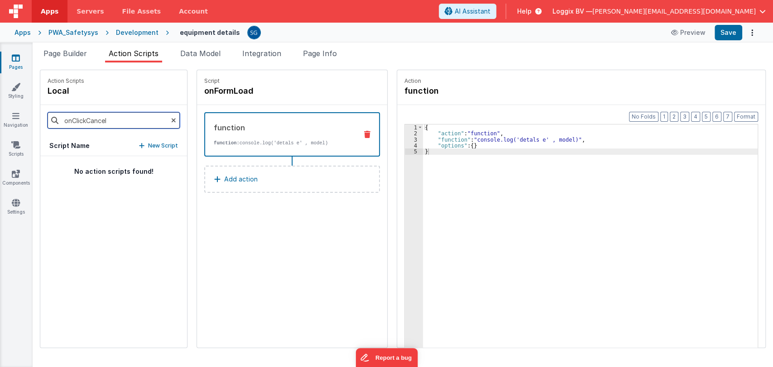
type input "onClickCancel"
click at [139, 145] on icon at bounding box center [141, 146] width 5 height 6
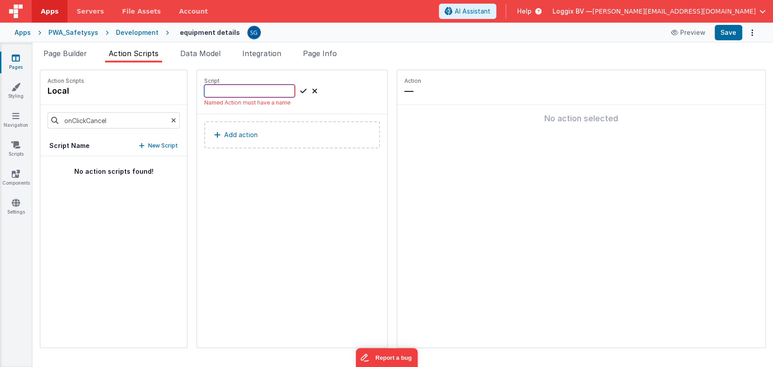
paste input "onClickCancel"
type input "onClickCancel"
click at [300, 91] on icon at bounding box center [303, 91] width 6 height 11
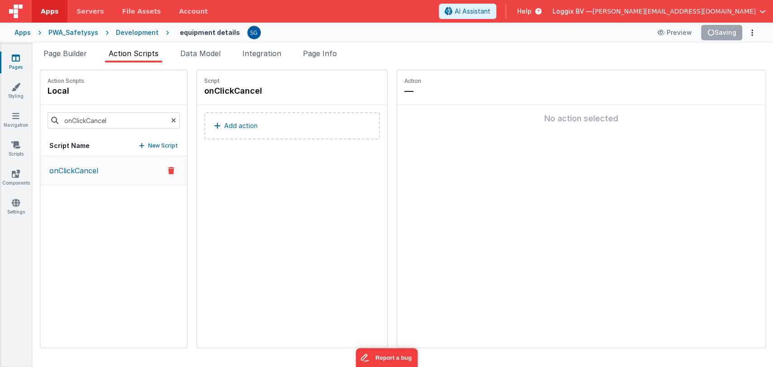
click at [228, 122] on p "Add action" at bounding box center [241, 125] width 34 height 11
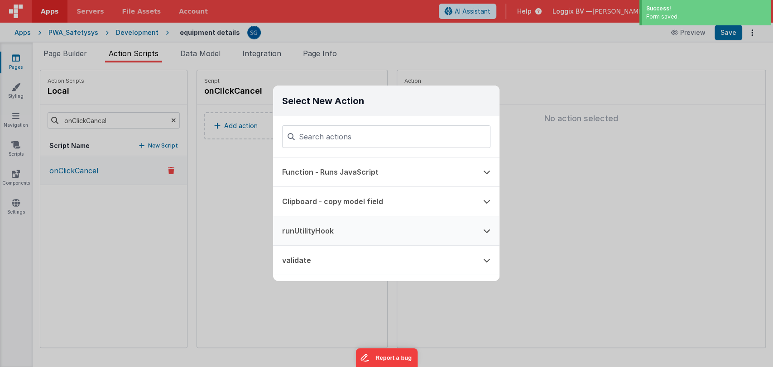
click at [329, 230] on button "runUtilityHook" at bounding box center [373, 230] width 201 height 29
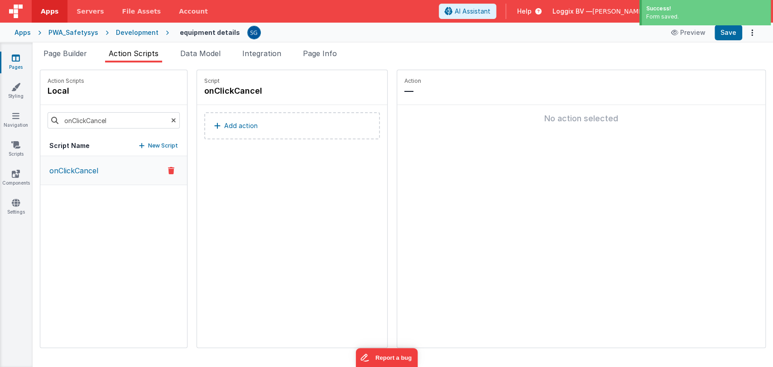
click at [224, 131] on button "Add action" at bounding box center [292, 125] width 176 height 27
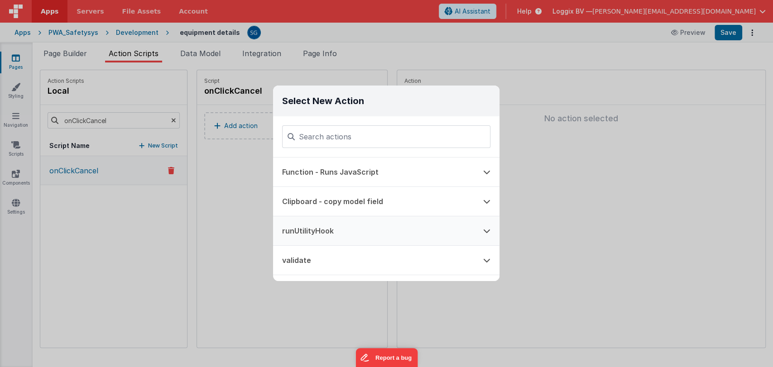
click at [311, 222] on button "runUtilityHook" at bounding box center [373, 230] width 201 height 29
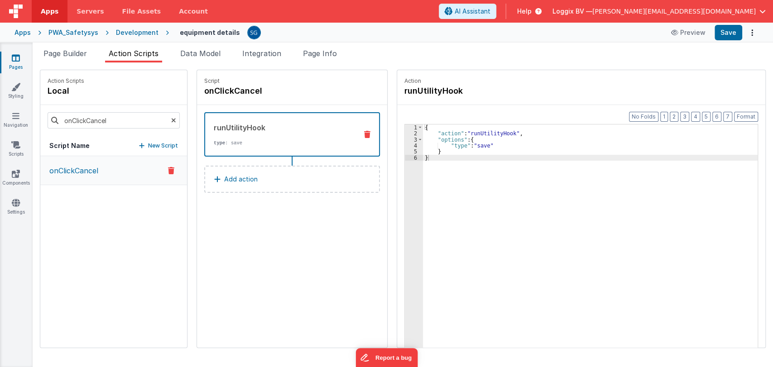
click at [471, 142] on div "{ "action" : "runUtilityHook" , "options" : { "type" : "save" } }" at bounding box center [595, 257] width 344 height 264
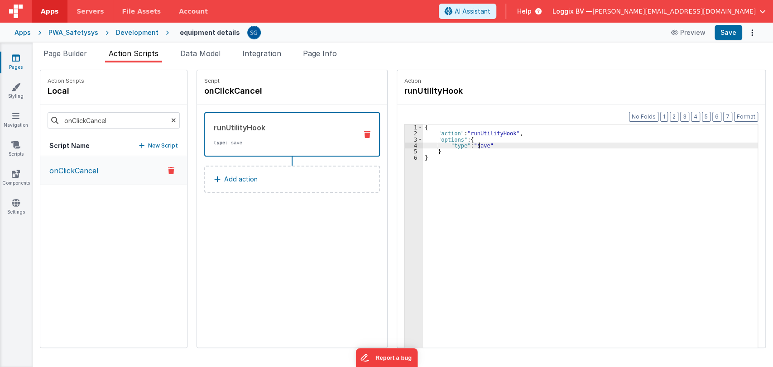
click at [471, 142] on div "{ "action" : "runUtilityHook" , "options" : { "type" : "save" } }" at bounding box center [595, 257] width 344 height 264
click at [487, 146] on div "{ "action" : "runUtilityHook" , "options" : { "type" : "onLcickCancel" } }" at bounding box center [595, 257] width 344 height 264
click at [505, 146] on div "{ "action" : "runUtilityHook" , "options" : { "type" : "onClickCancel" } }" at bounding box center [595, 257] width 344 height 264
click at [561, 144] on div "{ "action" : "runUtilityHook" , "options" : { "type" : "cancelEquipmentReservat…" at bounding box center [595, 257] width 344 height 264
click at [82, 58] on li "Page Builder" at bounding box center [65, 55] width 51 height 14
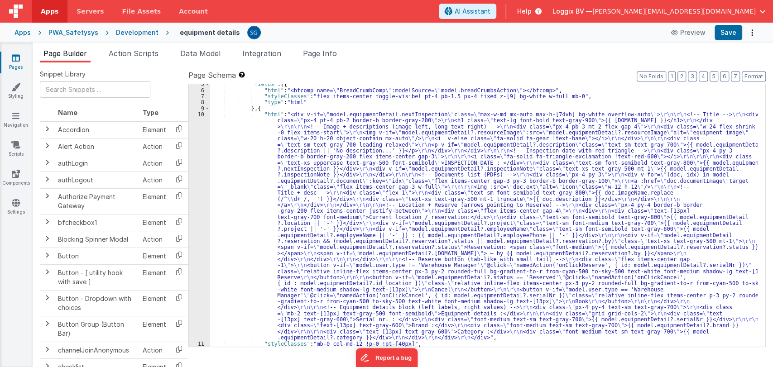
click at [244, 142] on div ""fields" : [{ "html" : "<bfcomp name= \" BreadCrumbComp \" :modelSource= \" mod…" at bounding box center [484, 218] width 548 height 275
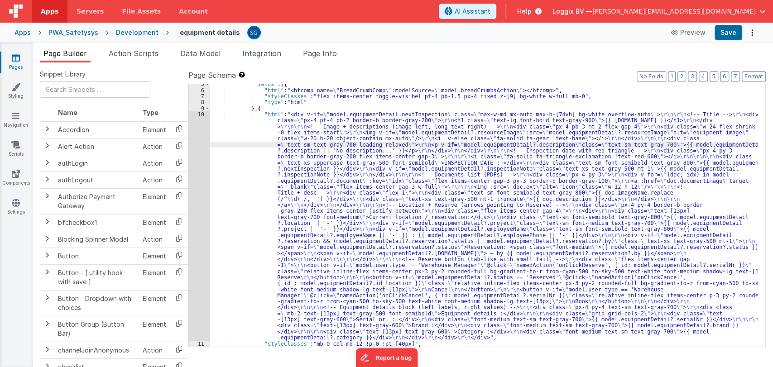
click at [205, 118] on div "10" at bounding box center [199, 226] width 21 height 230
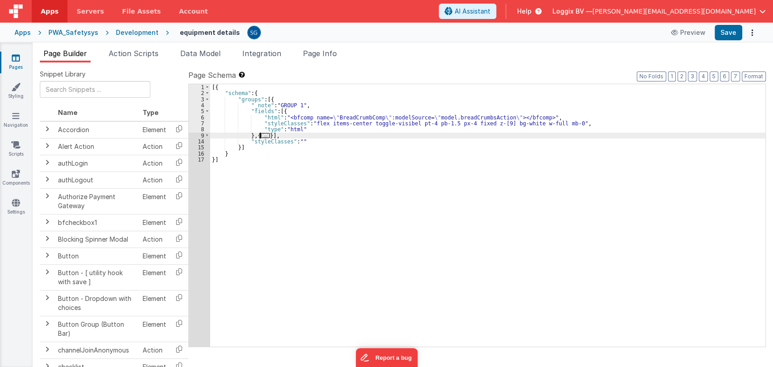
click at [265, 133] on span "..." at bounding box center [265, 135] width 9 height 5
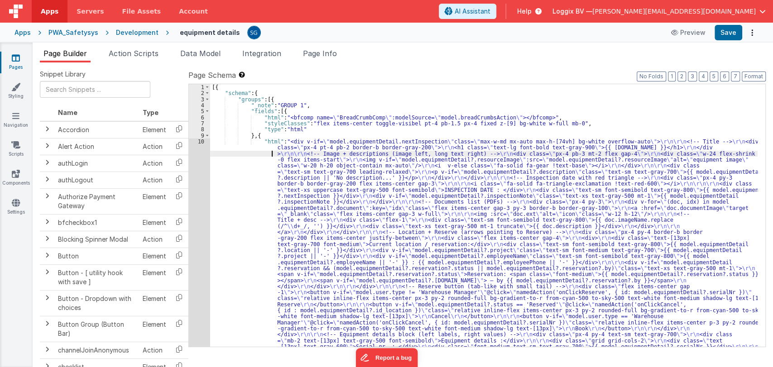
click at [223, 155] on div "[{ "schema" : { "groups" : [{ "_note" : "GROUP 1" , "fields" : [{ "html" : "<bf…" at bounding box center [484, 333] width 548 height 498
click at [125, 55] on span "Action Scripts" at bounding box center [134, 53] width 50 height 9
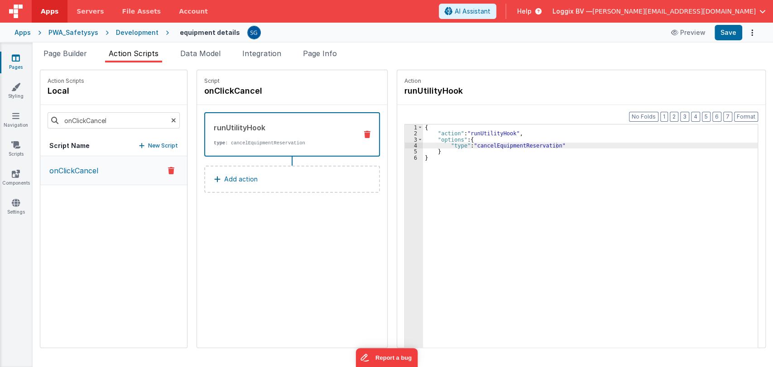
click at [504, 139] on div "{ "action" : "runUtilityHook" , "options" : { "type" : "cancelEquipmentReservat…" at bounding box center [595, 257] width 344 height 264
click at [540, 146] on div "{ "action" : "runUtilityHook" , "options" : { "id" : "action.options.id" "type"…" at bounding box center [595, 257] width 344 height 264
click at [730, 38] on button "Save" at bounding box center [729, 32] width 28 height 15
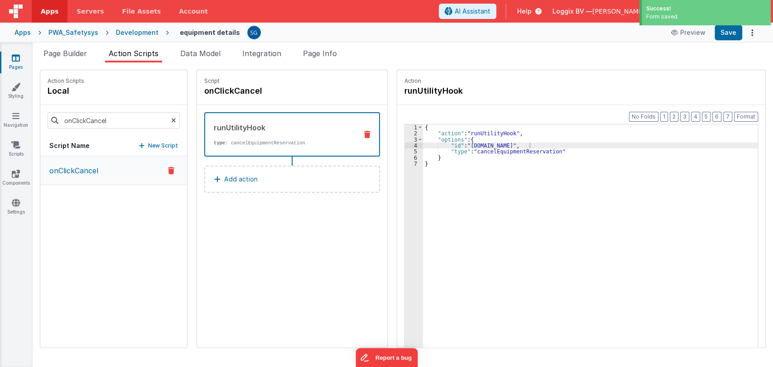
click at [565, 149] on div "{ "action" : "runUtilityHook" , "options" : { "id" : "action.options.id" , "typ…" at bounding box center [595, 257] width 344 height 264
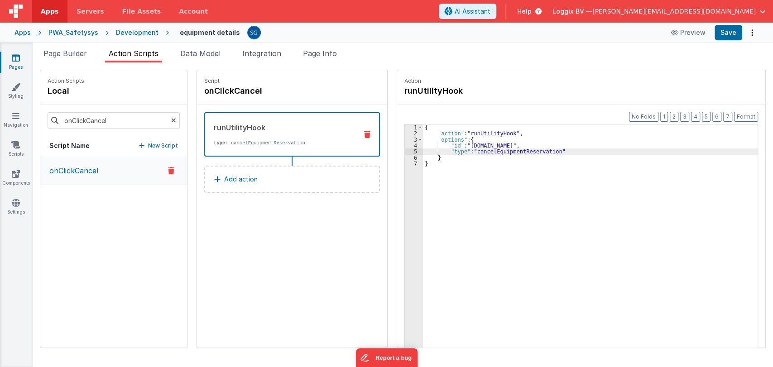
click at [429, 167] on div "{ "action" : "runUtilityHook" , "options" : { "id" : "action.options.id" , "typ…" at bounding box center [595, 257] width 344 height 264
click at [302, 217] on div "Script onClickCancel runUtilityHook type : cancelEquipmentReservation Add action" at bounding box center [292, 209] width 190 height 278
click at [239, 184] on p "Add action" at bounding box center [241, 179] width 34 height 11
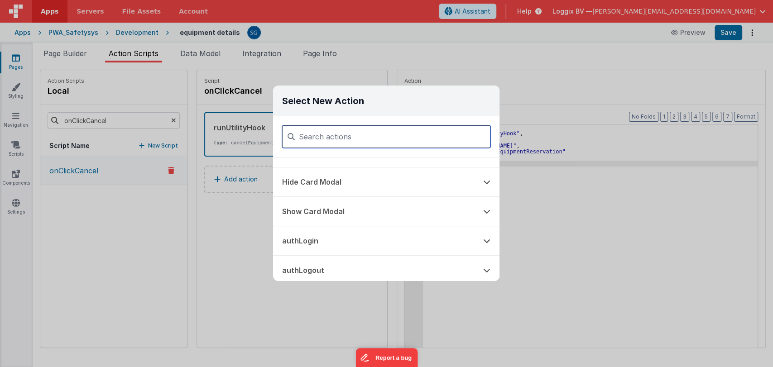
scroll to position [403, 0]
click at [319, 217] on button "Show Card Modal" at bounding box center [373, 211] width 201 height 29
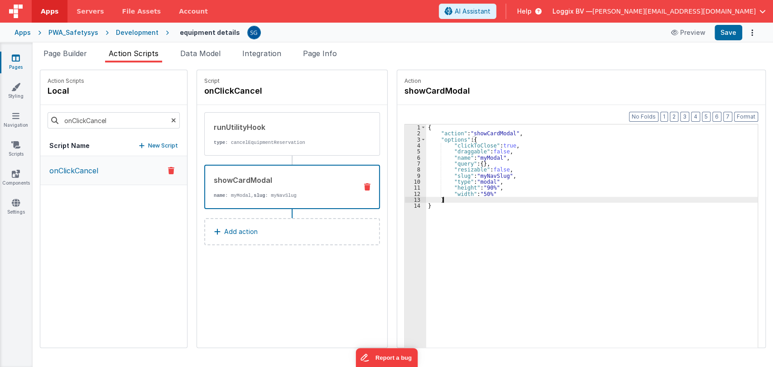
click at [451, 197] on div "{ "action" : "showCardModal" , "options" : { "clickToClose" : true , "draggable…" at bounding box center [596, 257] width 341 height 264
click at [447, 198] on div "{ "action" : "showCardModal" , "options" : { "clickToClose" : true , "draggable…" at bounding box center [596, 257] width 341 height 264
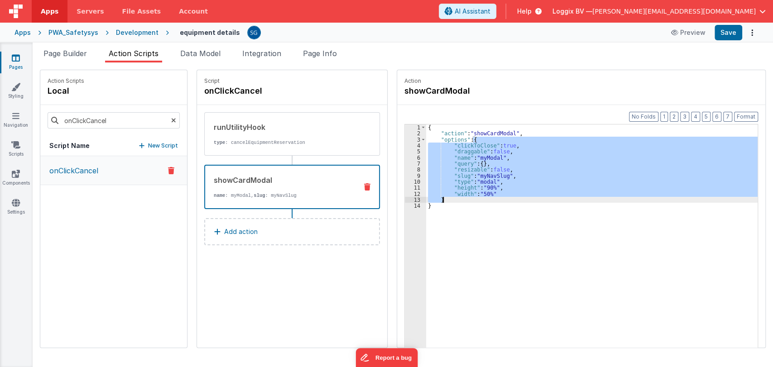
click at [447, 198] on div "{ "action" : "showCardModal" , "options" : { "clickToClose" : true , "draggable…" at bounding box center [596, 257] width 341 height 264
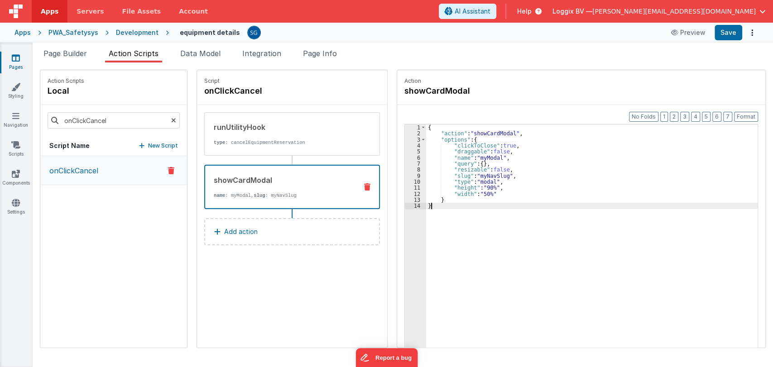
click at [436, 204] on div "{ "action" : "showCardModal" , "options" : { "clickToClose" : true , "draggable…" at bounding box center [596, 257] width 341 height 264
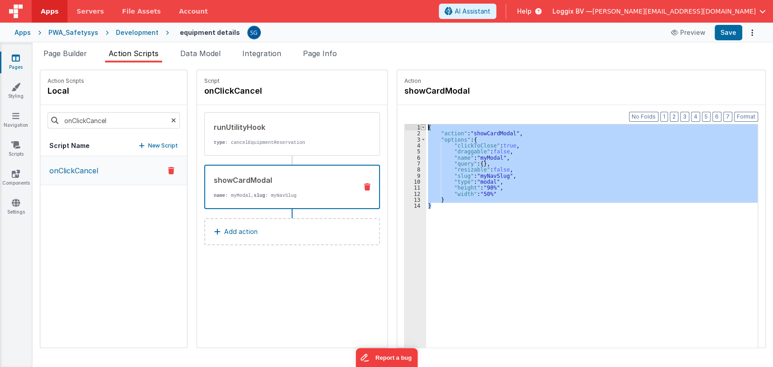
drag, startPoint x: 436, startPoint y: 204, endPoint x: 415, endPoint y: 124, distance: 82.8
click at [415, 124] on div "1 2 3 4 5 6 7 8 9 10 11 12 13 14 { "action" : "showCardModal" , "options" : { "…" at bounding box center [581, 250] width 354 height 252
click at [435, 208] on div "{ "action" : "showCardModal" , "options" : { "clickToClose" : true , "draggable…" at bounding box center [592, 250] width 332 height 251
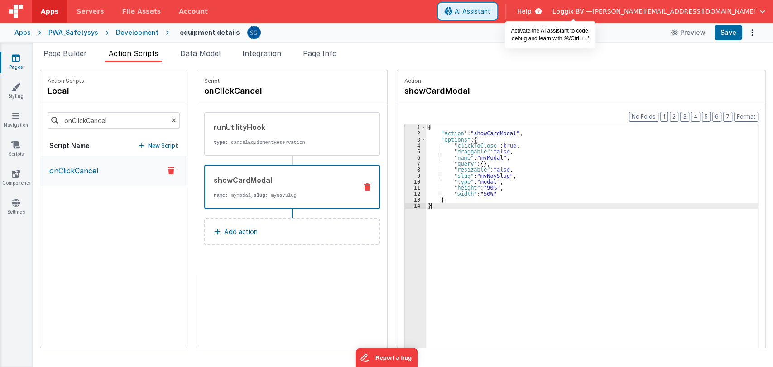
click at [496, 7] on button "AI Assistant" at bounding box center [468, 11] width 58 height 15
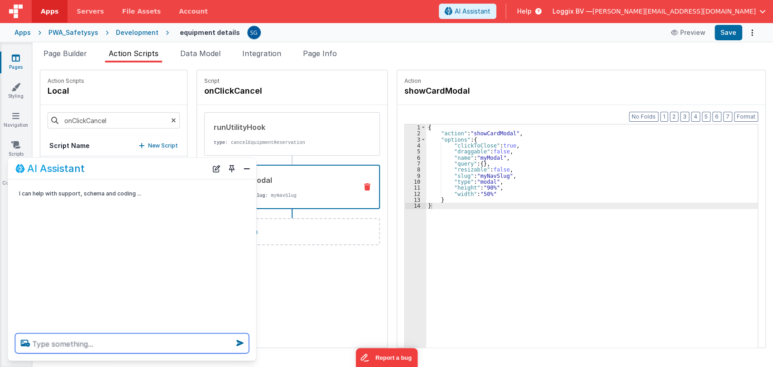
click at [101, 343] on textarea at bounding box center [132, 344] width 234 height 20
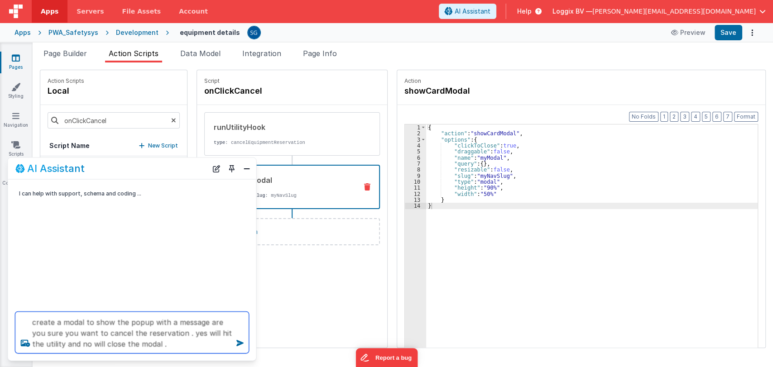
type textarea "create a modal to show the popup with a message are you sure you want to cancel…"
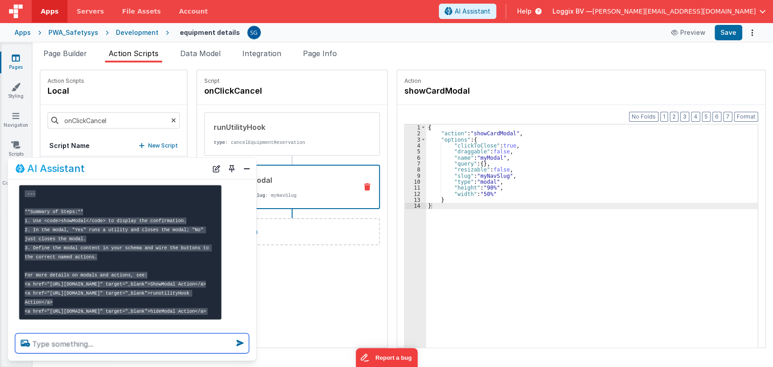
scroll to position [623, 0]
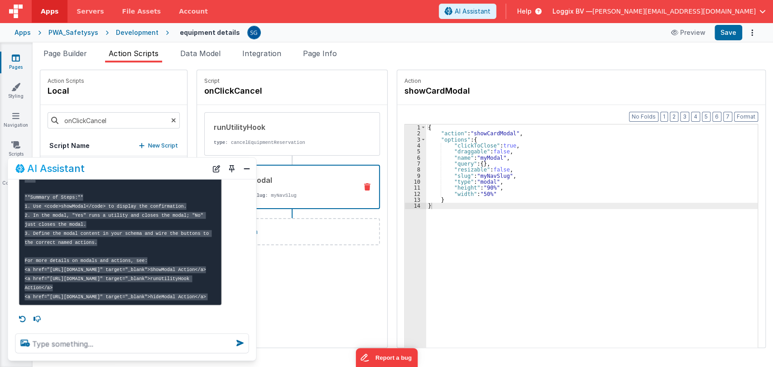
click at [492, 216] on div "{ "action" : "showCardModal" , "options" : { "clickToClose" : true , "draggable…" at bounding box center [596, 257] width 341 height 264
click at [117, 349] on textarea at bounding box center [132, 344] width 234 height 20
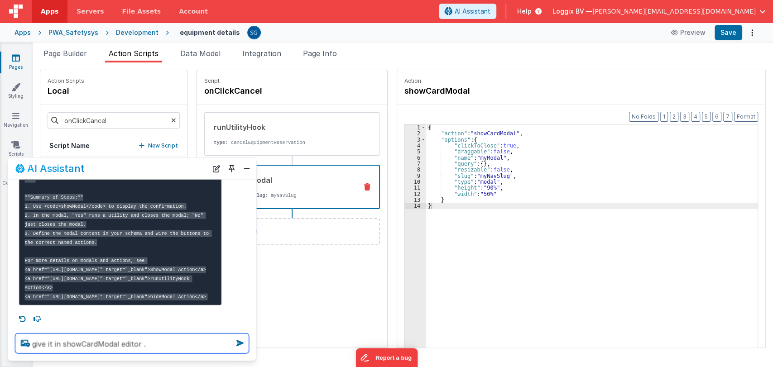
type textarea "give it in showCardModal editor ."
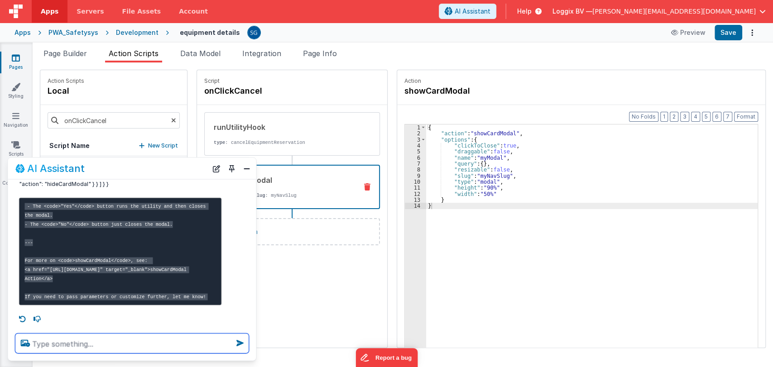
scroll to position [995, 0]
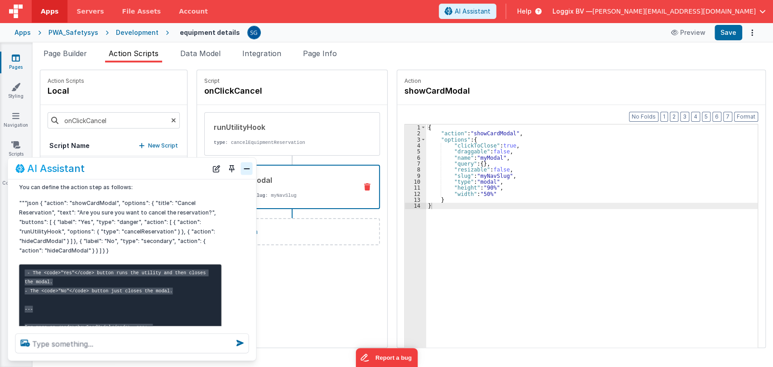
click at [250, 164] on button "Close" at bounding box center [247, 168] width 12 height 13
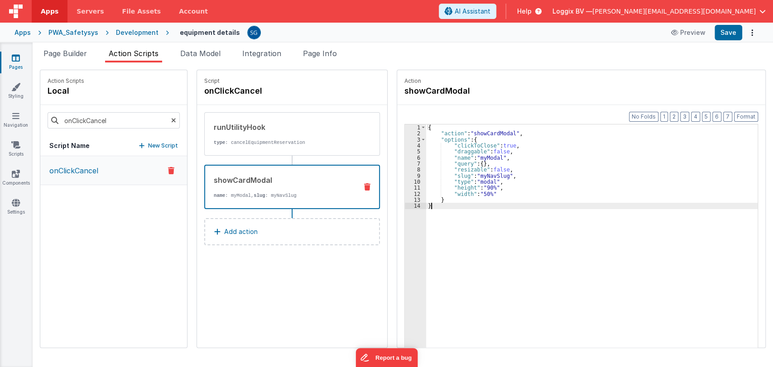
click at [444, 207] on div "{ "action" : "showCardModal" , "options" : { "clickToClose" : true , "draggable…" at bounding box center [596, 257] width 341 height 264
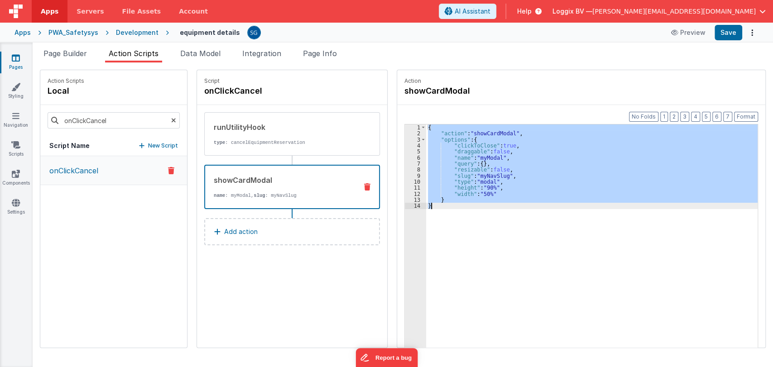
click at [444, 207] on div "{ "action" : "showCardModal" , "options" : { "clickToClose" : true , "draggable…" at bounding box center [592, 250] width 332 height 251
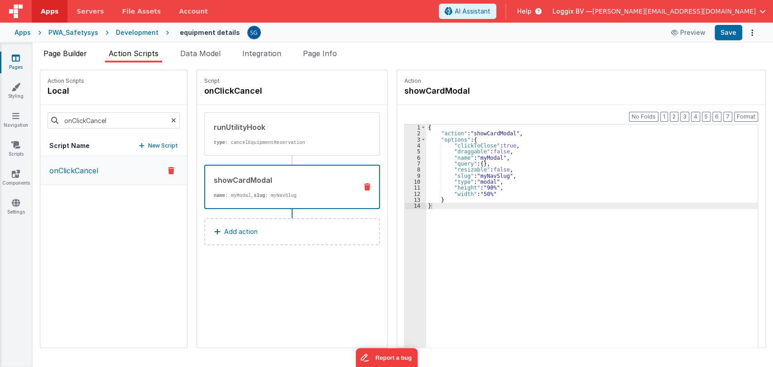
click at [75, 53] on span "Page Builder" at bounding box center [64, 53] width 43 height 9
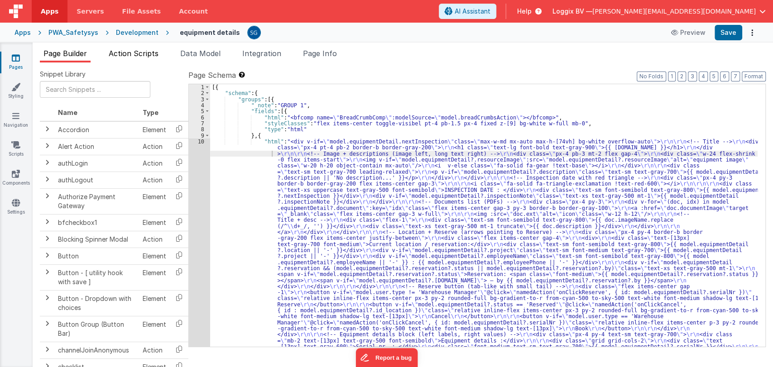
click at [120, 49] on span "Action Scripts" at bounding box center [134, 53] width 50 height 9
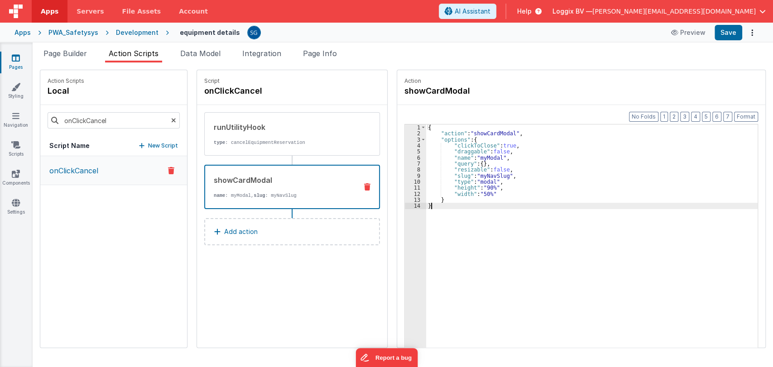
click at [439, 206] on div "{ "action" : "showCardModal" , "options" : { "clickToClose" : true , "draggable…" at bounding box center [596, 257] width 341 height 264
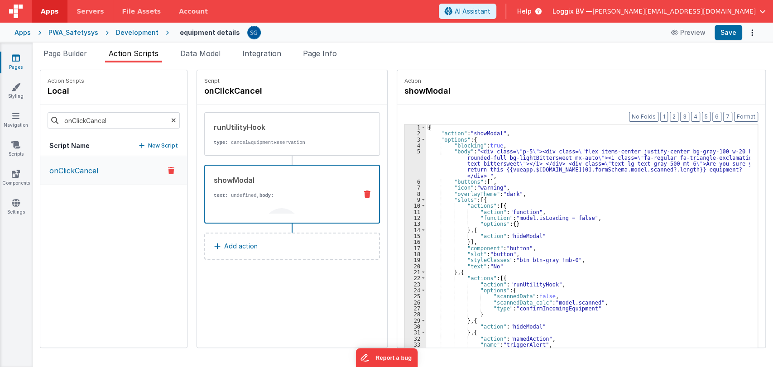
scroll to position [0, 0]
click at [451, 162] on div "{ "action" : "showModal" , "options" : { "blocking" : true , "body" : "<div cla…" at bounding box center [592, 257] width 333 height 264
click at [500, 192] on div "{ "action" : "showModal" , "options" : { "blocking" : true , "body" : "<div cla…" at bounding box center [592, 257] width 333 height 264
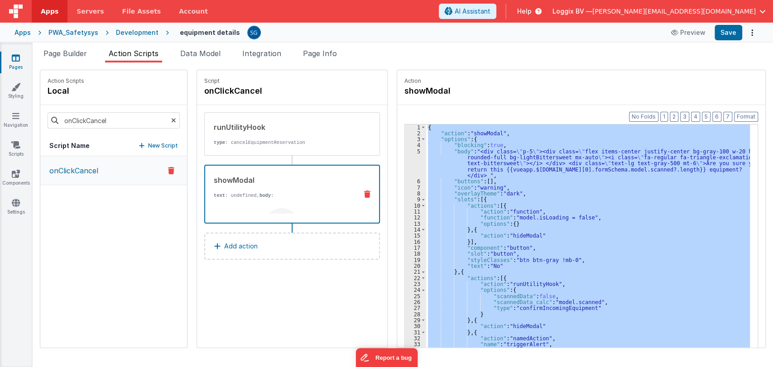
click at [521, 196] on div "{ "action" : "showModal" , "options" : { "blocking" : true , "body" : "<div cla…" at bounding box center [588, 250] width 324 height 251
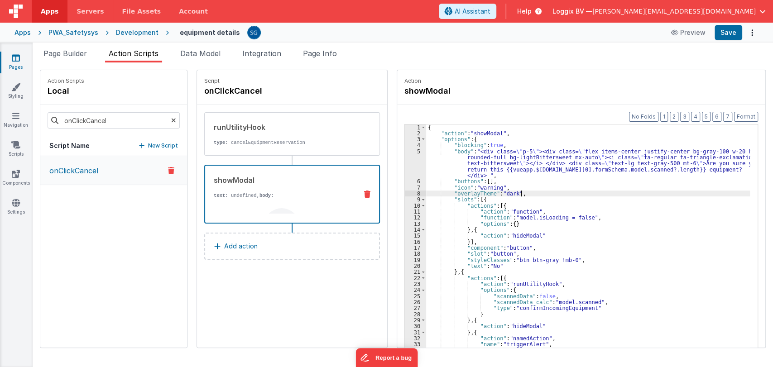
scroll to position [98, 0]
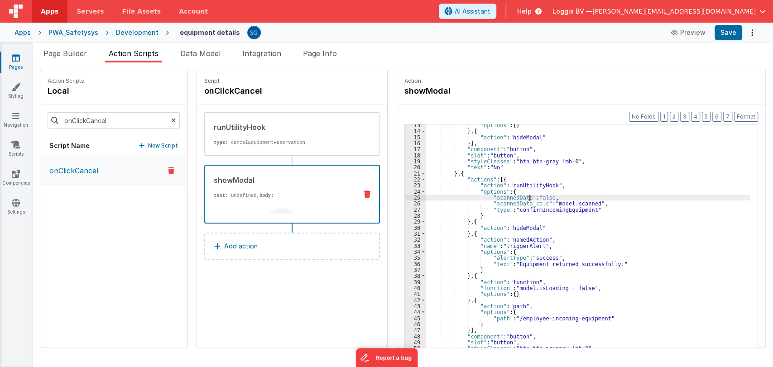
click at [521, 196] on div ""options" : { } } , { "action" : "hideModal" }] , "component" : "button" , "slo…" at bounding box center [592, 254] width 333 height 264
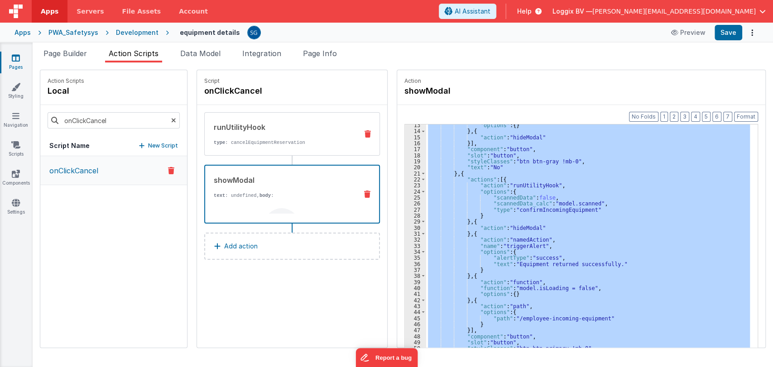
click at [275, 134] on div "runUtilityHook type : cancelEquipmentReservation" at bounding box center [278, 134] width 146 height 24
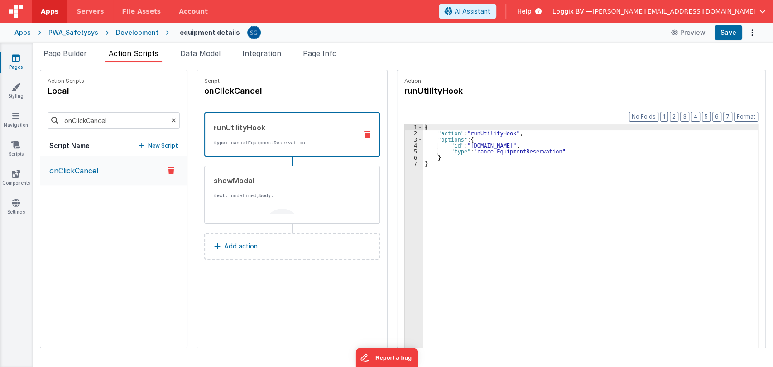
click at [442, 161] on div "{ "action" : "runUtilityHook" , "options" : { "id" : "action.options.id" , "typ…" at bounding box center [595, 257] width 344 height 264
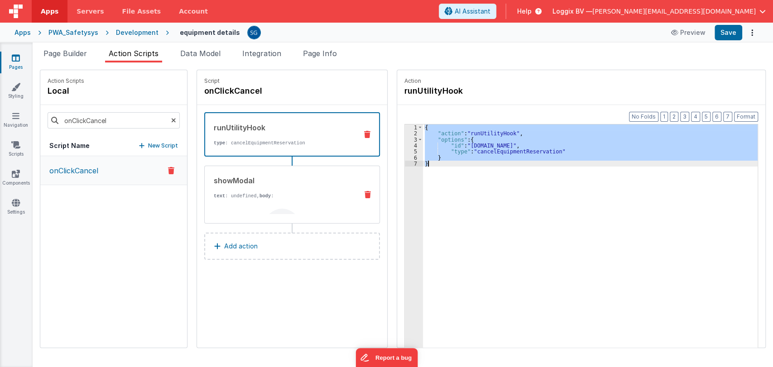
click at [289, 190] on div "showModal text : undefined, body : Are you sure you want to return this {{vueap…" at bounding box center [278, 194] width 146 height 39
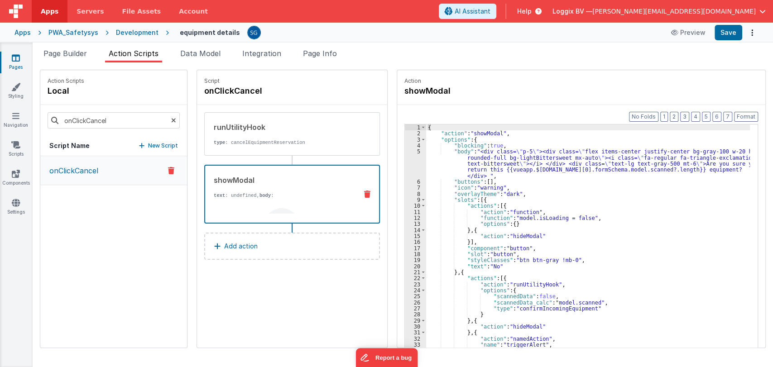
scroll to position [92, 0]
click at [439, 208] on div "{ "action" : "showModal" , "options" : { "blocking" : true , "body" : "<div cla…" at bounding box center [592, 257] width 333 height 264
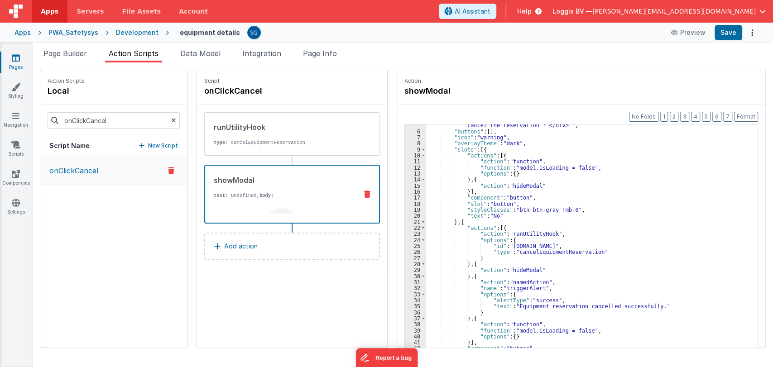
scroll to position [0, 0]
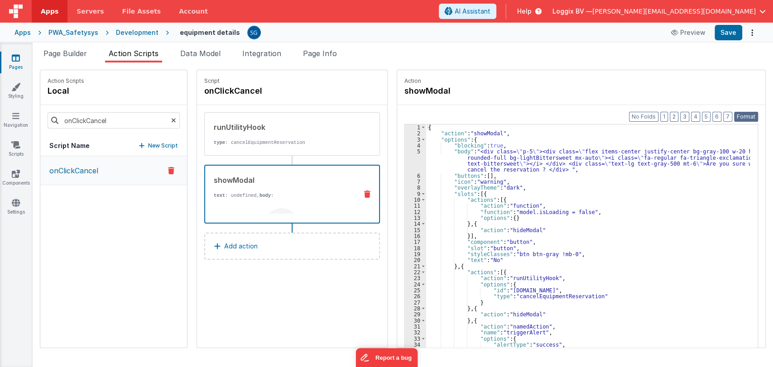
click at [749, 118] on button "Format" at bounding box center [746, 117] width 24 height 10
click at [239, 139] on div "runUtilityHook type : cancelEquipmentReservation" at bounding box center [278, 134] width 146 height 24
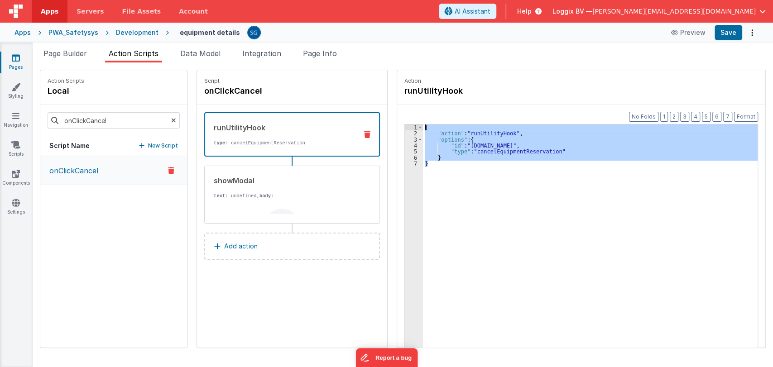
drag, startPoint x: 424, startPoint y: 163, endPoint x: 410, endPoint y: 116, distance: 49.6
click at [410, 116] on div "Format 7 6 5 4 3 2 1 No Folds 1 2 3 4 5 6 7 { "action" : "runUtilityHook" , "op…" at bounding box center [581, 244] width 368 height 278
click at [291, 134] on div "runUtilityHook type : cancelEquipmentReservation" at bounding box center [277, 134] width 145 height 24
click at [364, 133] on icon at bounding box center [367, 134] width 6 height 7
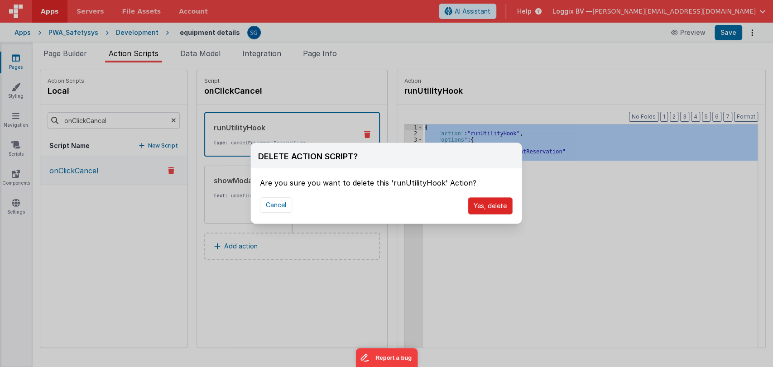
click at [484, 202] on button "Yes, delete" at bounding box center [490, 205] width 45 height 17
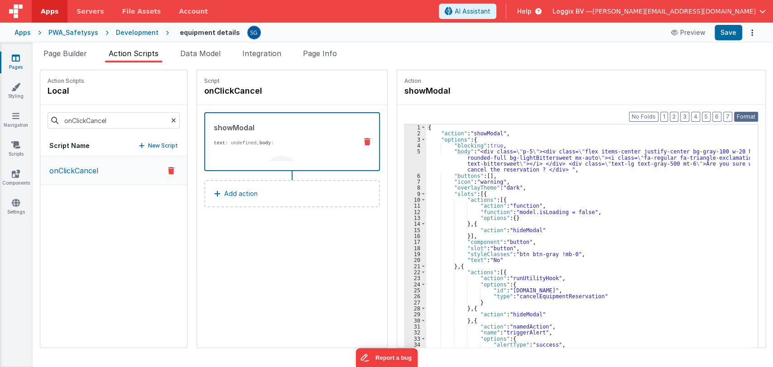
click at [746, 114] on button "Format" at bounding box center [746, 117] width 24 height 10
click at [734, 38] on button "Save" at bounding box center [729, 32] width 28 height 15
click at [548, 240] on div "{ "action" : "showModal" , "options" : { "blocking" : true , "body" : "<div cla…" at bounding box center [592, 257] width 333 height 264
click at [294, 281] on div "Script onClickCancel showModal text : undefined, body : Are you sure wants to c…" at bounding box center [292, 209] width 190 height 278
click at [445, 216] on div "{ "action" : "showModal" , "options" : { "blocking" : true , "body" : "<div cla…" at bounding box center [592, 257] width 333 height 264
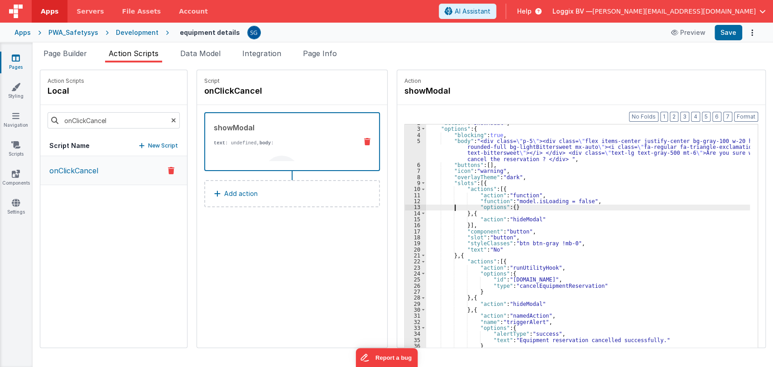
scroll to position [16, 0]
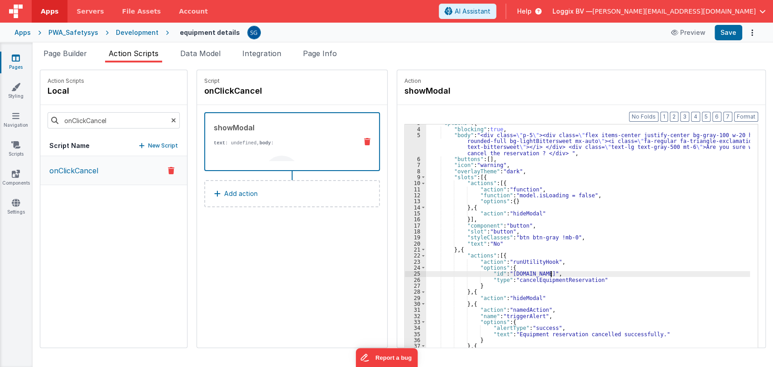
click at [540, 273] on div ""options" : { "blocking" : true , "body" : "<div class= \" p-5 \" ><div class= …" at bounding box center [592, 252] width 333 height 264
click at [489, 273] on div ""options" : { "blocking" : true , "body" : "<div class= \" p-5 \" ><div class= …" at bounding box center [592, 252] width 333 height 264
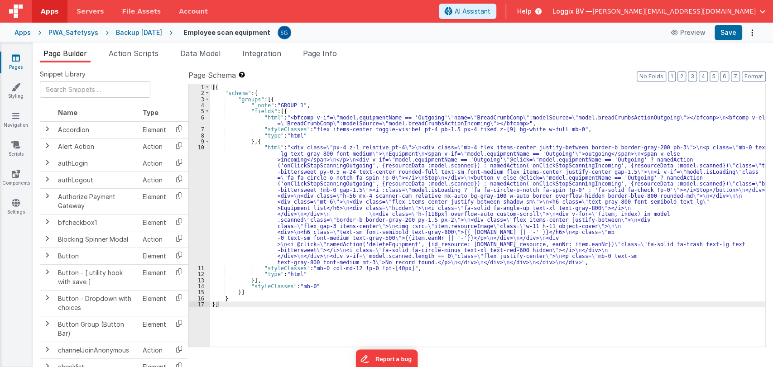
click at [269, 176] on div "[{ "schema" : { "groups" : [{ "_note" : "GROUP 1" , "fields" : [{ "html" : "<bf…" at bounding box center [487, 221] width 555 height 275
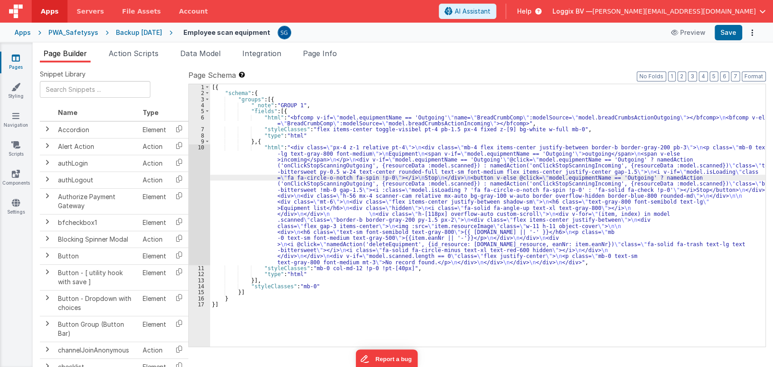
click at [203, 149] on div "10" at bounding box center [199, 204] width 21 height 121
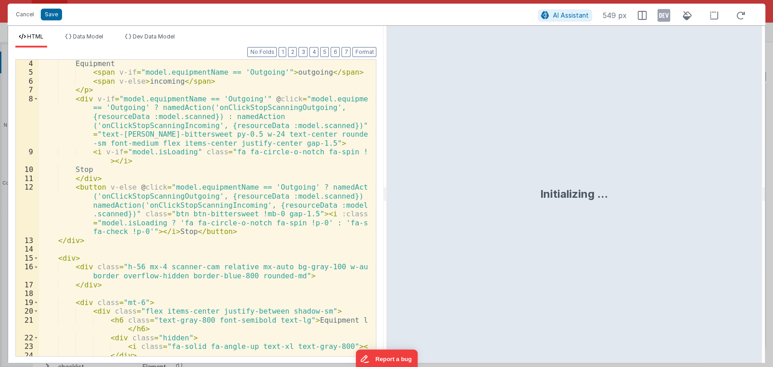
scroll to position [36, 0]
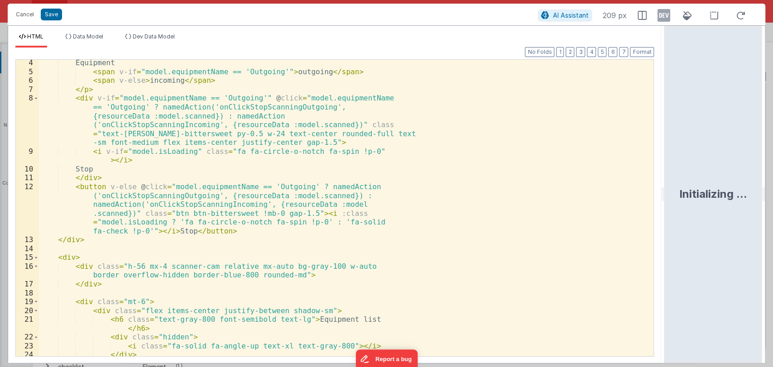
drag, startPoint x: 384, startPoint y: 197, endPoint x: 703, endPoint y: 166, distance: 321.3
click at [703, 166] on html "Cancel Save AI Assistant 209 px HTML Data Model Dev Data Model Format 7 6 5 4 3…" at bounding box center [386, 183] width 773 height 367
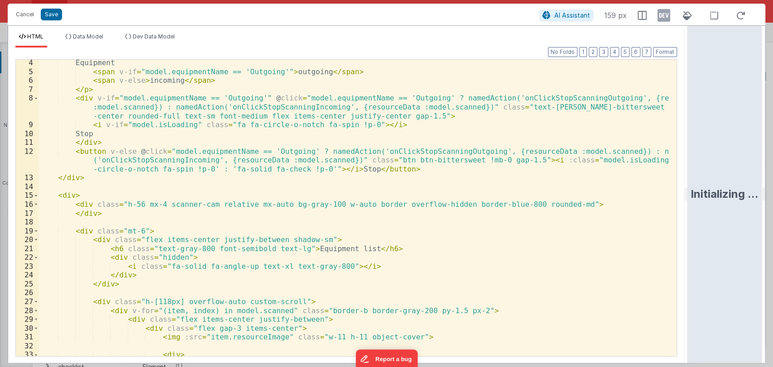
scroll to position [28, 0]
click at [20, 17] on button "Cancel" at bounding box center [24, 14] width 27 height 13
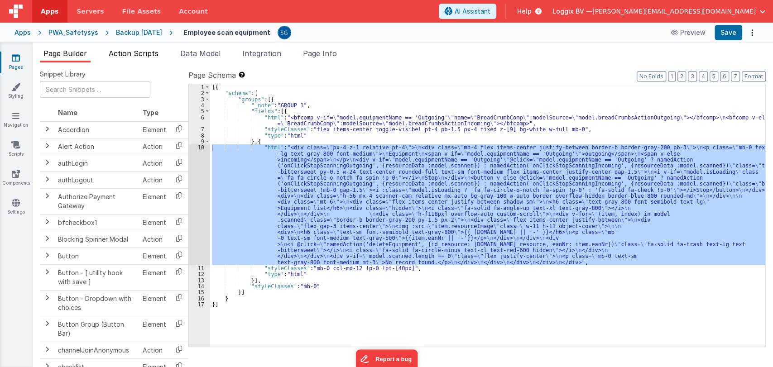
click at [133, 51] on span "Action Scripts" at bounding box center [134, 53] width 50 height 9
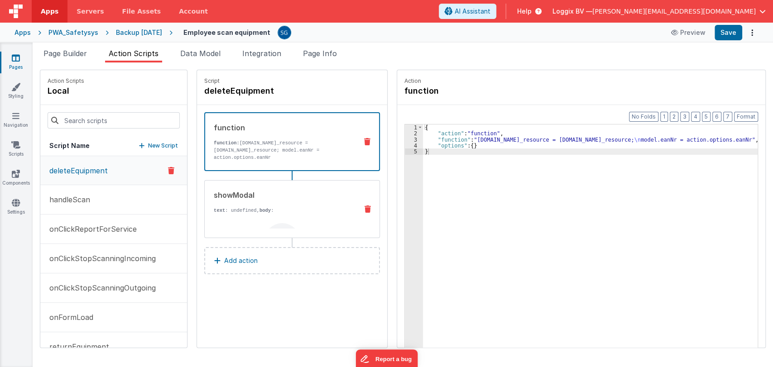
click at [250, 192] on div "showModal" at bounding box center [282, 195] width 137 height 11
